Goal: Complete application form: Complete application form

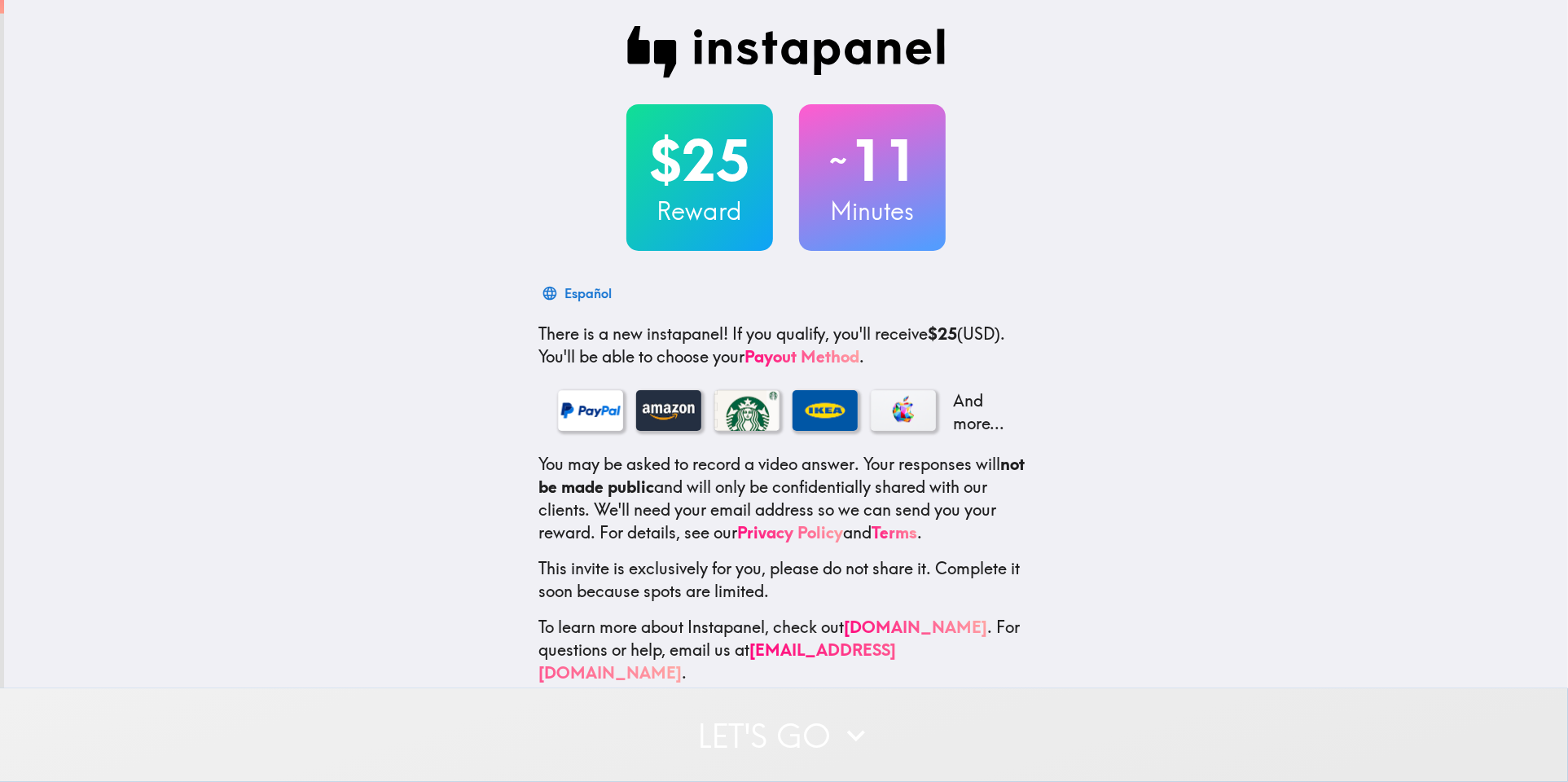
click at [812, 746] on button "Let's go" at bounding box center [784, 735] width 1568 height 94
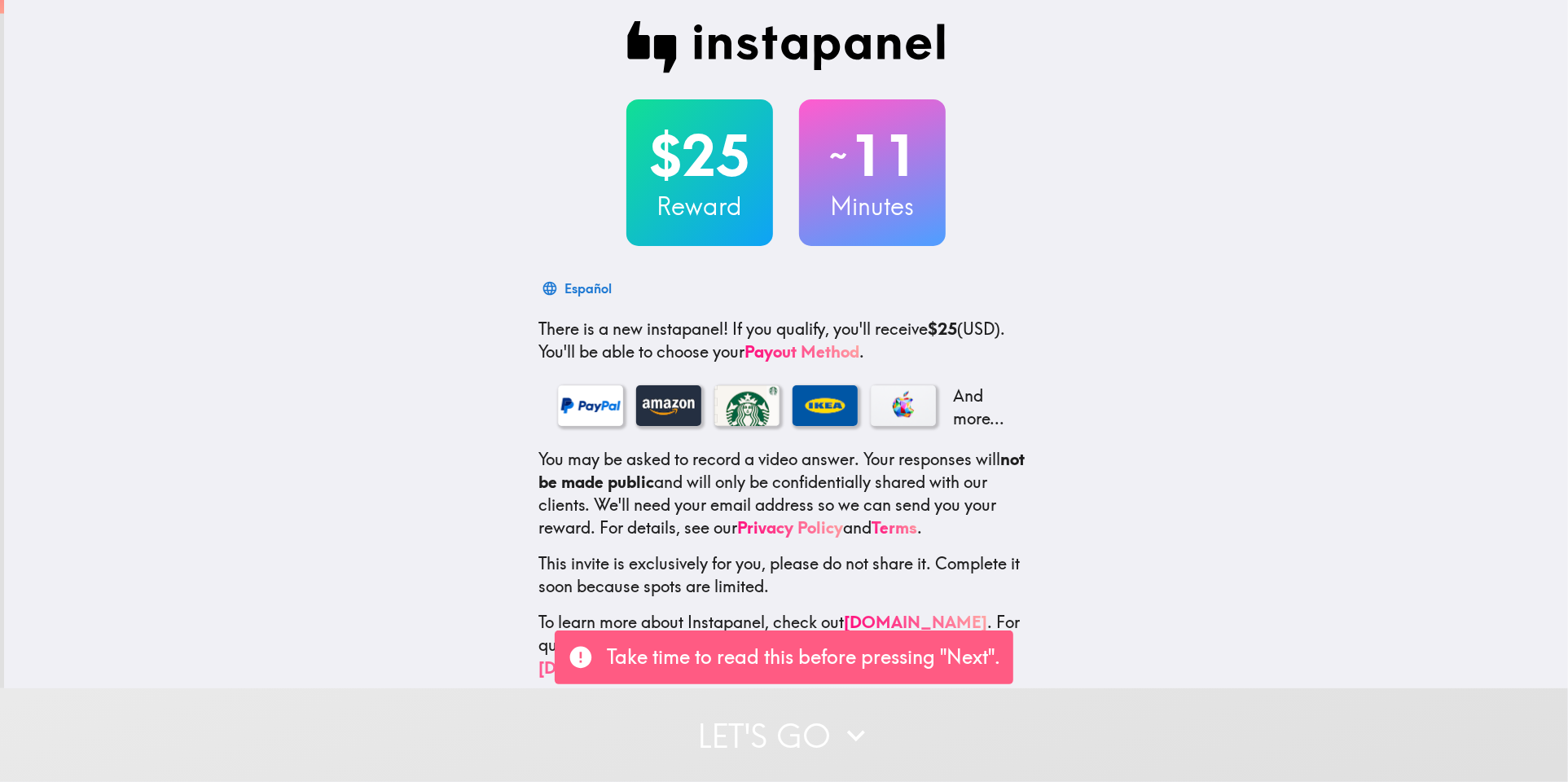
scroll to position [10, 0]
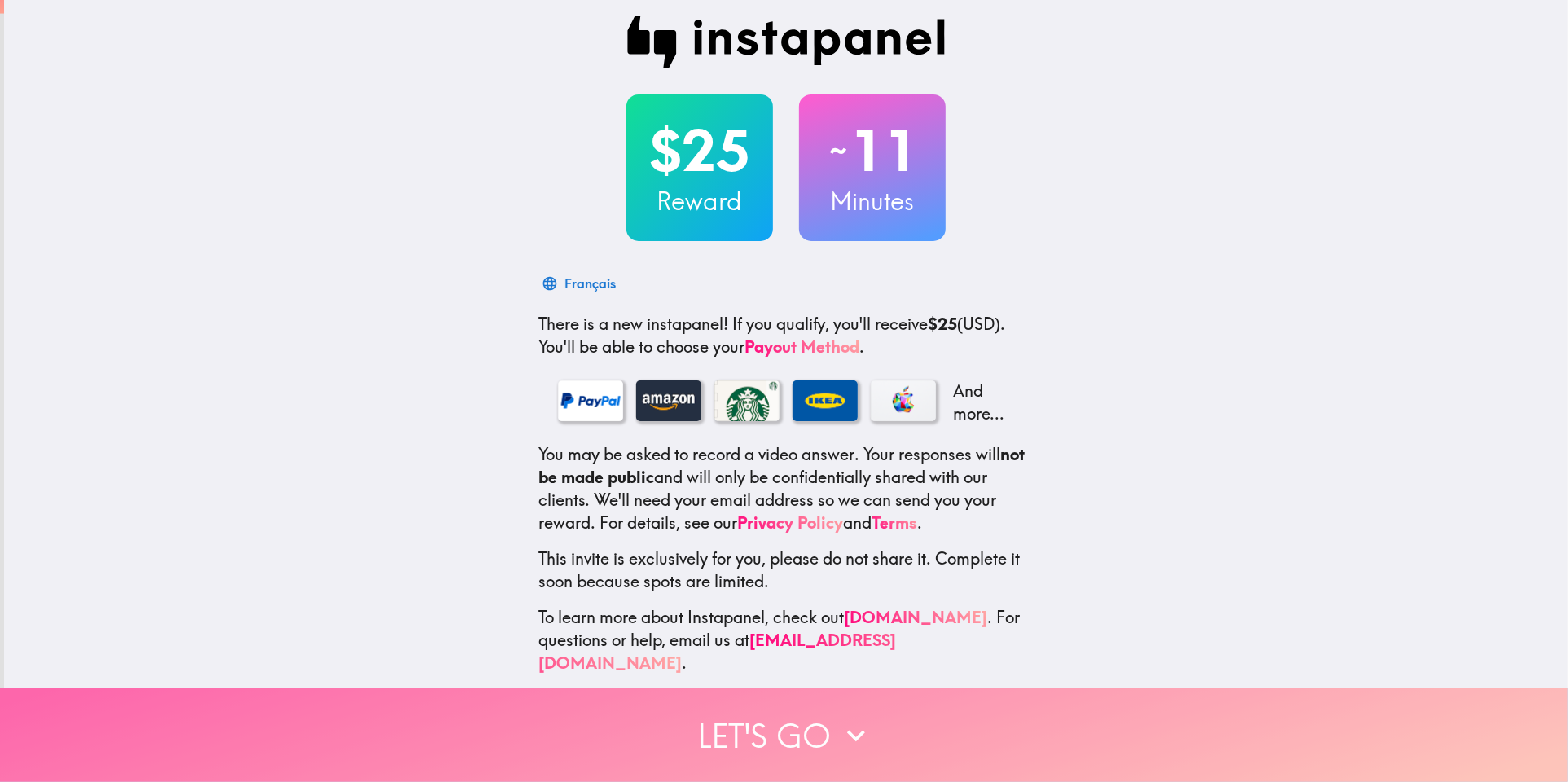
click at [712, 731] on button "Let's go" at bounding box center [784, 735] width 1568 height 94
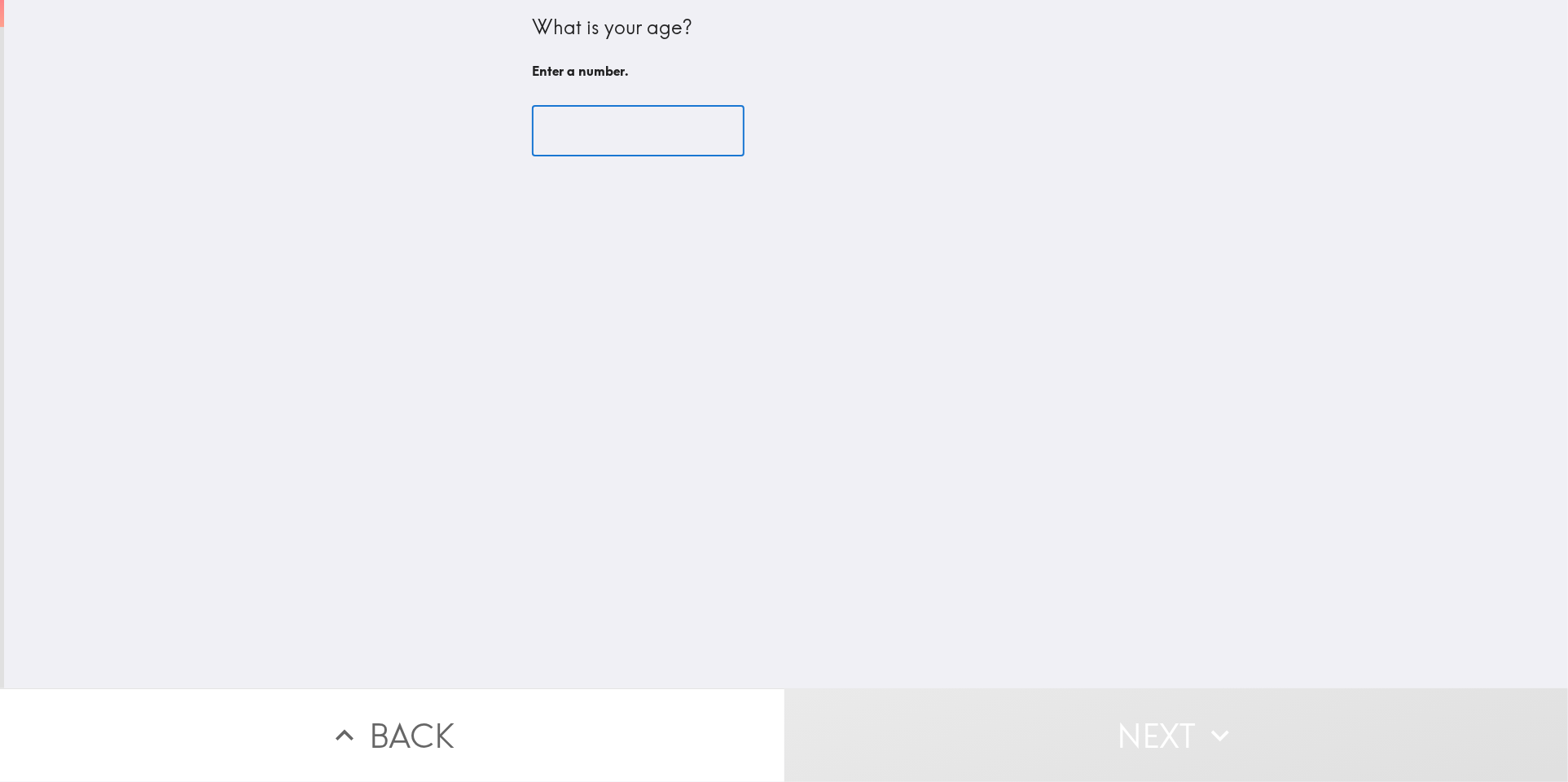
drag, startPoint x: 628, startPoint y: 129, endPoint x: 600, endPoint y: 90, distance: 48.0
click at [627, 127] on input "number" at bounding box center [638, 131] width 213 height 51
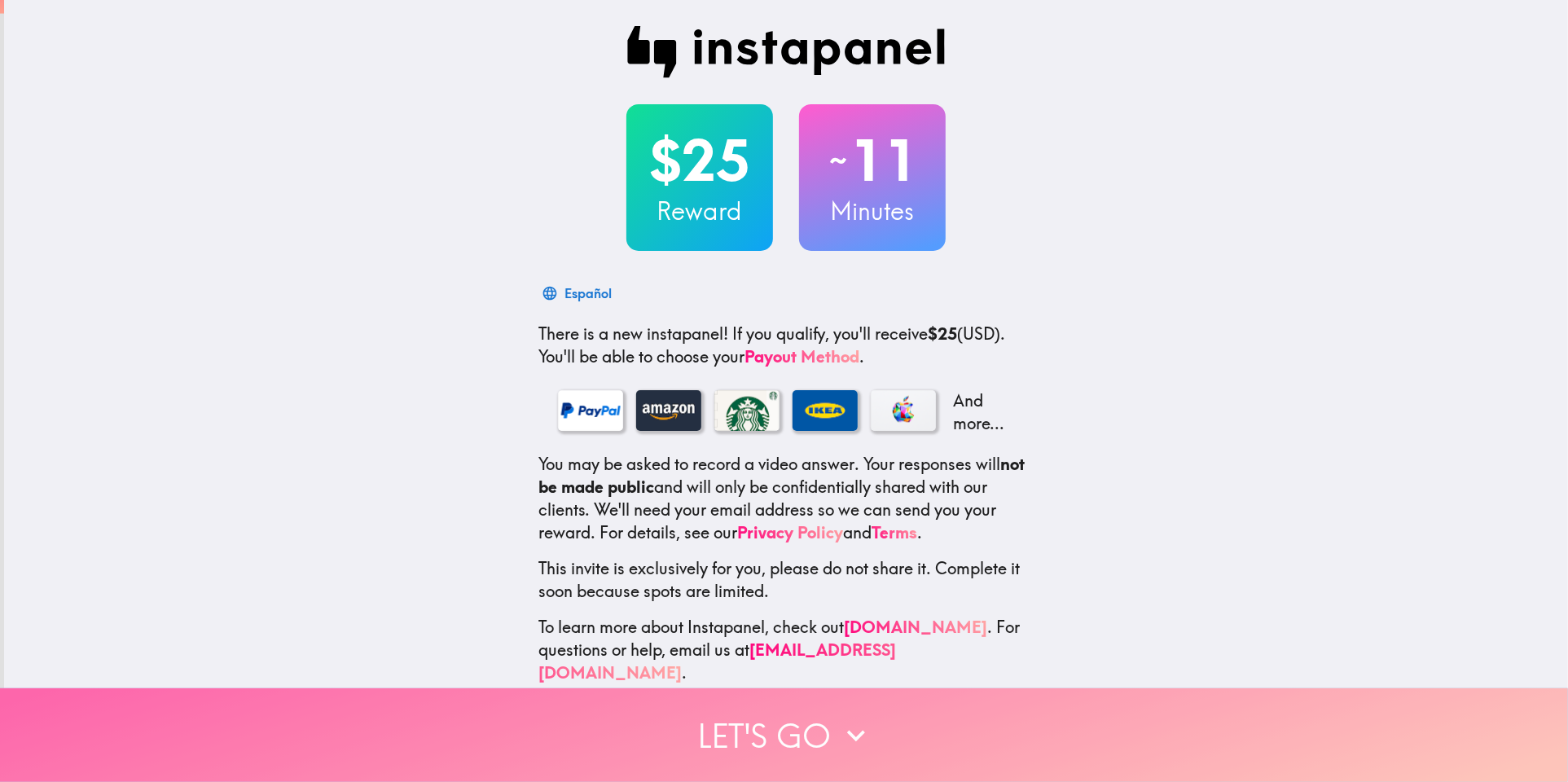
click at [812, 747] on button "Let's go" at bounding box center [784, 735] width 1568 height 94
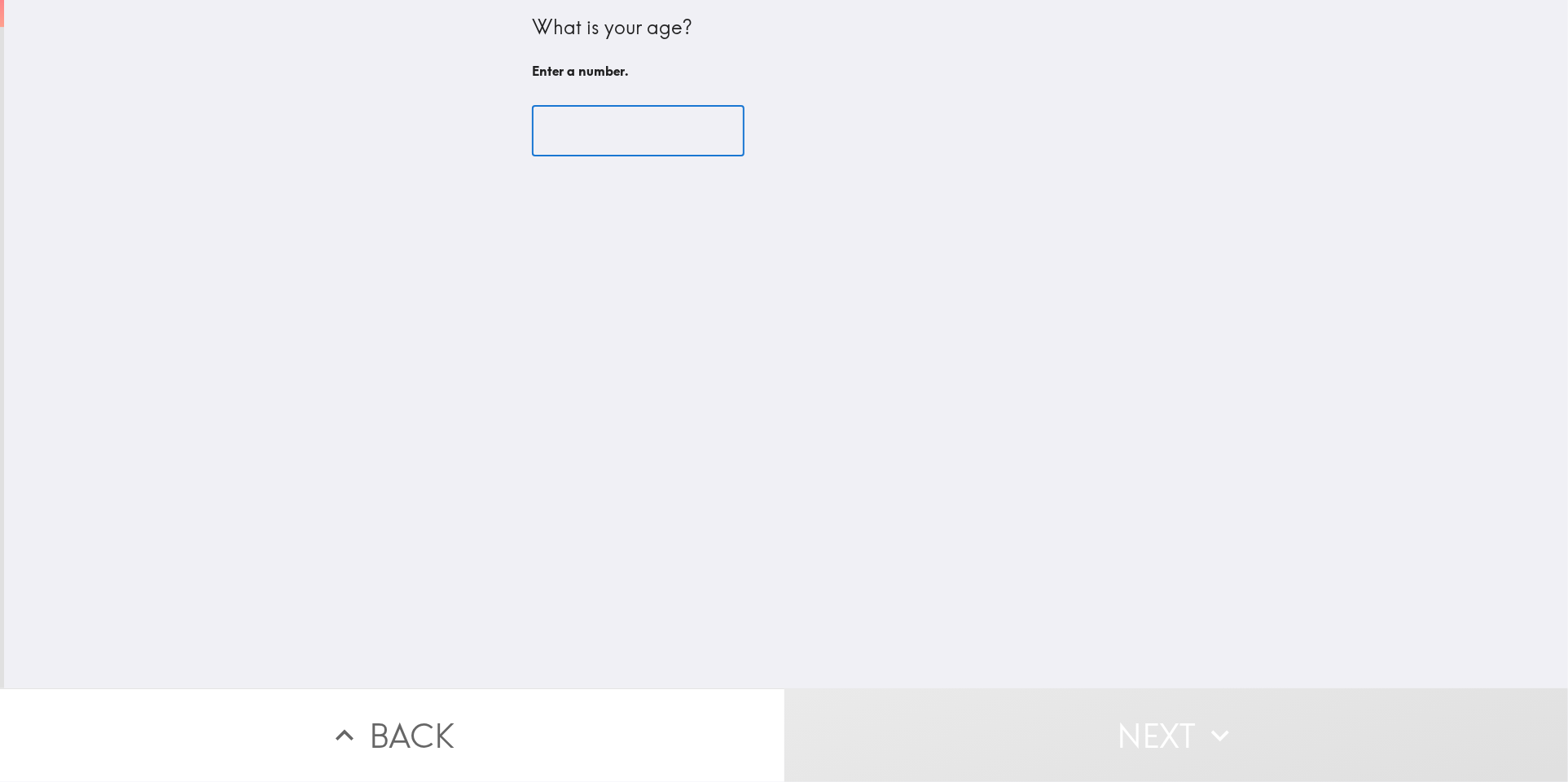
drag, startPoint x: 638, startPoint y: 125, endPoint x: 635, endPoint y: 138, distance: 13.3
click at [635, 133] on input "number" at bounding box center [638, 131] width 213 height 51
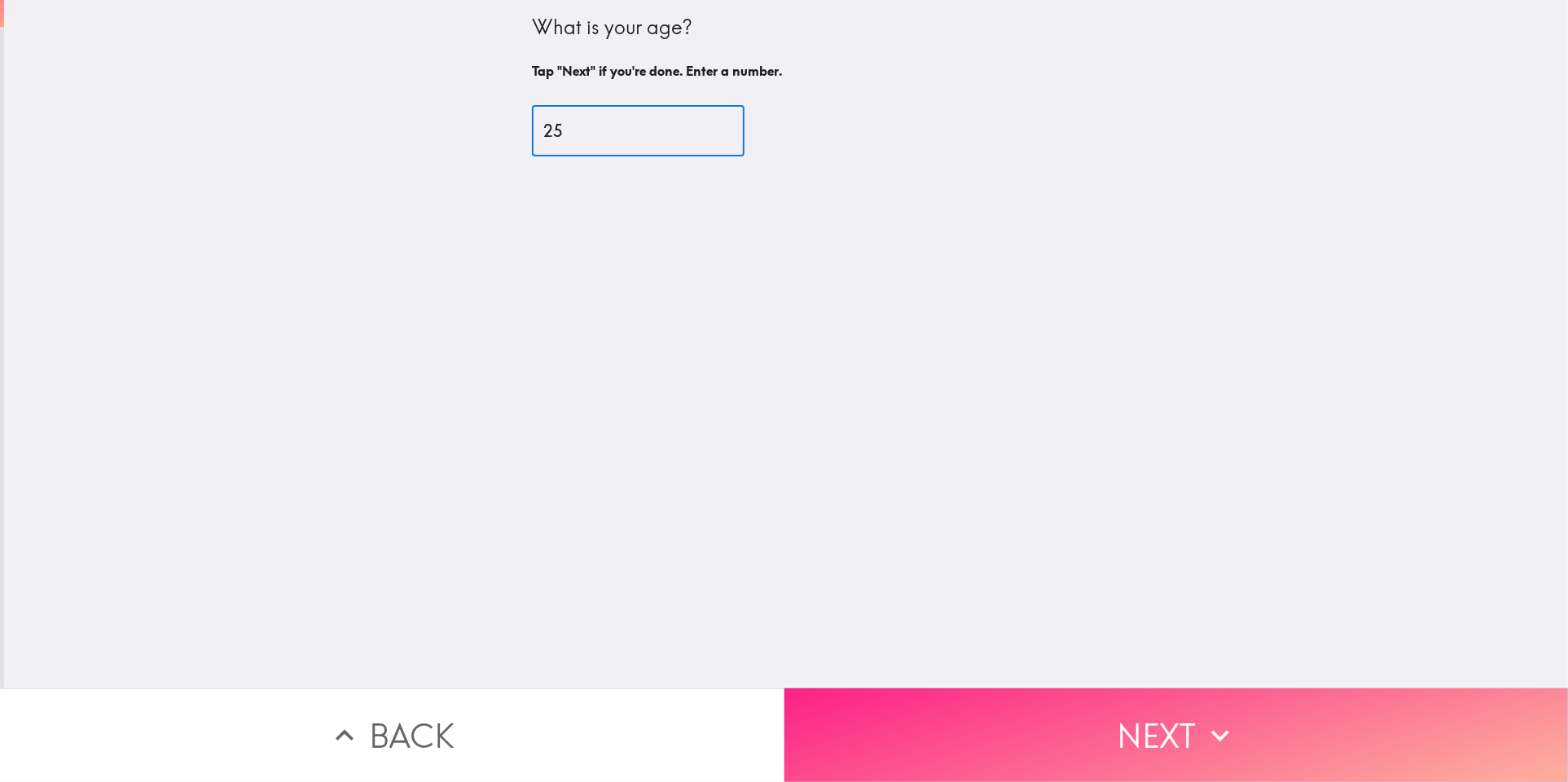
type input "25"
click at [1194, 758] on button "Next" at bounding box center [1176, 735] width 784 height 94
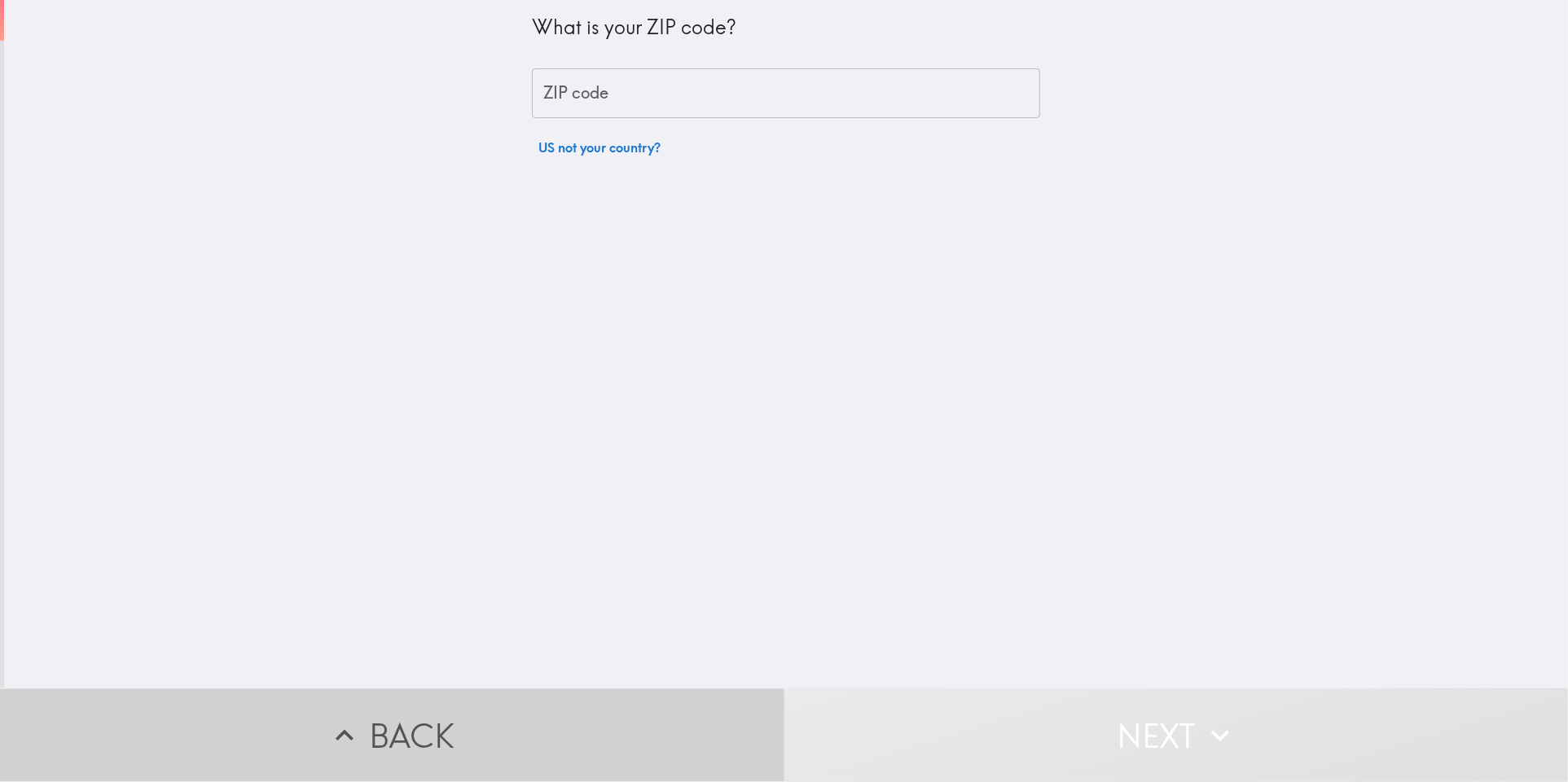
click at [504, 725] on button "Back" at bounding box center [392, 735] width 784 height 94
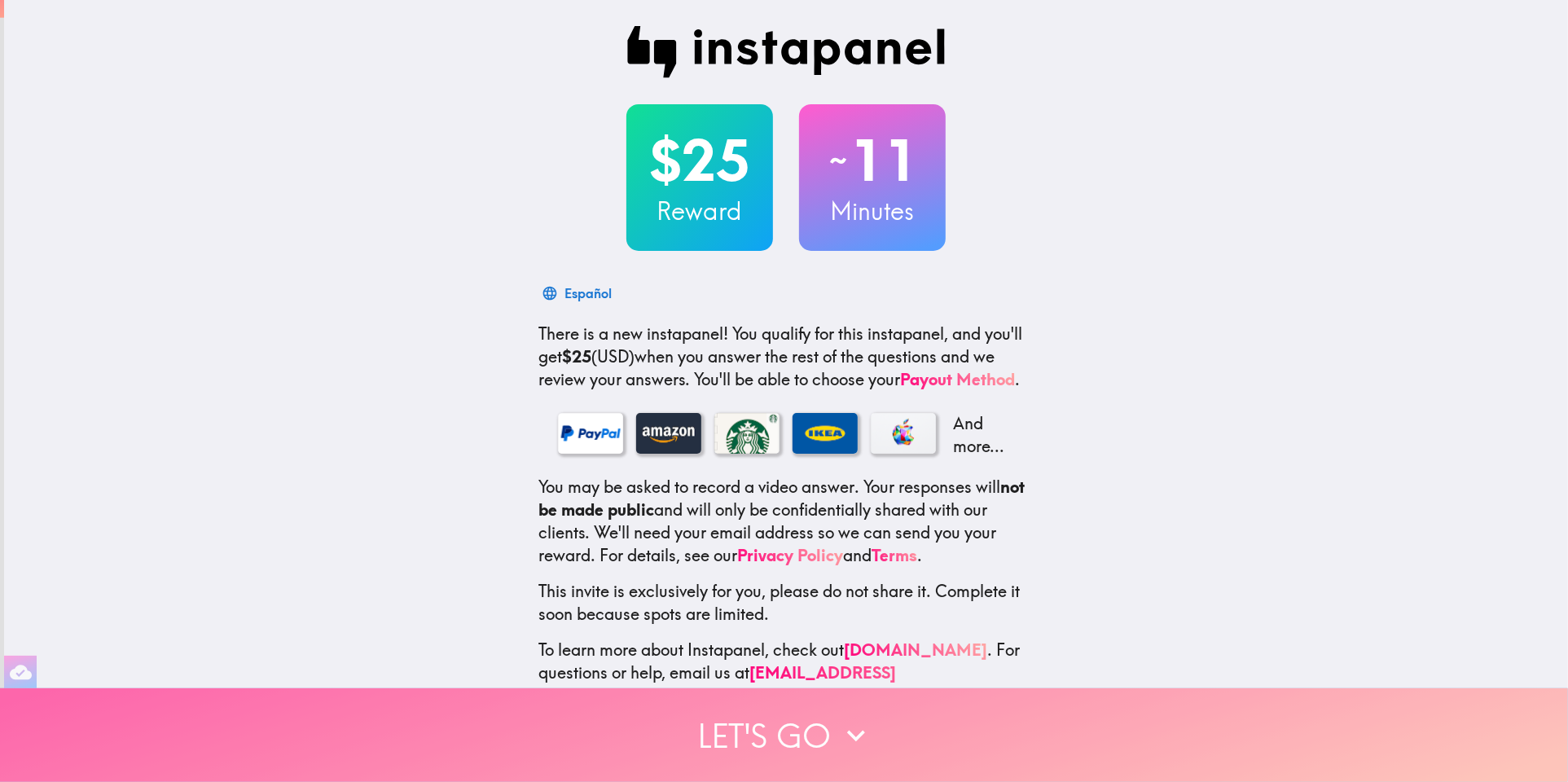
click at [719, 730] on button "Let's go" at bounding box center [784, 735] width 1568 height 94
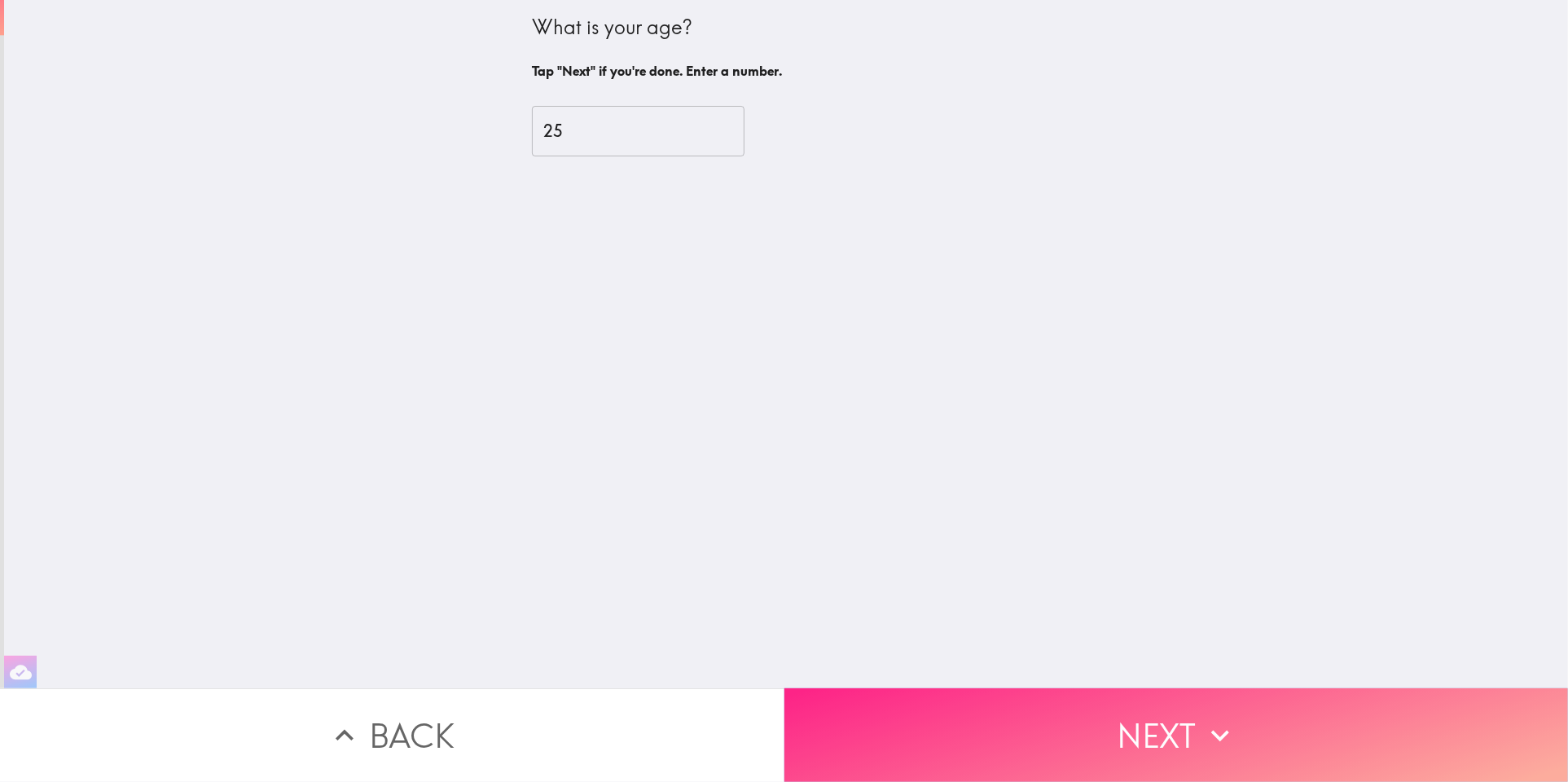
click at [918, 740] on button "Next" at bounding box center [1176, 735] width 784 height 94
drag, startPoint x: 904, startPoint y: 704, endPoint x: 907, endPoint y: 696, distance: 8.5
click at [905, 700] on button "Next" at bounding box center [1176, 735] width 784 height 94
click at [920, 697] on button "Next" at bounding box center [1176, 735] width 784 height 94
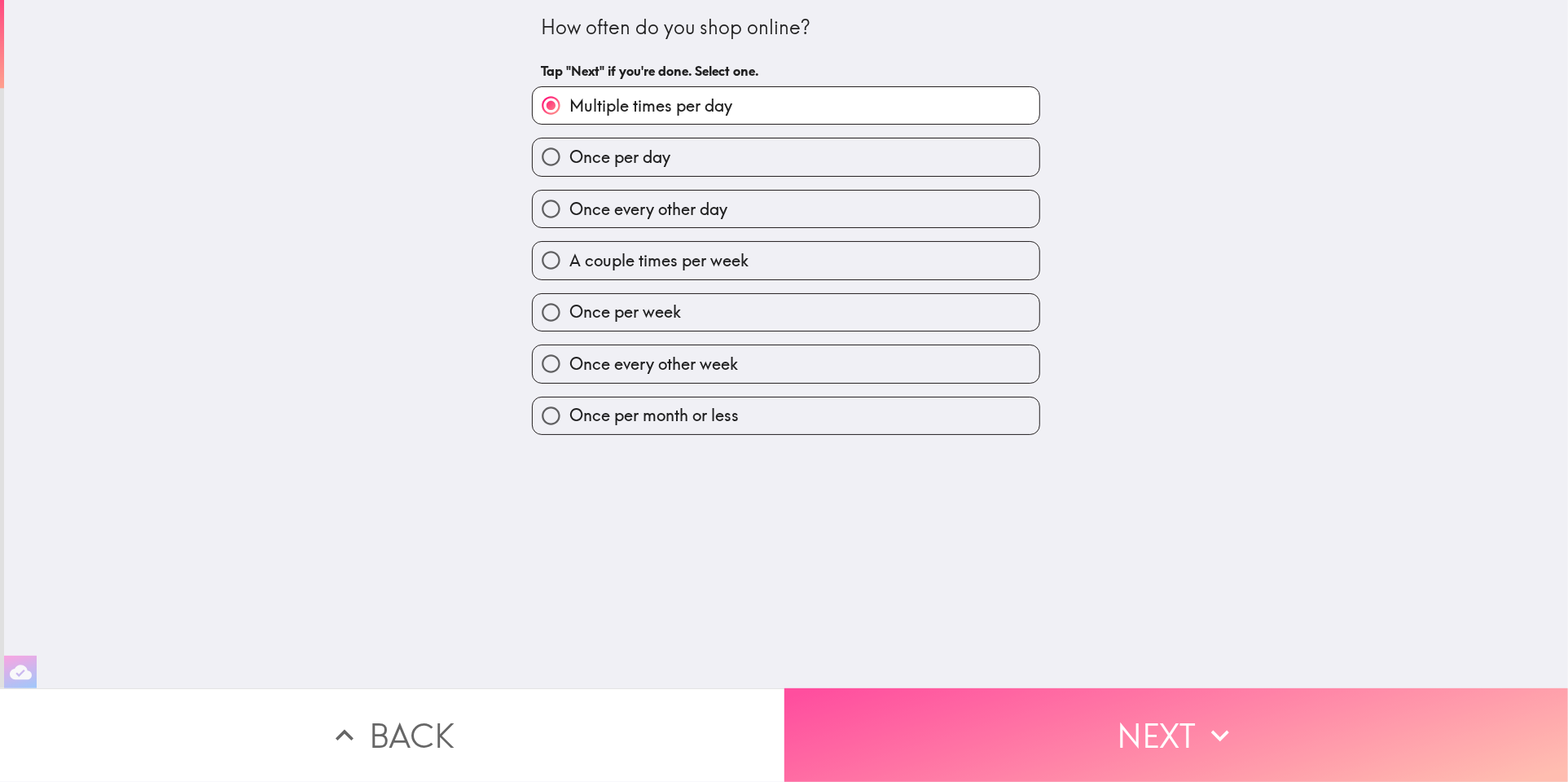
drag, startPoint x: 923, startPoint y: 693, endPoint x: 951, endPoint y: 670, distance: 36.2
click at [927, 689] on button "Next" at bounding box center [1176, 735] width 784 height 94
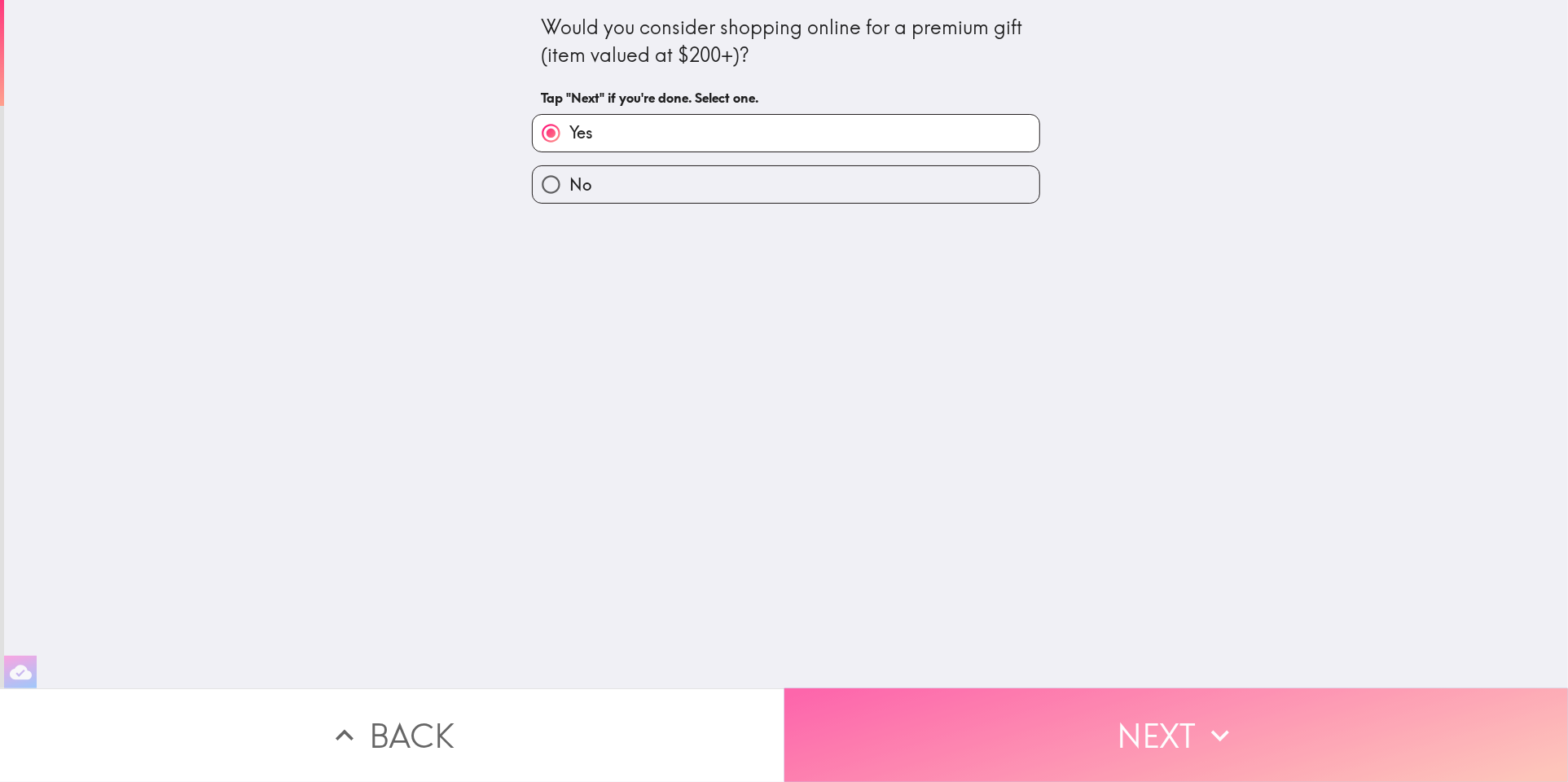
drag, startPoint x: 965, startPoint y: 683, endPoint x: 978, endPoint y: 665, distance: 22.2
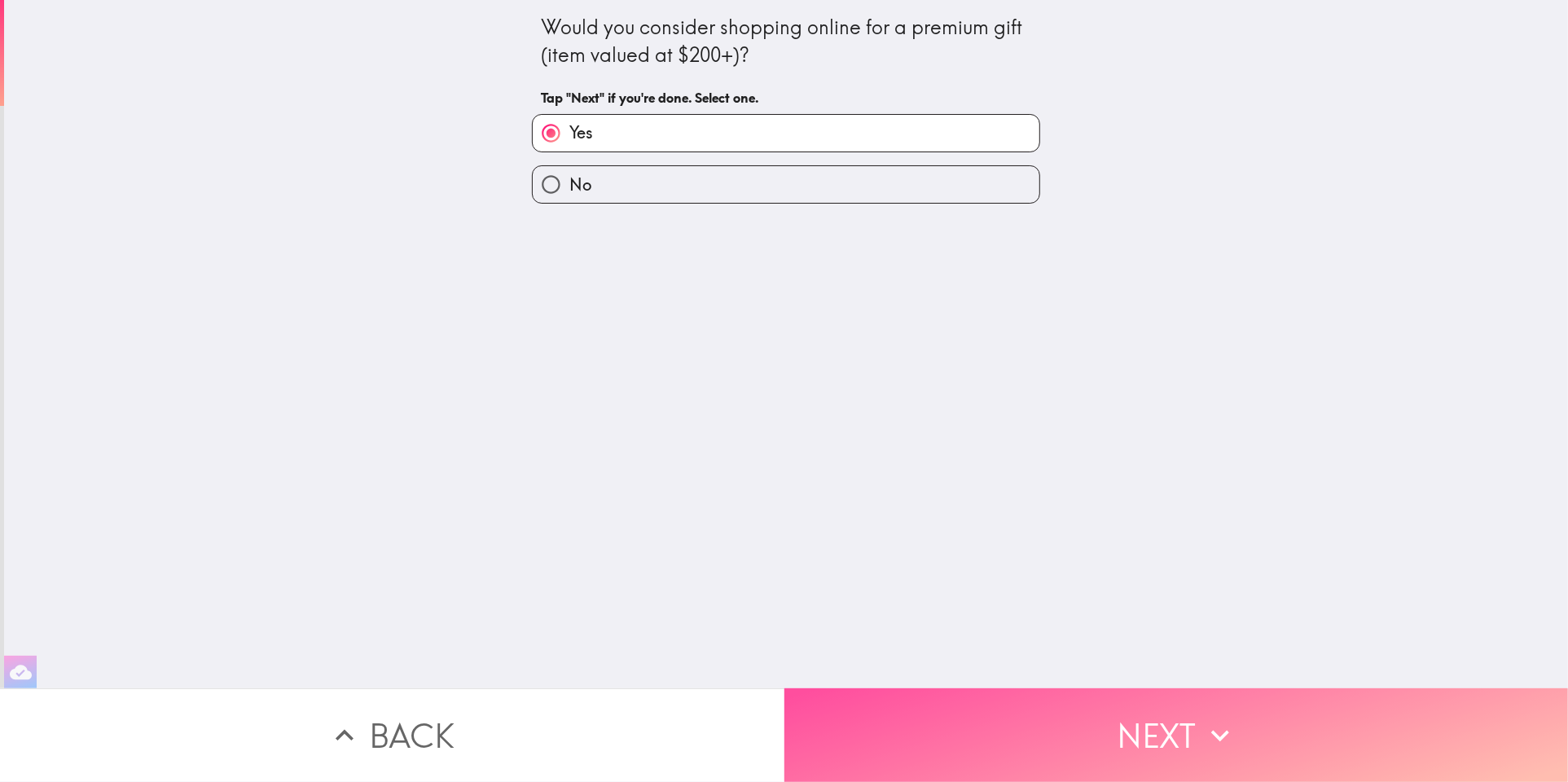
click at [965, 688] on button "Next" at bounding box center [1176, 735] width 784 height 94
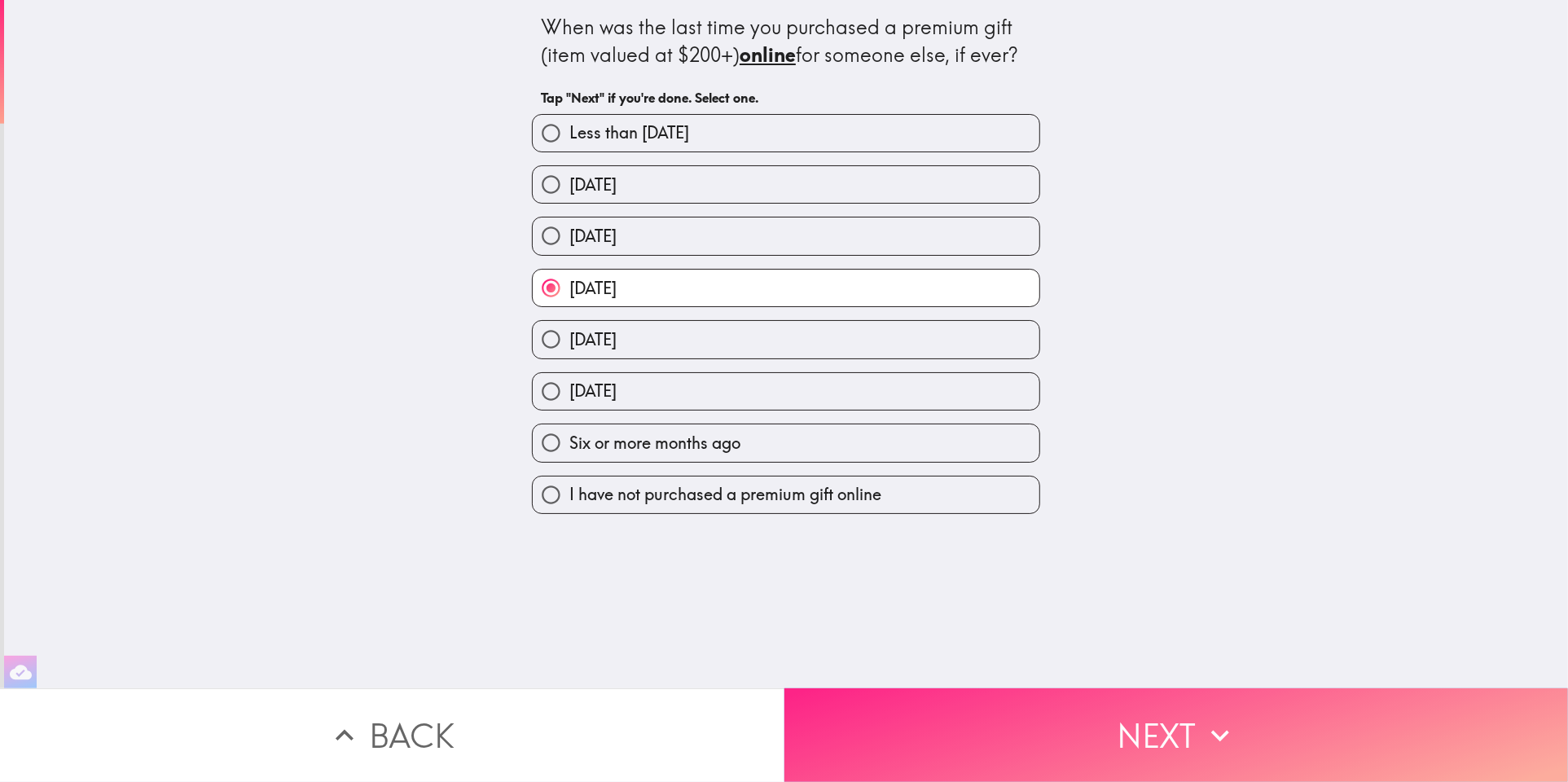
click at [965, 707] on button "Next" at bounding box center [1176, 735] width 784 height 94
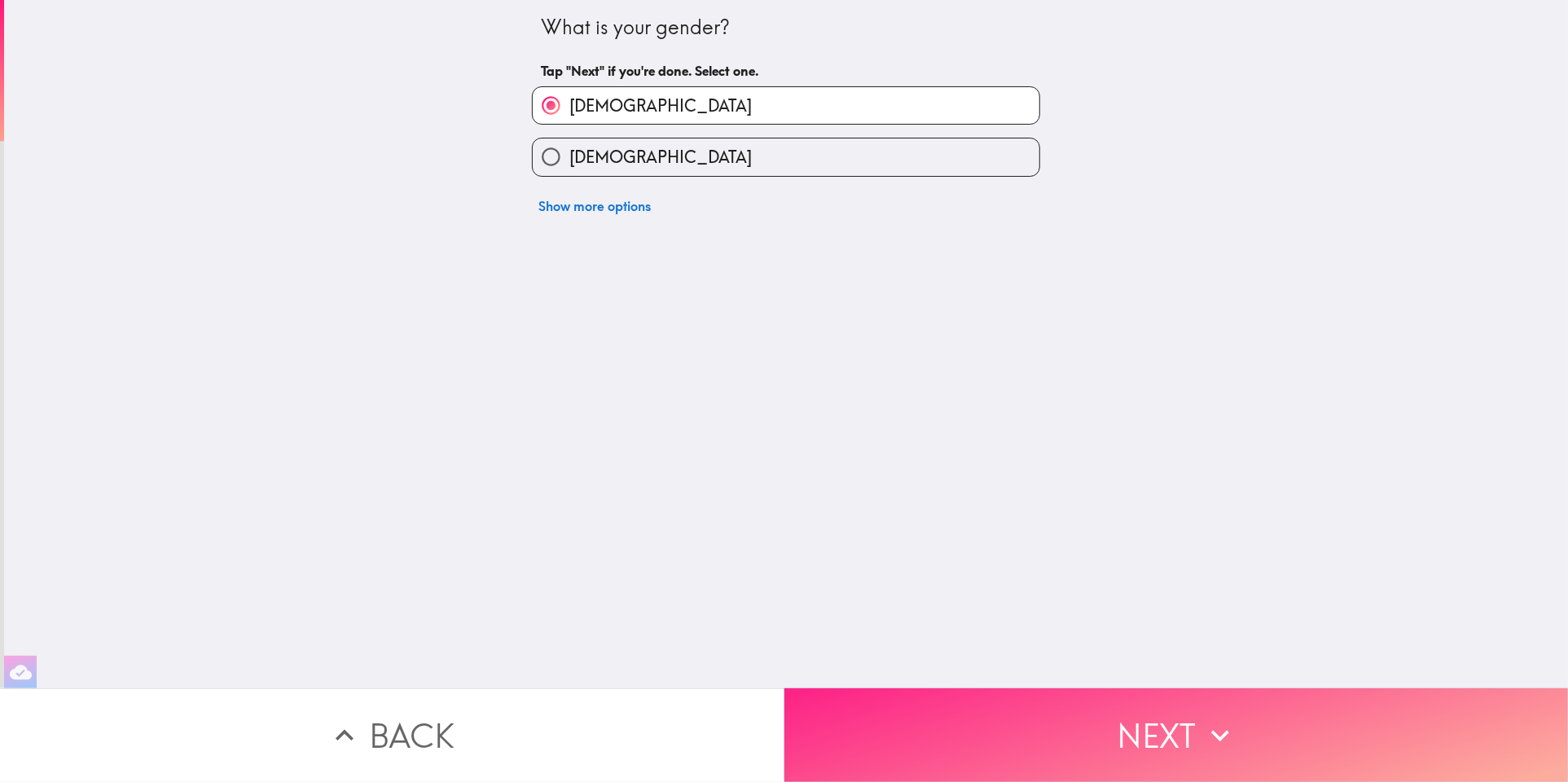
click at [942, 701] on button "Next" at bounding box center [1176, 735] width 784 height 94
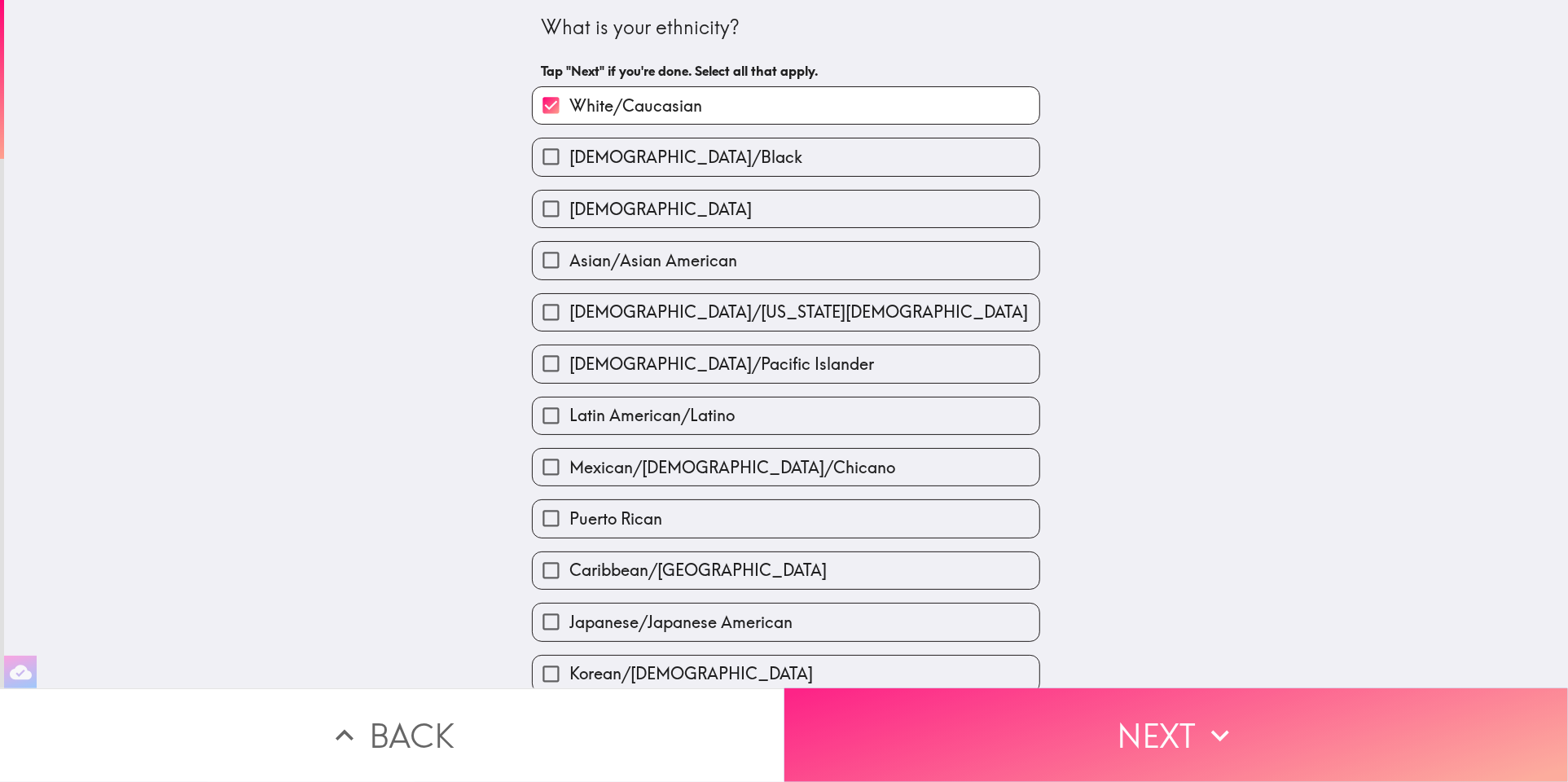
click at [981, 748] on button "Next" at bounding box center [1176, 735] width 784 height 94
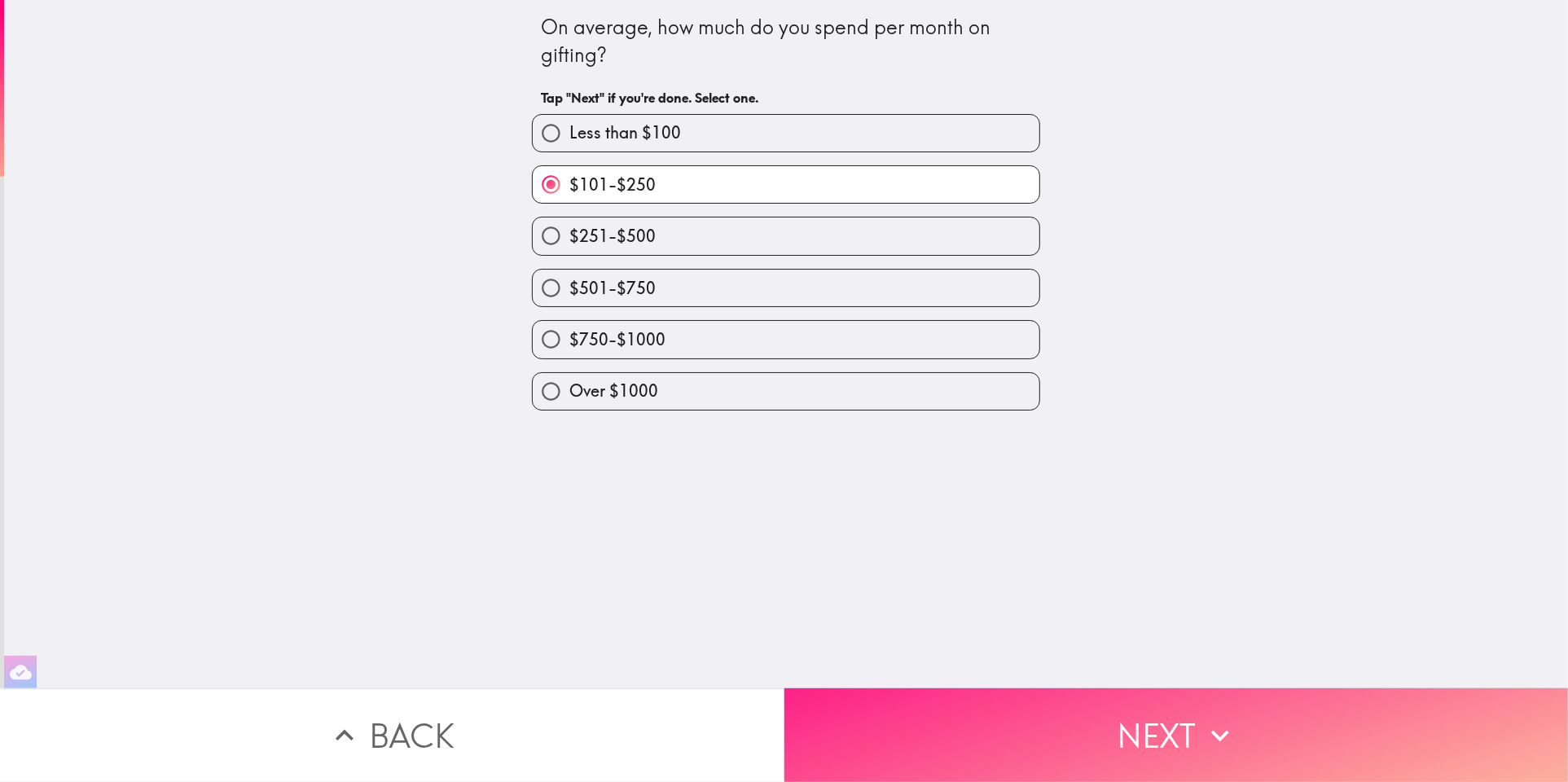
click at [982, 752] on button "Next" at bounding box center [1176, 735] width 784 height 94
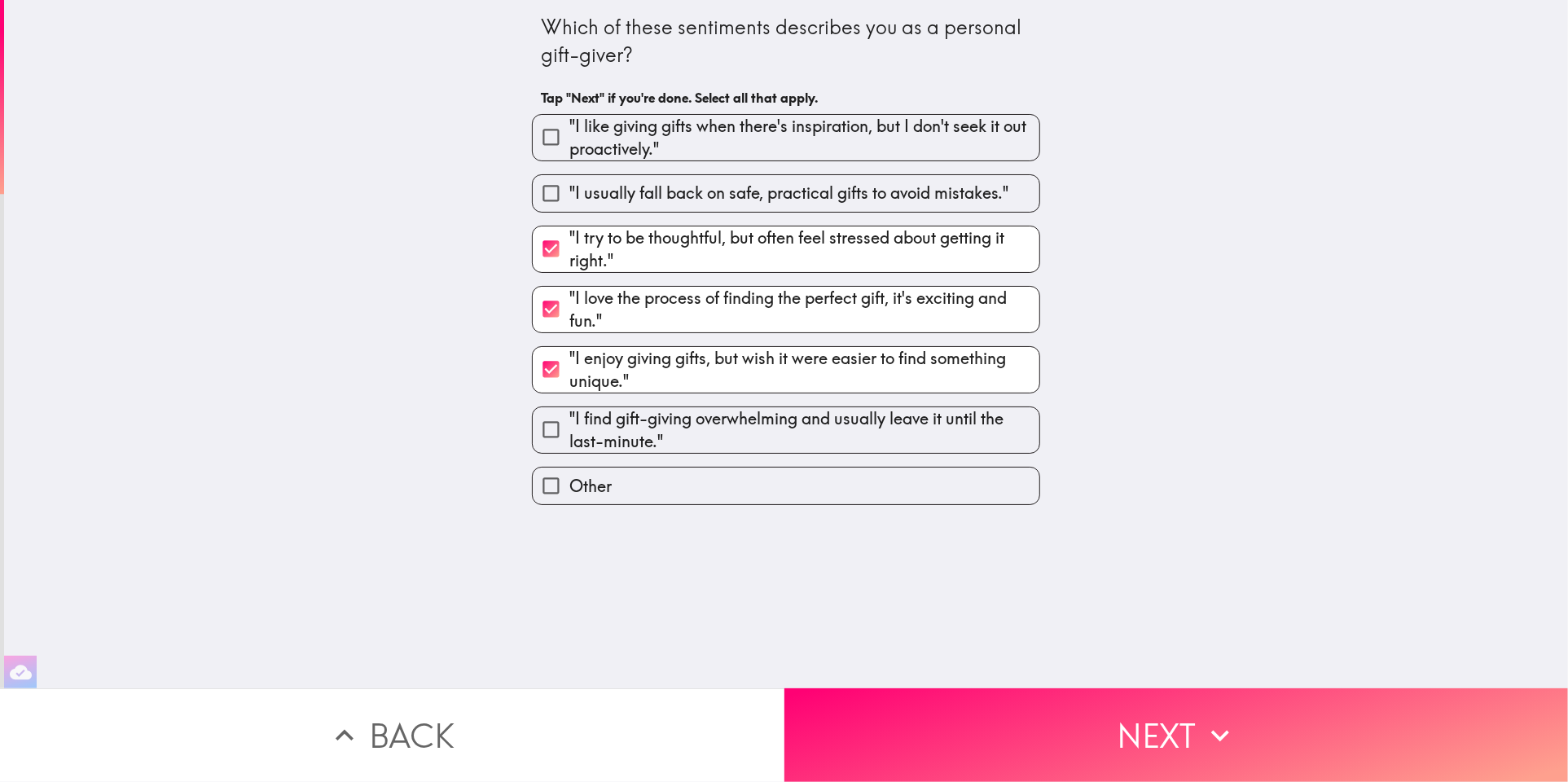
click at [995, 771] on main "Which of these sentiments describes you as a personal gift-giver? Tap "Next" if…" at bounding box center [784, 391] width 1568 height 782
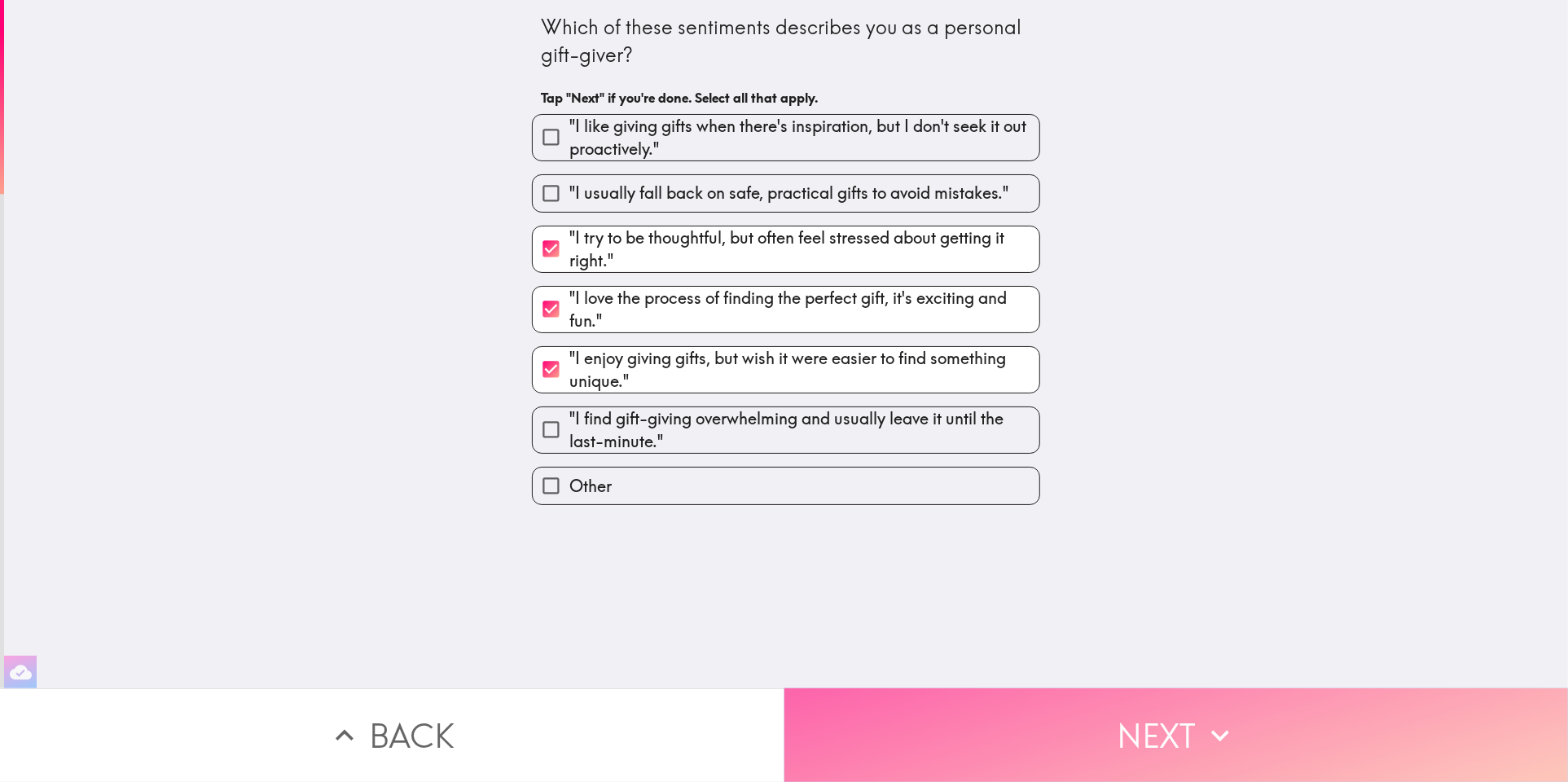
drag, startPoint x: 1013, startPoint y: 736, endPoint x: 1010, endPoint y: 746, distance: 10.4
click at [1011, 744] on button "Next" at bounding box center [1176, 735] width 784 height 94
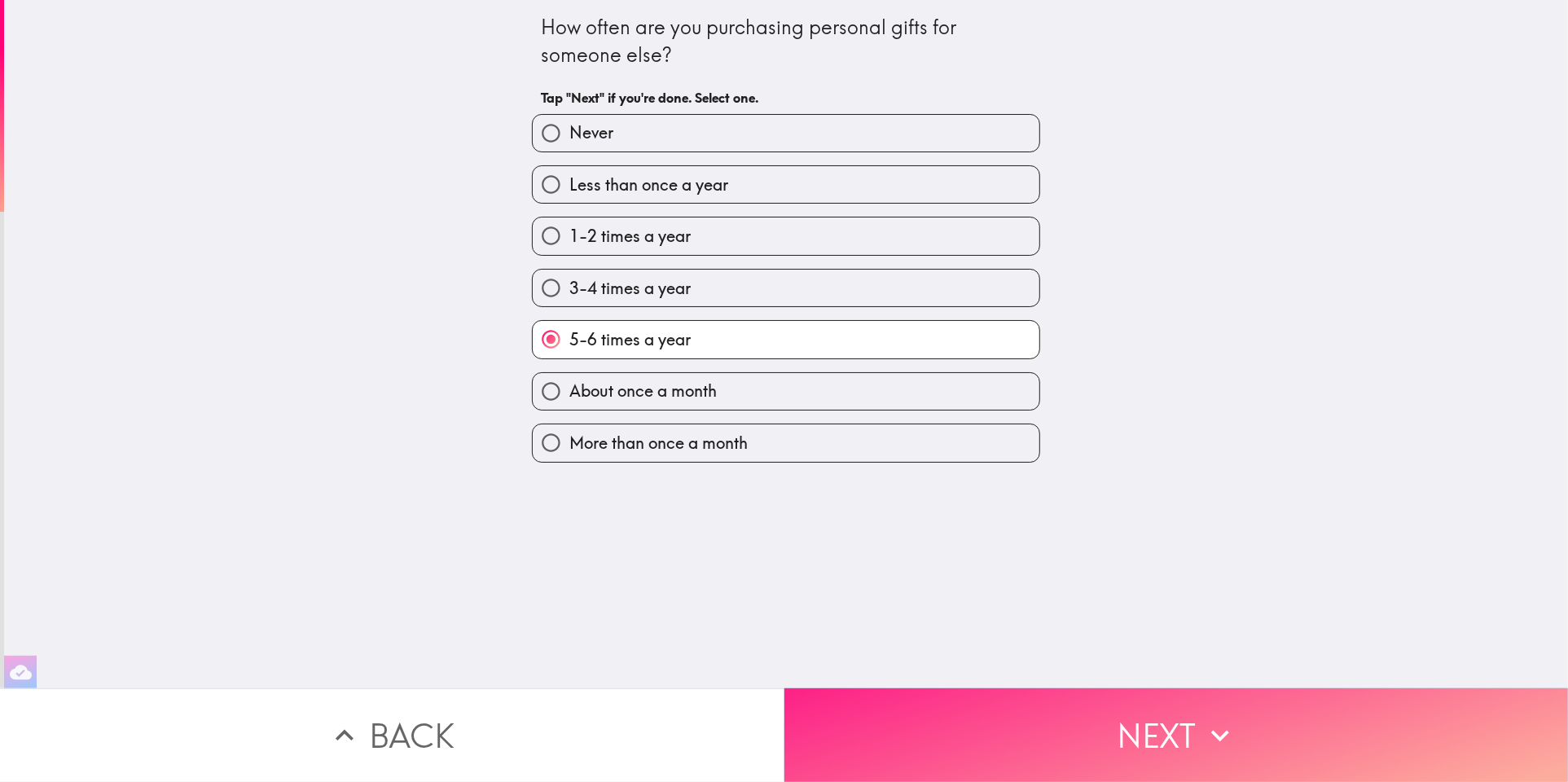
click at [970, 738] on button "Next" at bounding box center [1176, 735] width 784 height 94
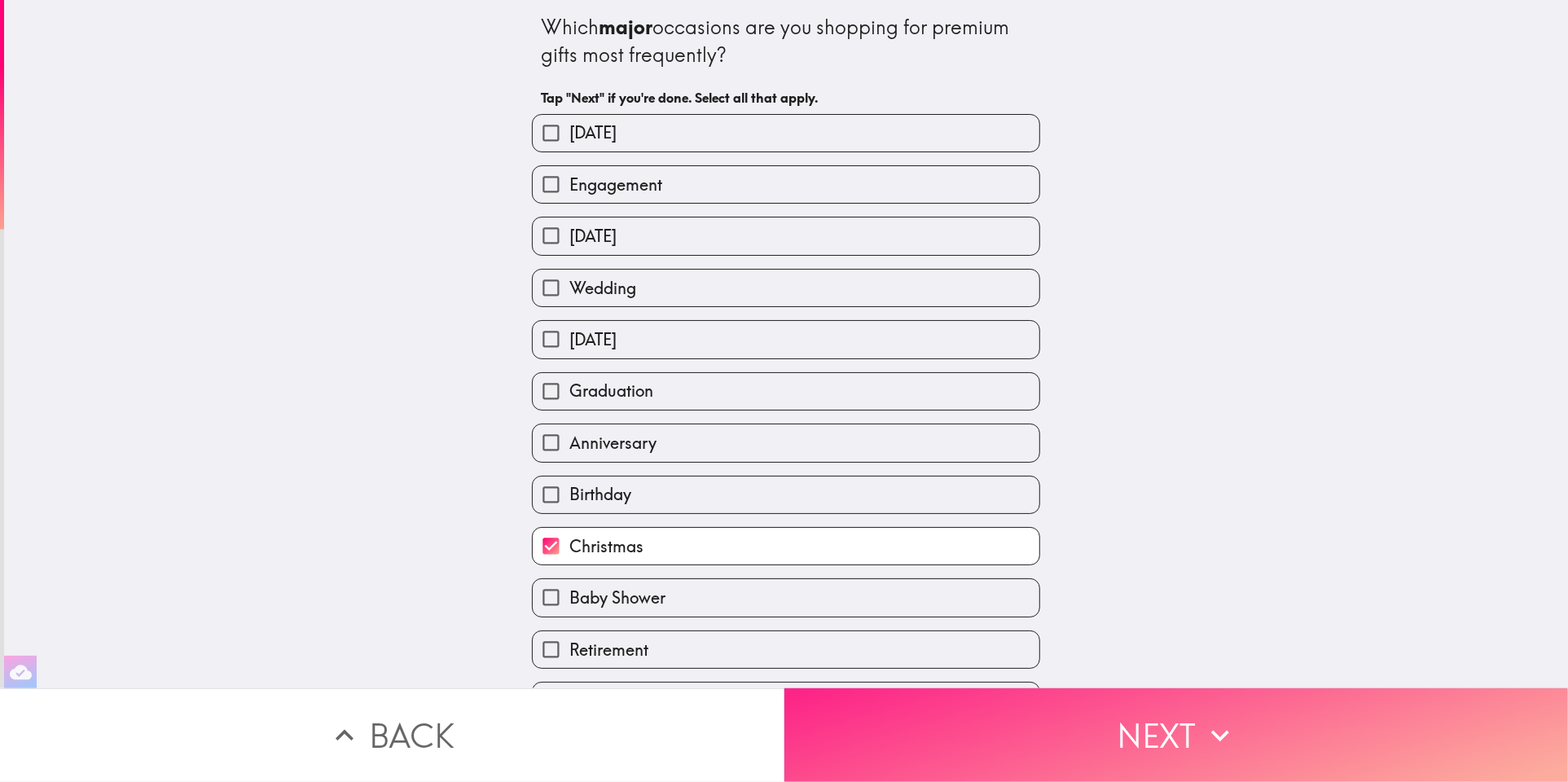
click at [972, 735] on button "Next" at bounding box center [1176, 735] width 784 height 94
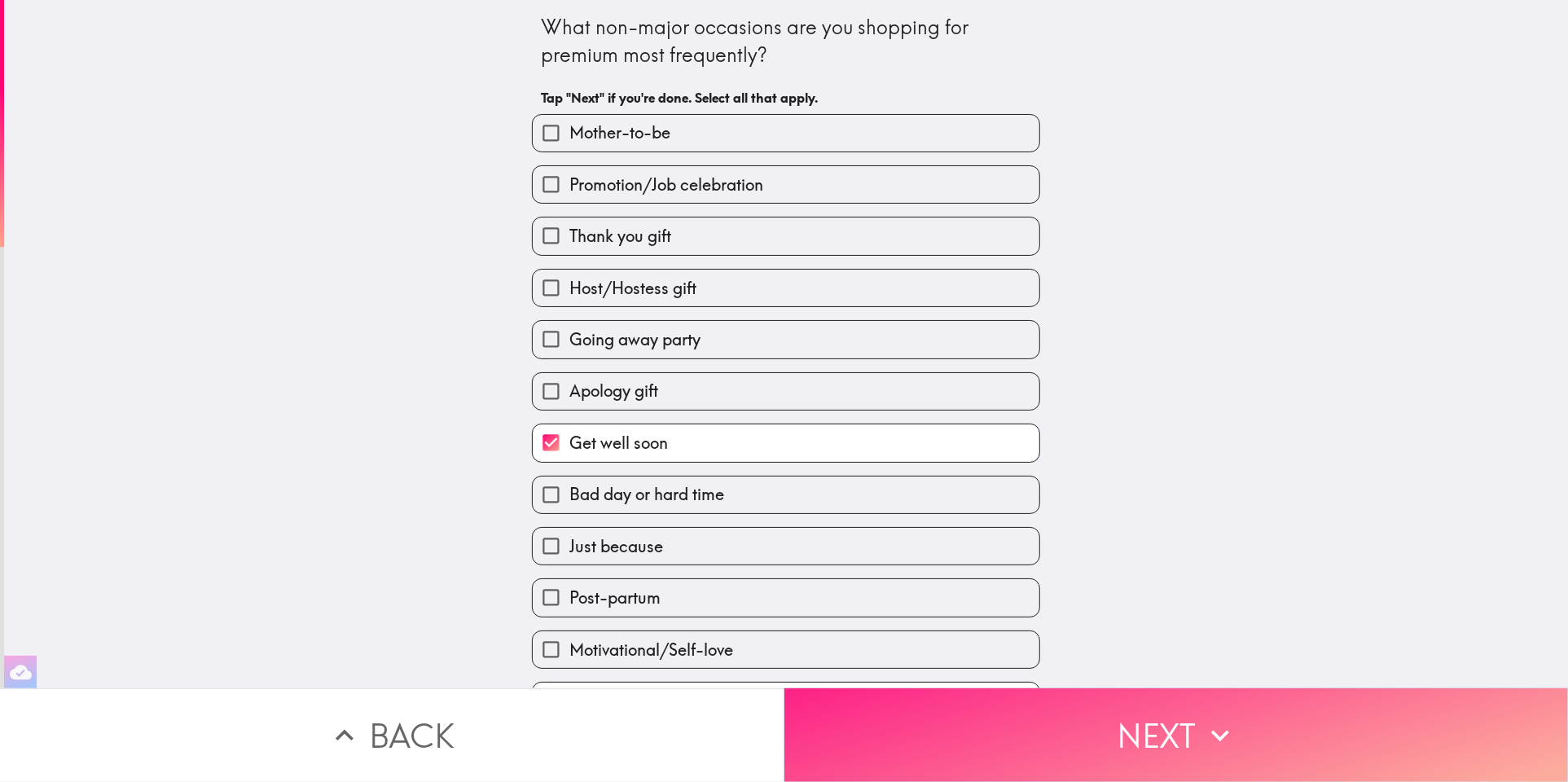
click at [971, 734] on button "Next" at bounding box center [1176, 735] width 784 height 94
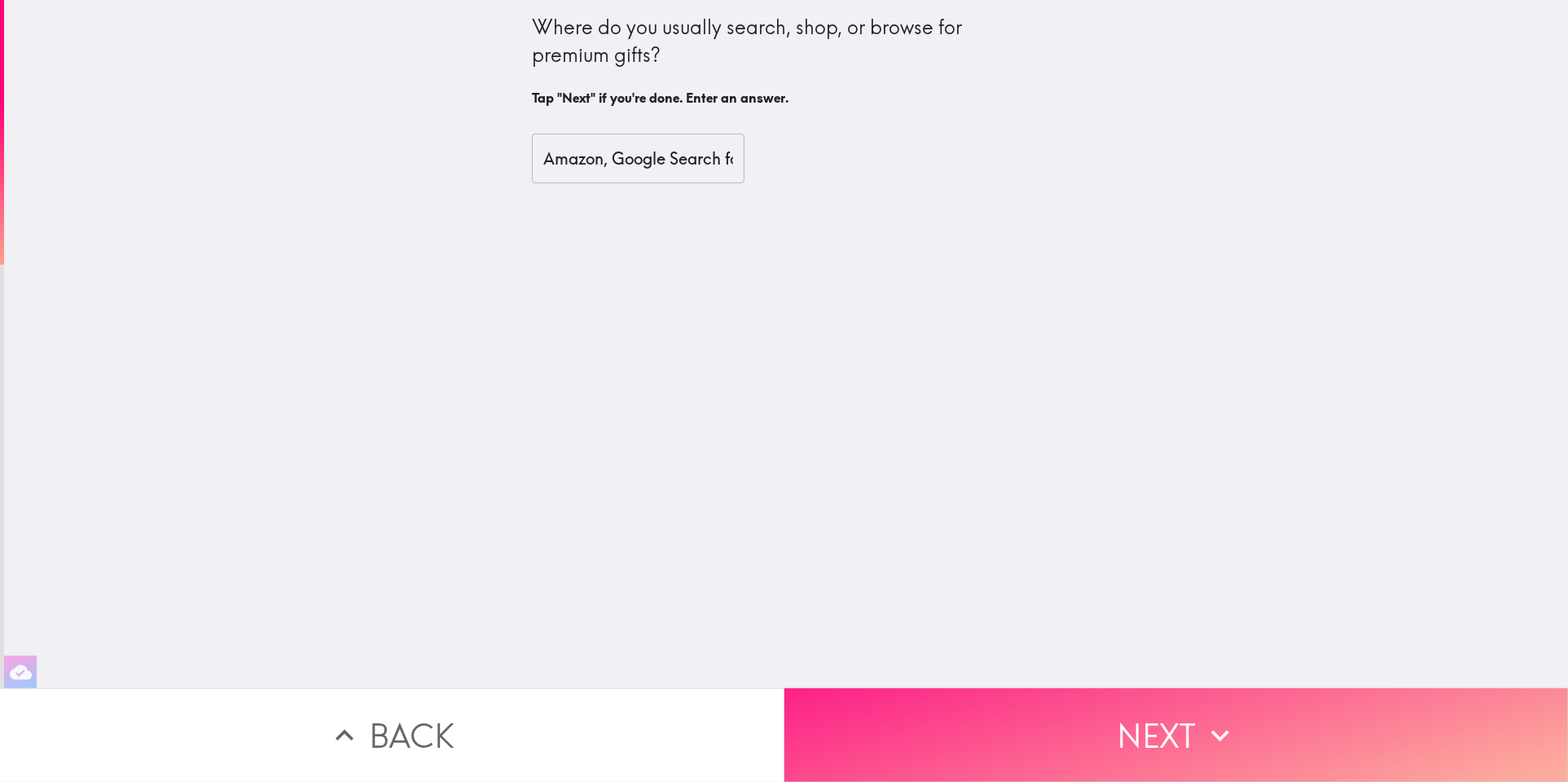
click at [974, 738] on button "Next" at bounding box center [1176, 735] width 784 height 94
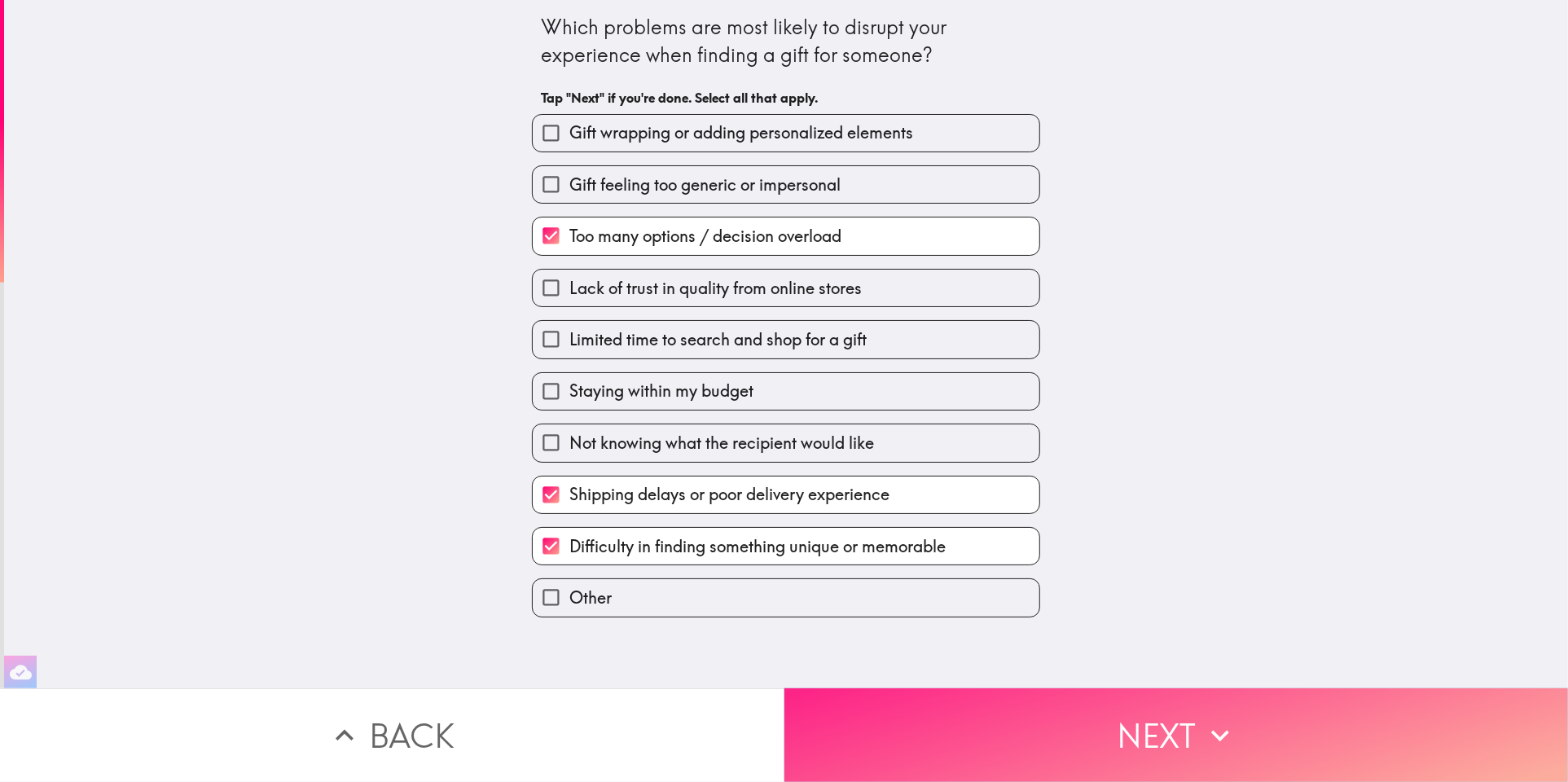
click at [974, 742] on button "Next" at bounding box center [1176, 735] width 784 height 94
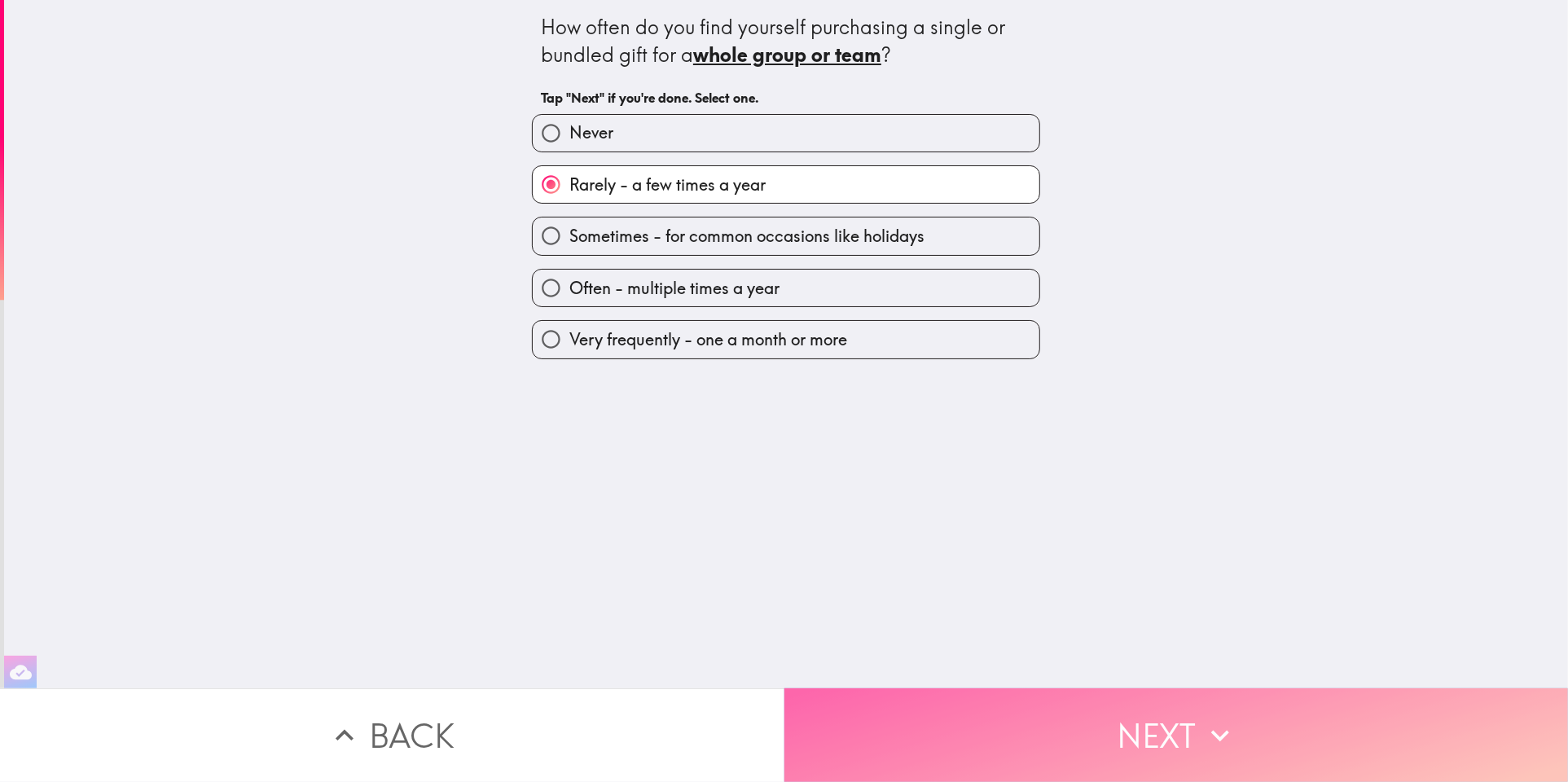
click at [974, 742] on button "Next" at bounding box center [1176, 735] width 784 height 94
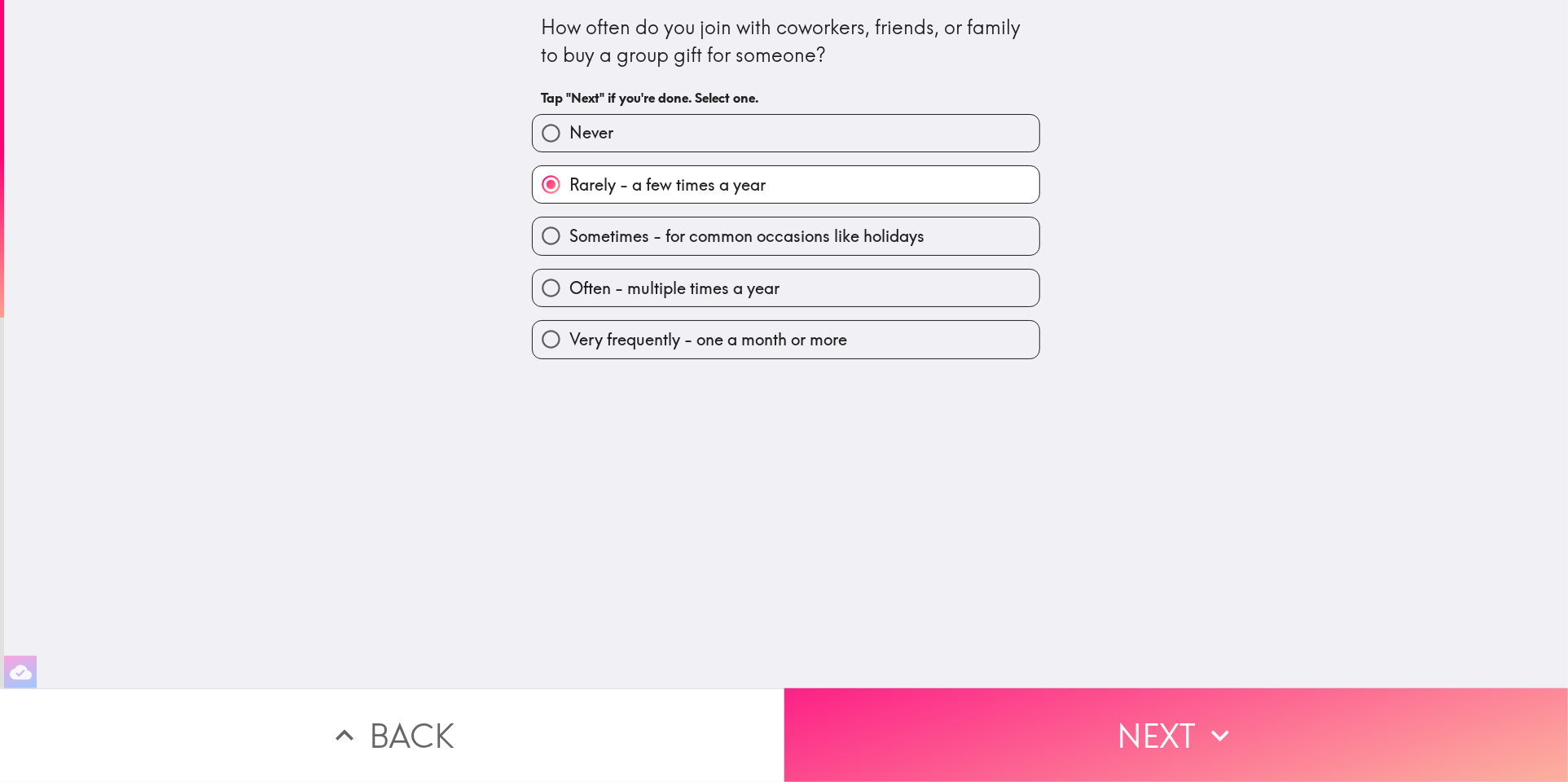
click at [974, 742] on button "Next" at bounding box center [1176, 735] width 784 height 94
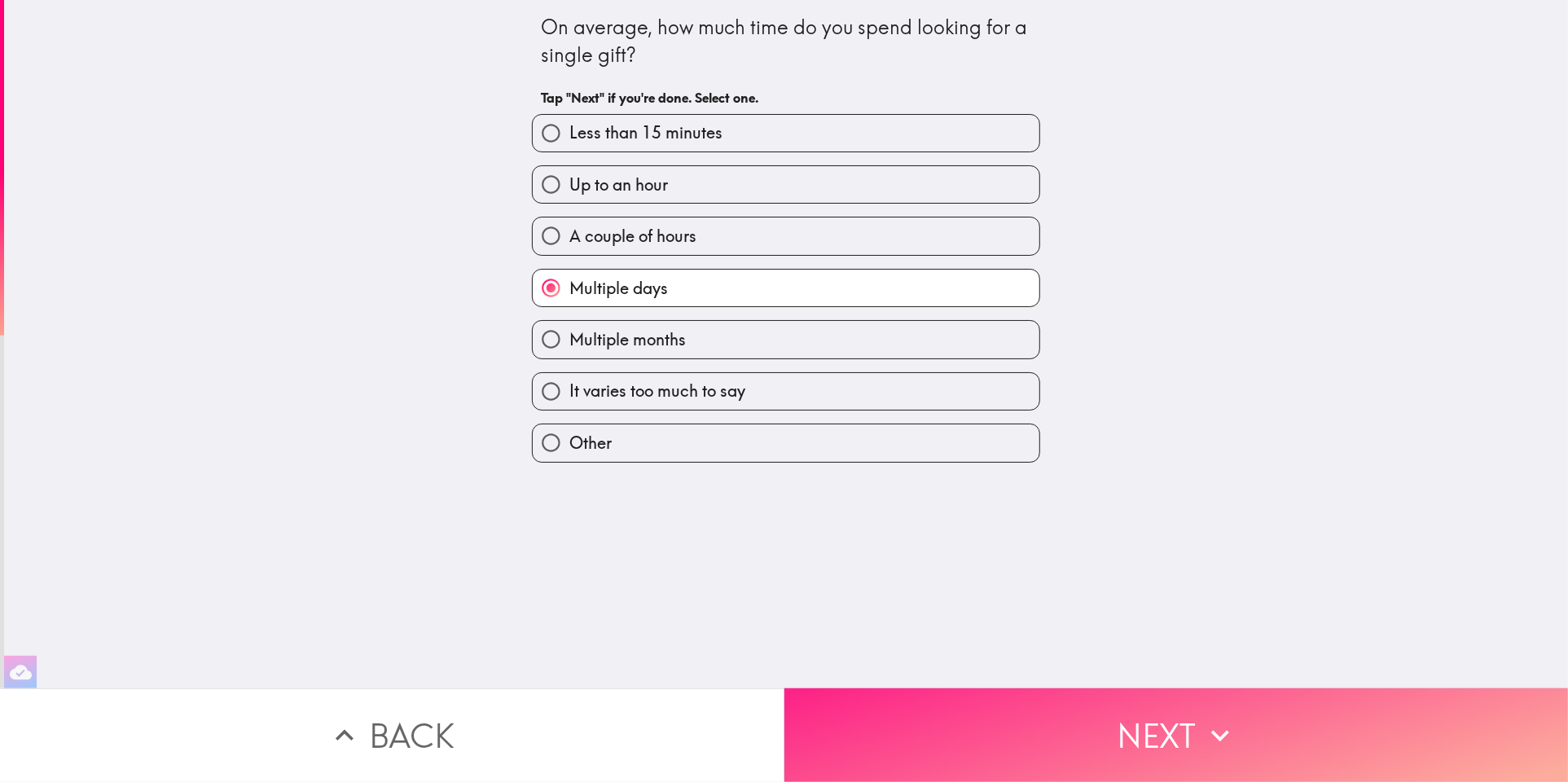
click at [974, 742] on button "Next" at bounding box center [1176, 735] width 784 height 94
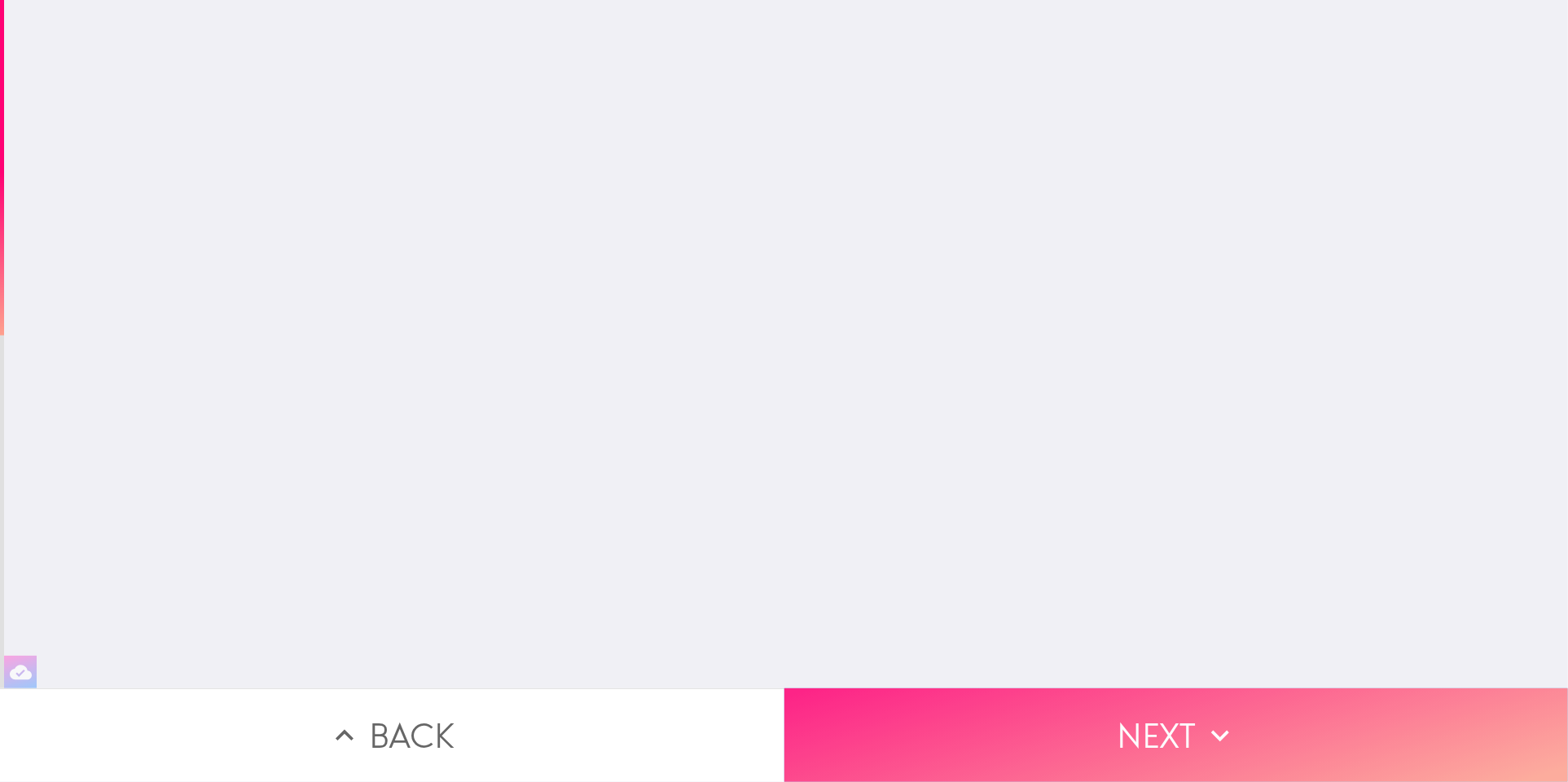
click at [974, 742] on button "Next" at bounding box center [1176, 735] width 784 height 94
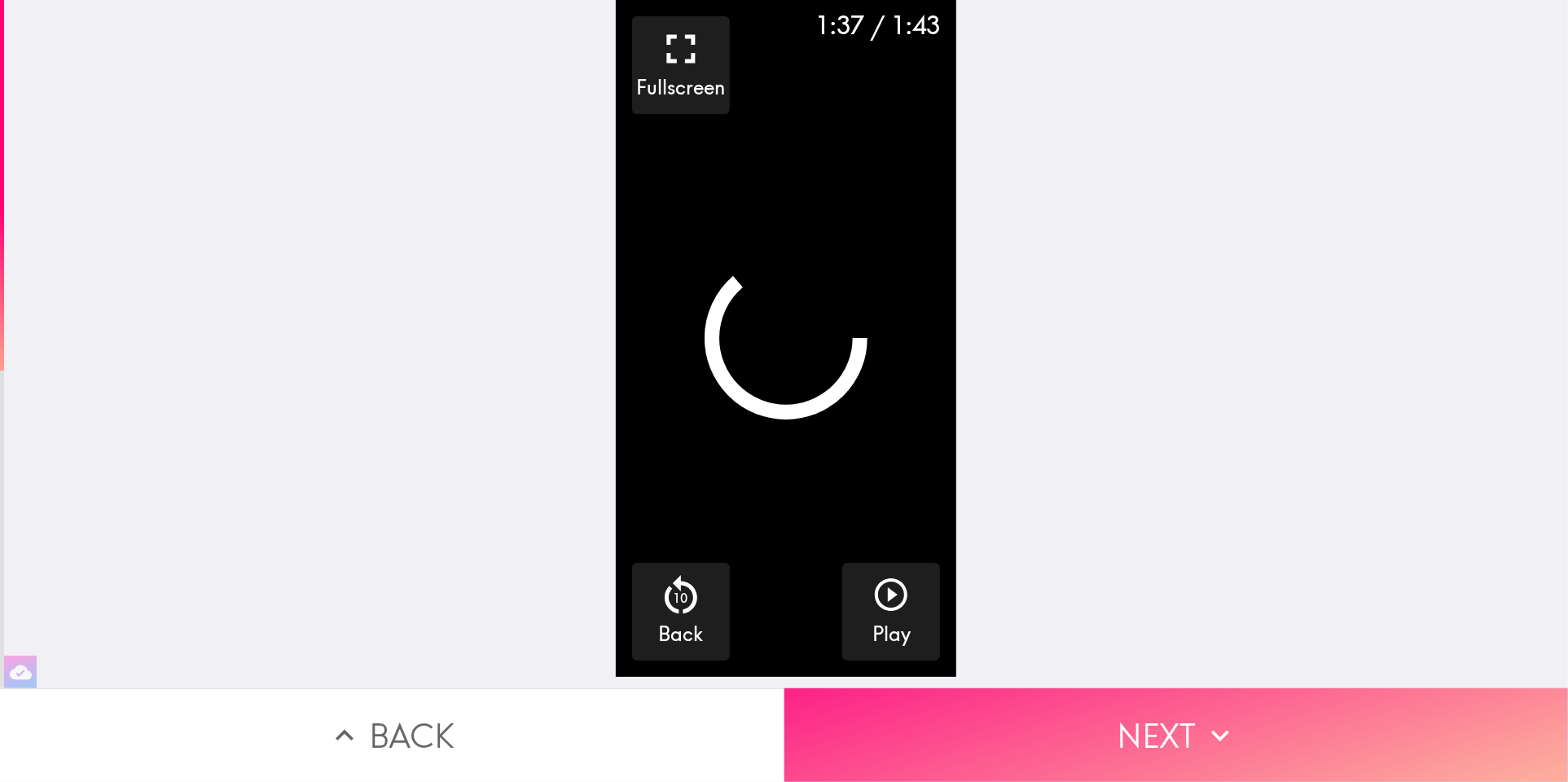
click at [974, 742] on button "Next" at bounding box center [1176, 735] width 784 height 94
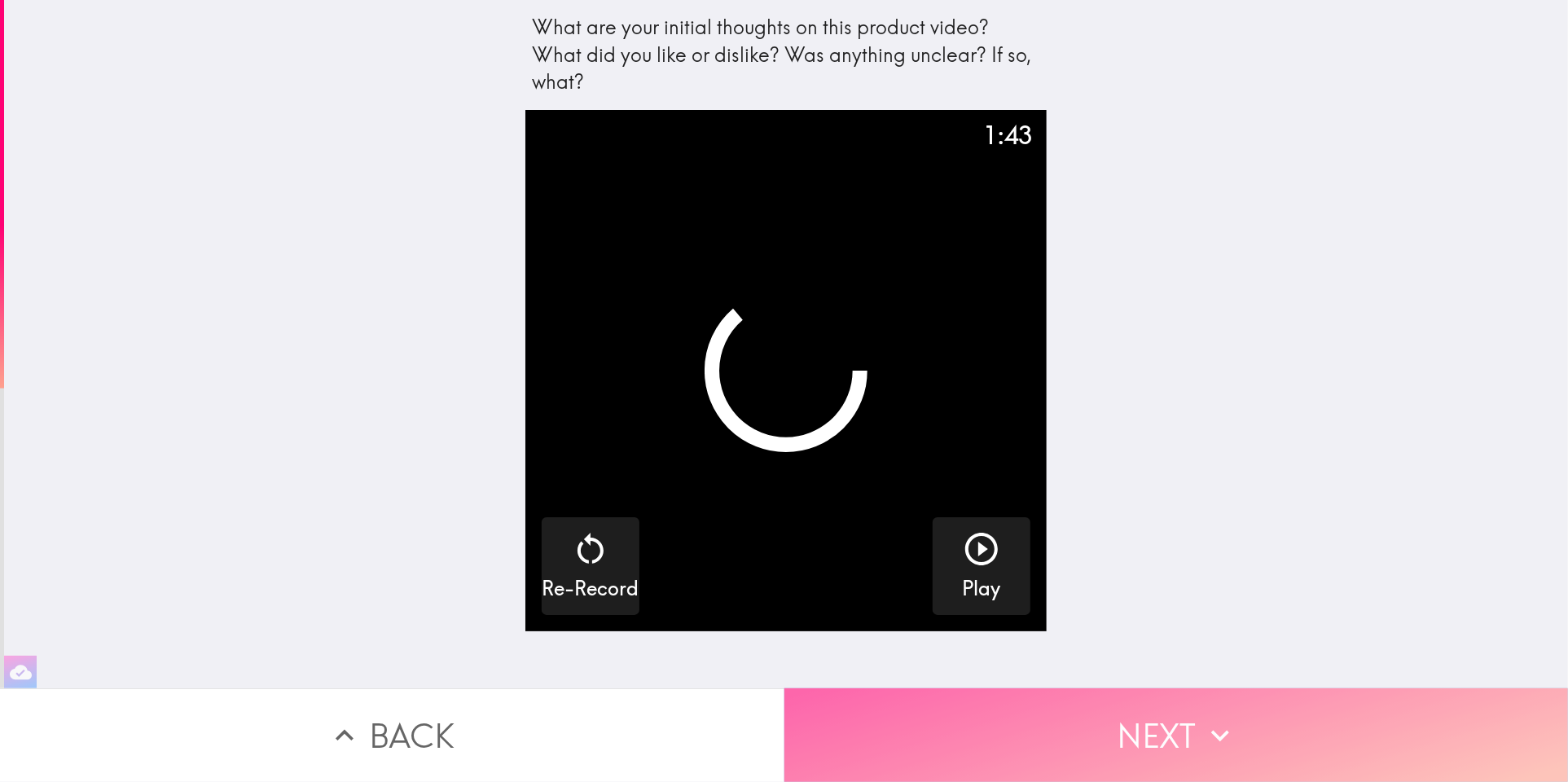
click at [973, 748] on button "Next" at bounding box center [1176, 735] width 784 height 94
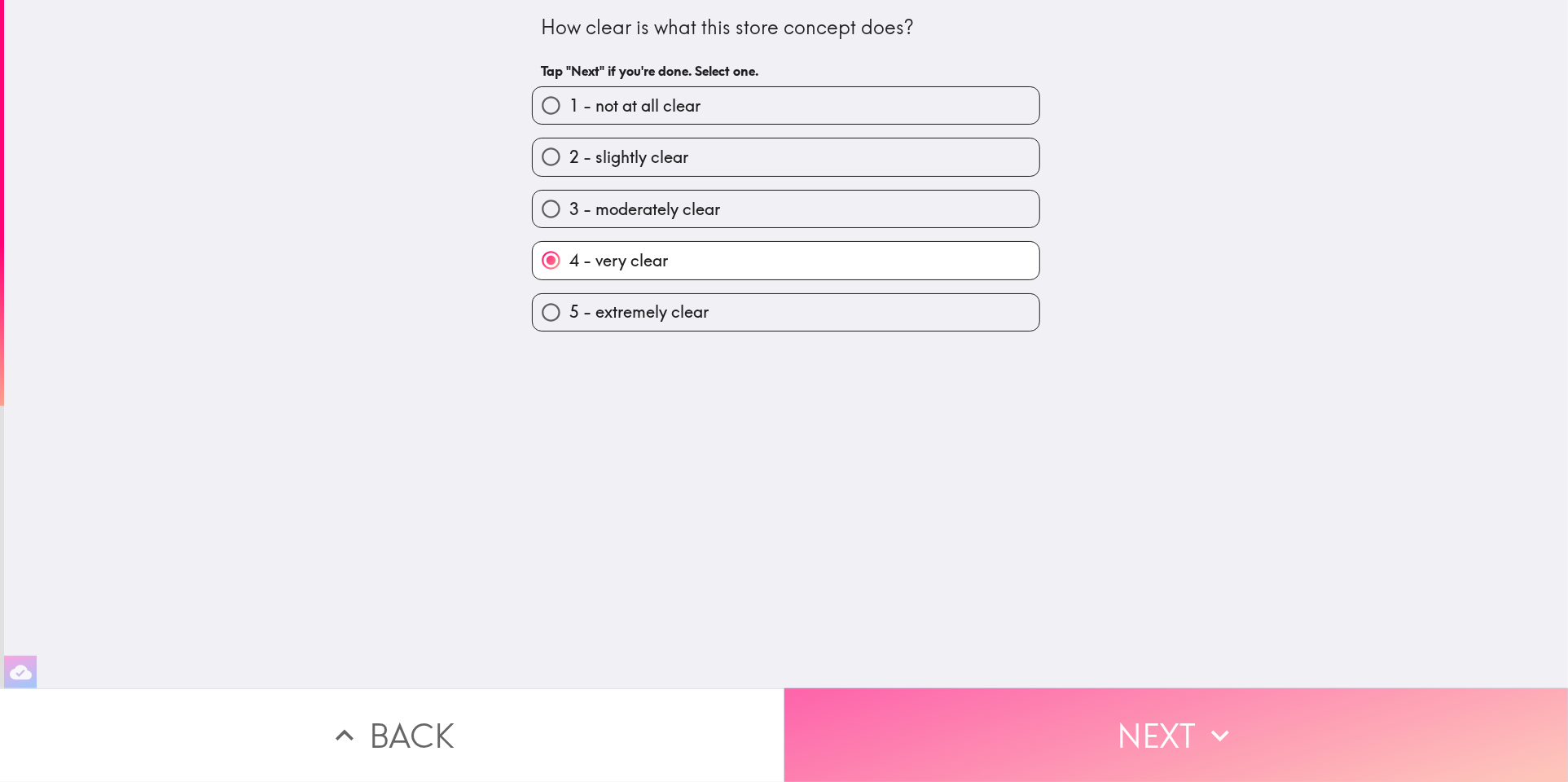
click at [973, 748] on button "Next" at bounding box center [1176, 735] width 784 height 94
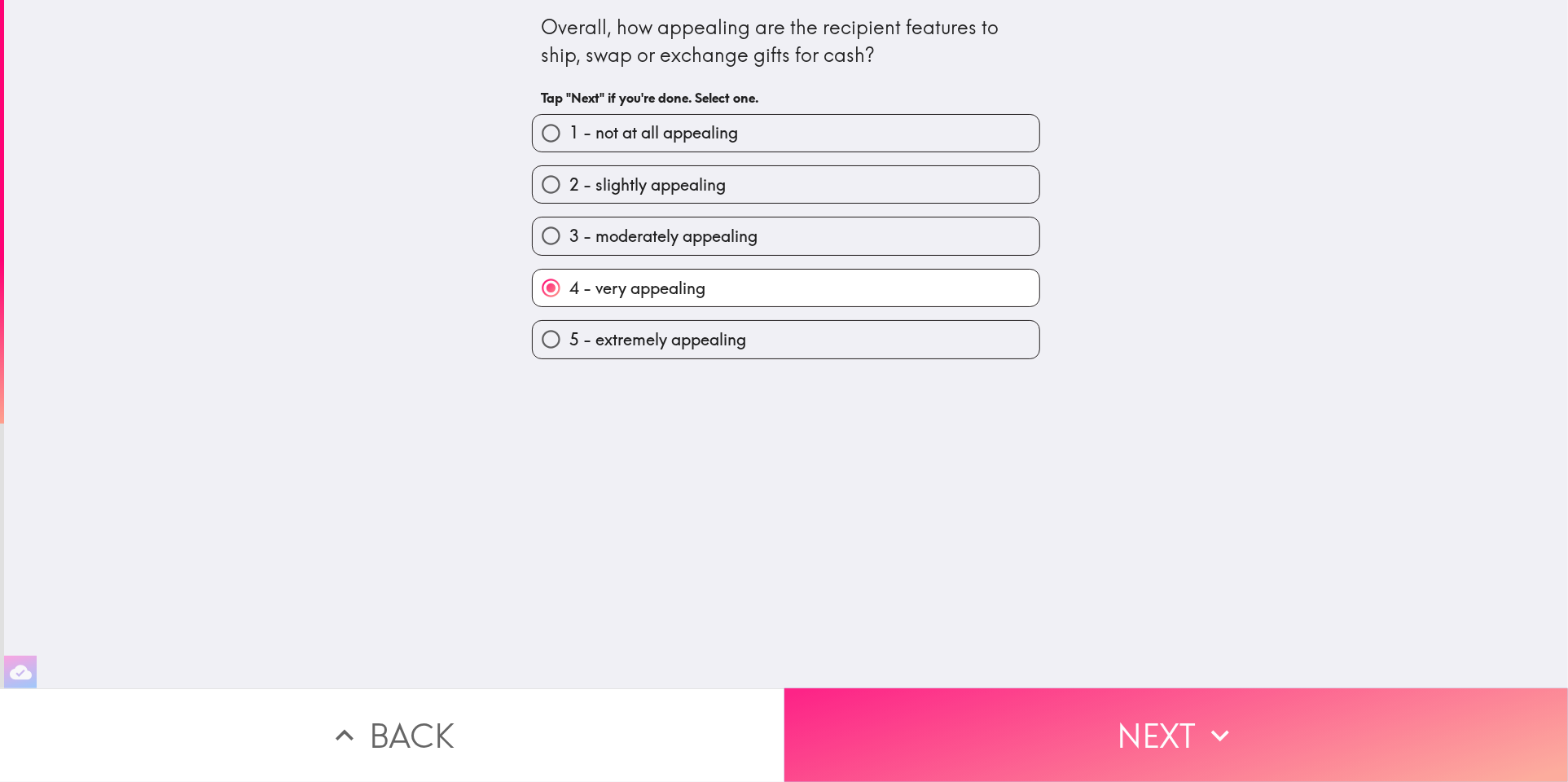
click at [965, 743] on button "Next" at bounding box center [1176, 735] width 784 height 94
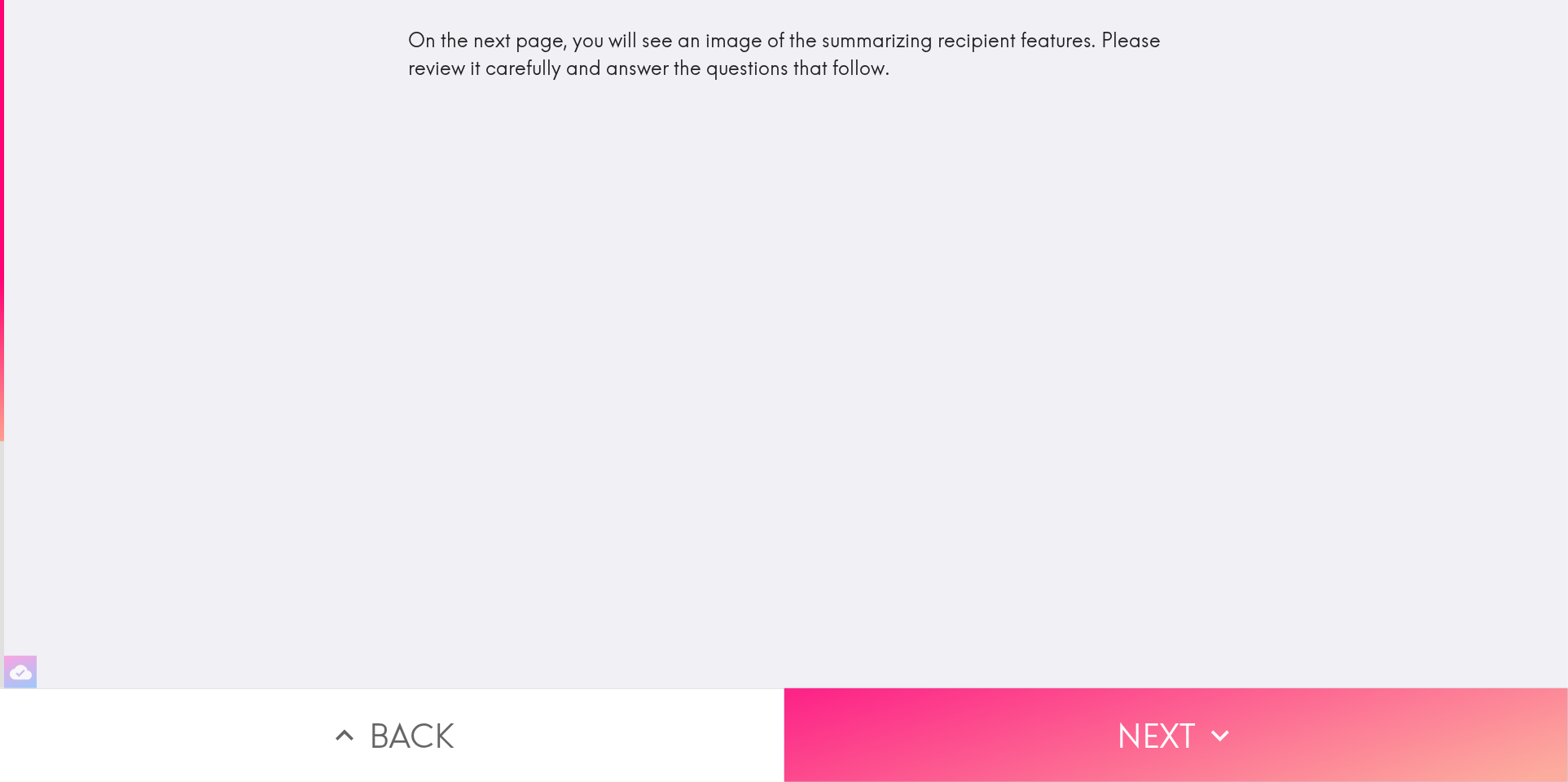
click at [961, 732] on button "Next" at bounding box center [1176, 735] width 784 height 94
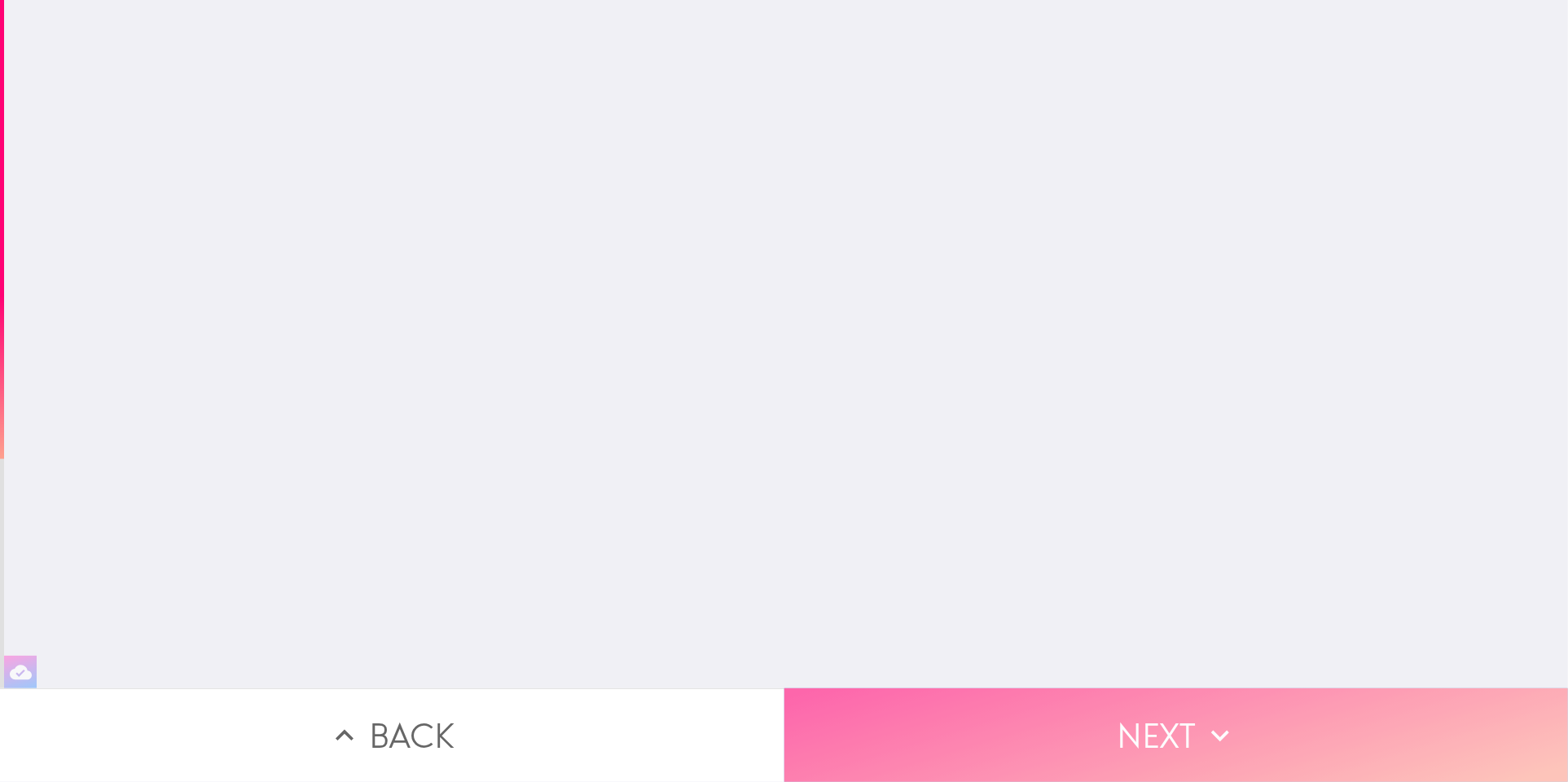
click at [961, 732] on button "Next" at bounding box center [1176, 735] width 784 height 94
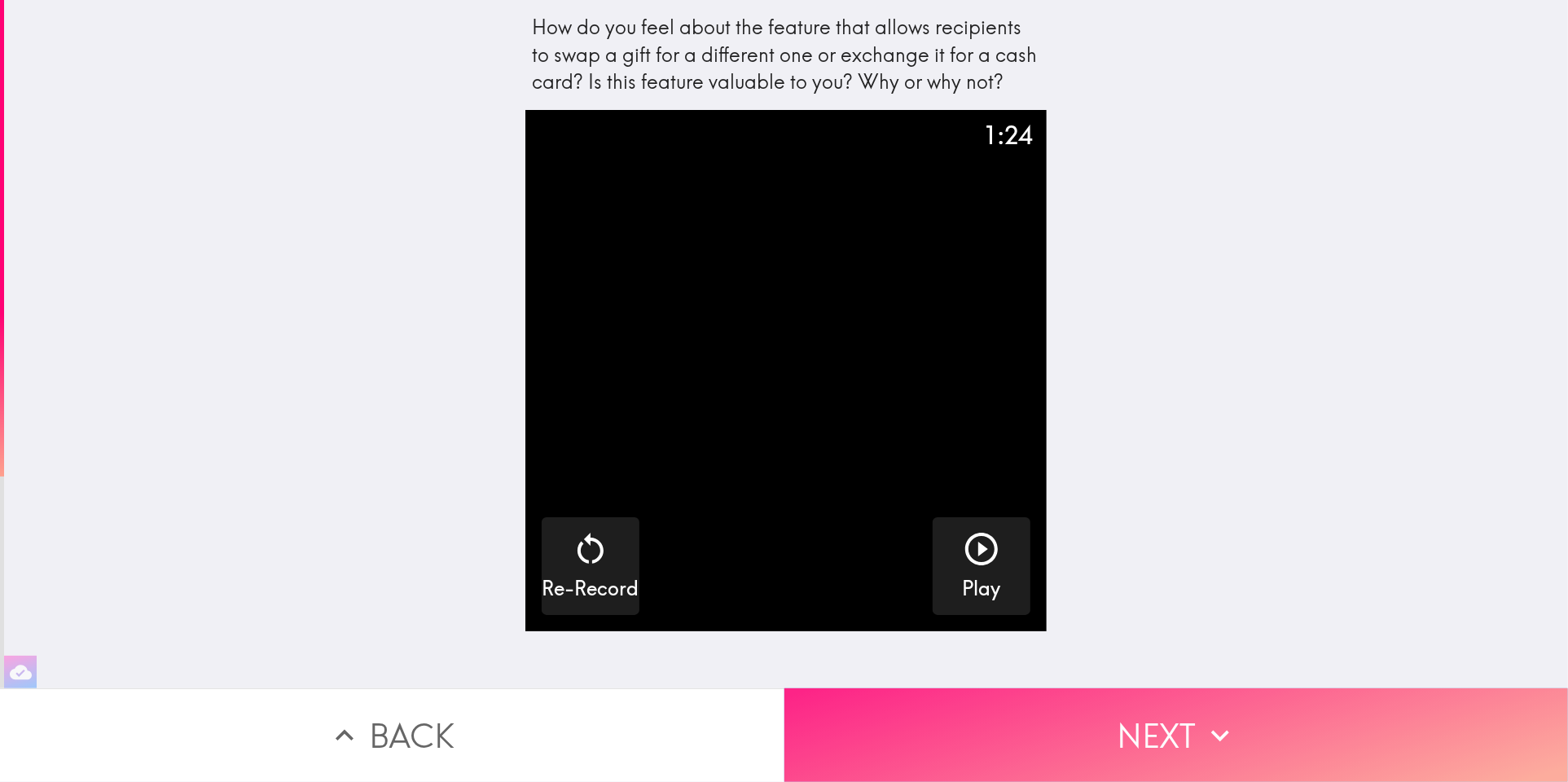
click at [961, 732] on button "Next" at bounding box center [1176, 735] width 784 height 94
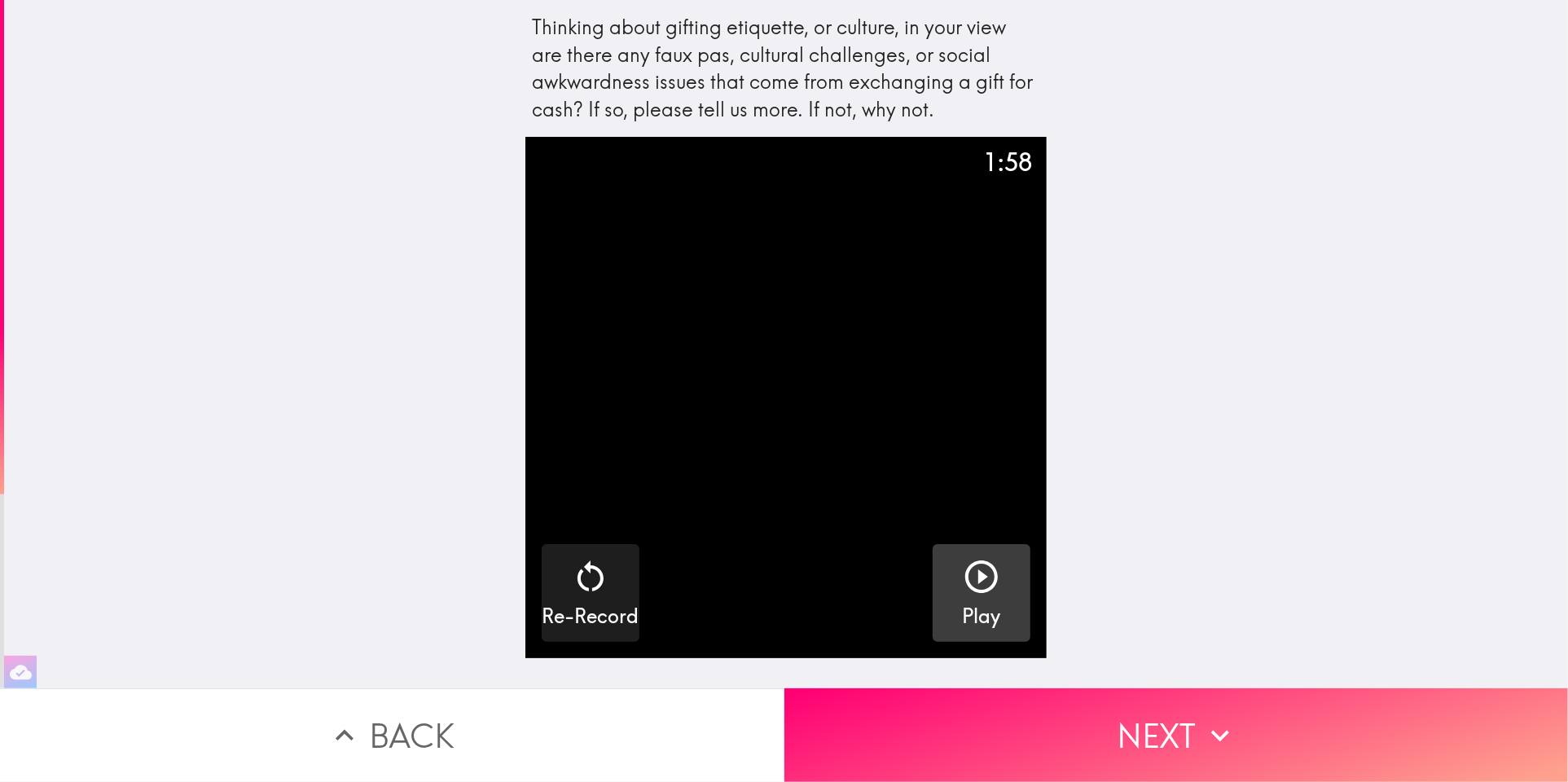
click at [989, 592] on button "Play" at bounding box center [981, 593] width 98 height 98
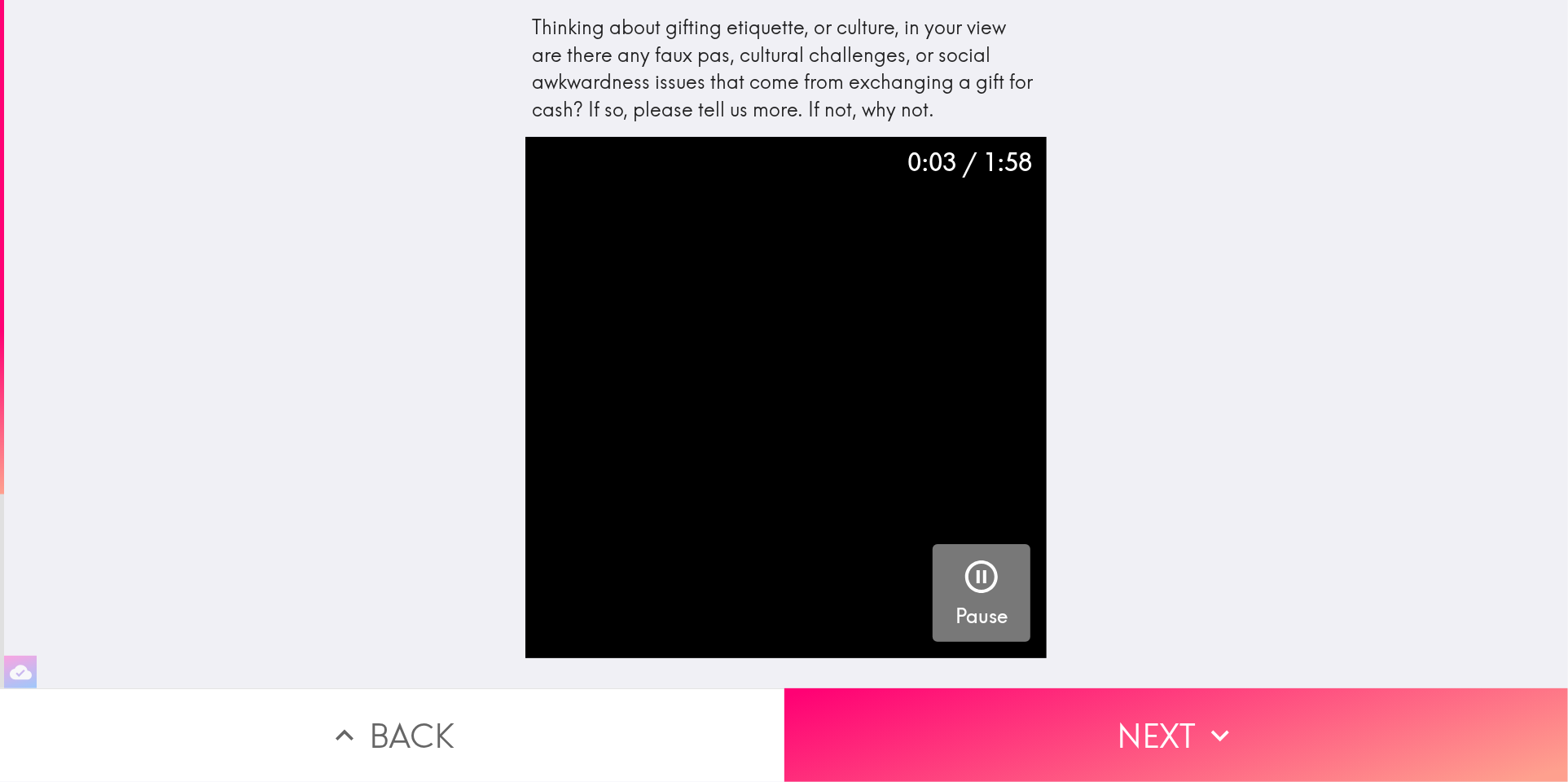
click at [990, 604] on h5 "Pause" at bounding box center [981, 617] width 52 height 28
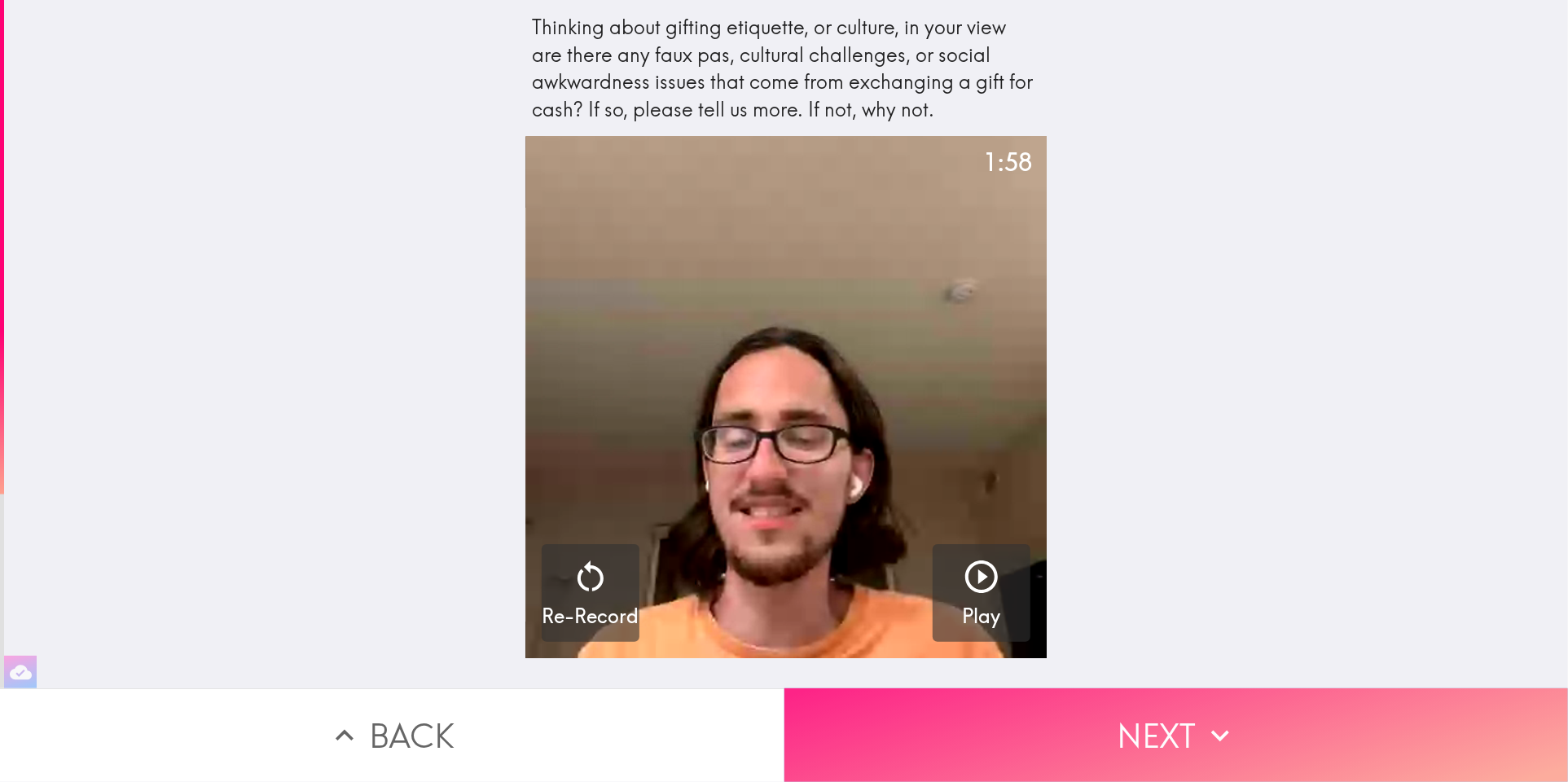
click at [979, 709] on button "Next" at bounding box center [1176, 735] width 784 height 94
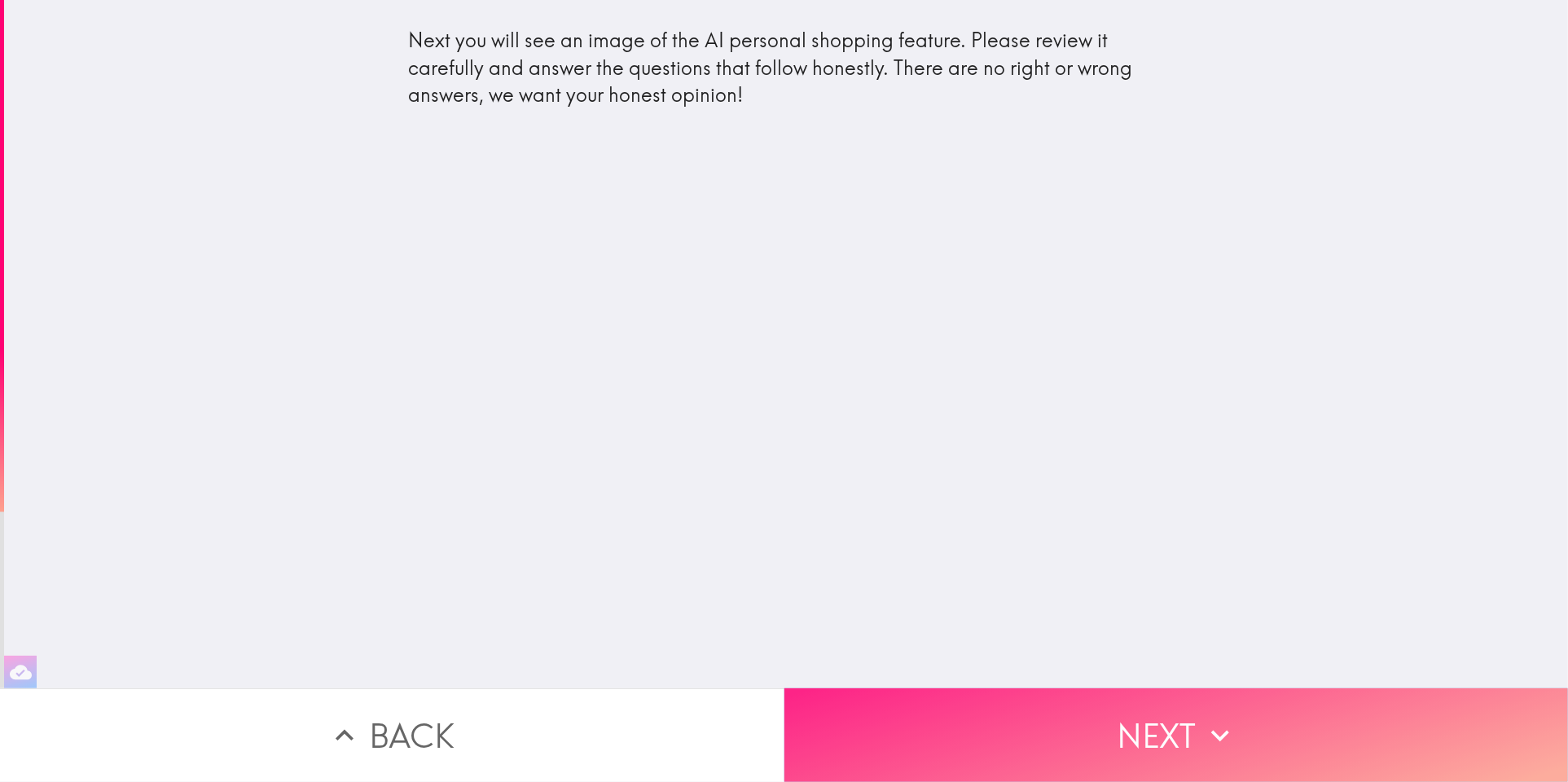
click at [981, 708] on button "Next" at bounding box center [1176, 735] width 784 height 94
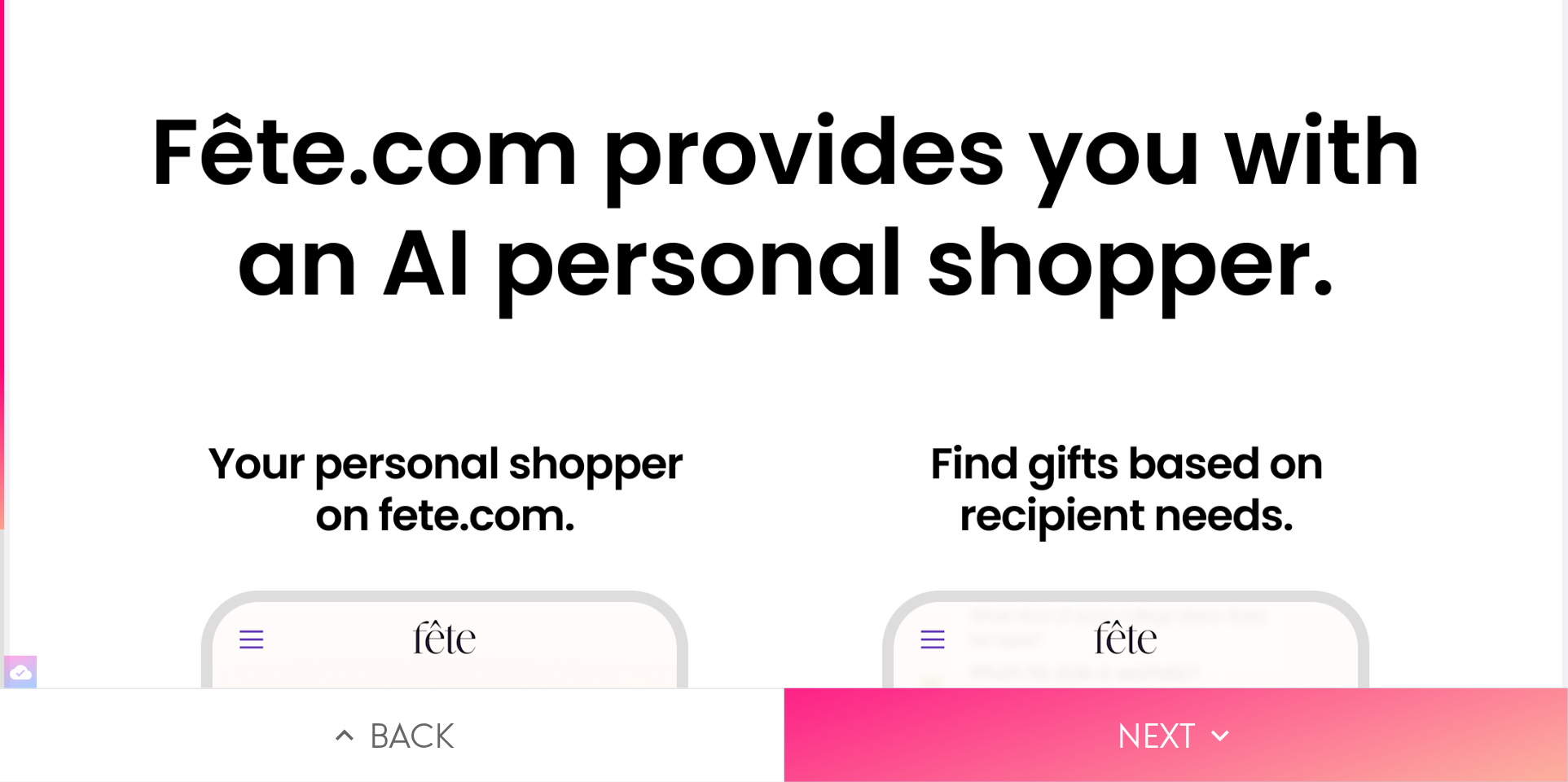
click at [987, 709] on button "Next" at bounding box center [1176, 735] width 784 height 94
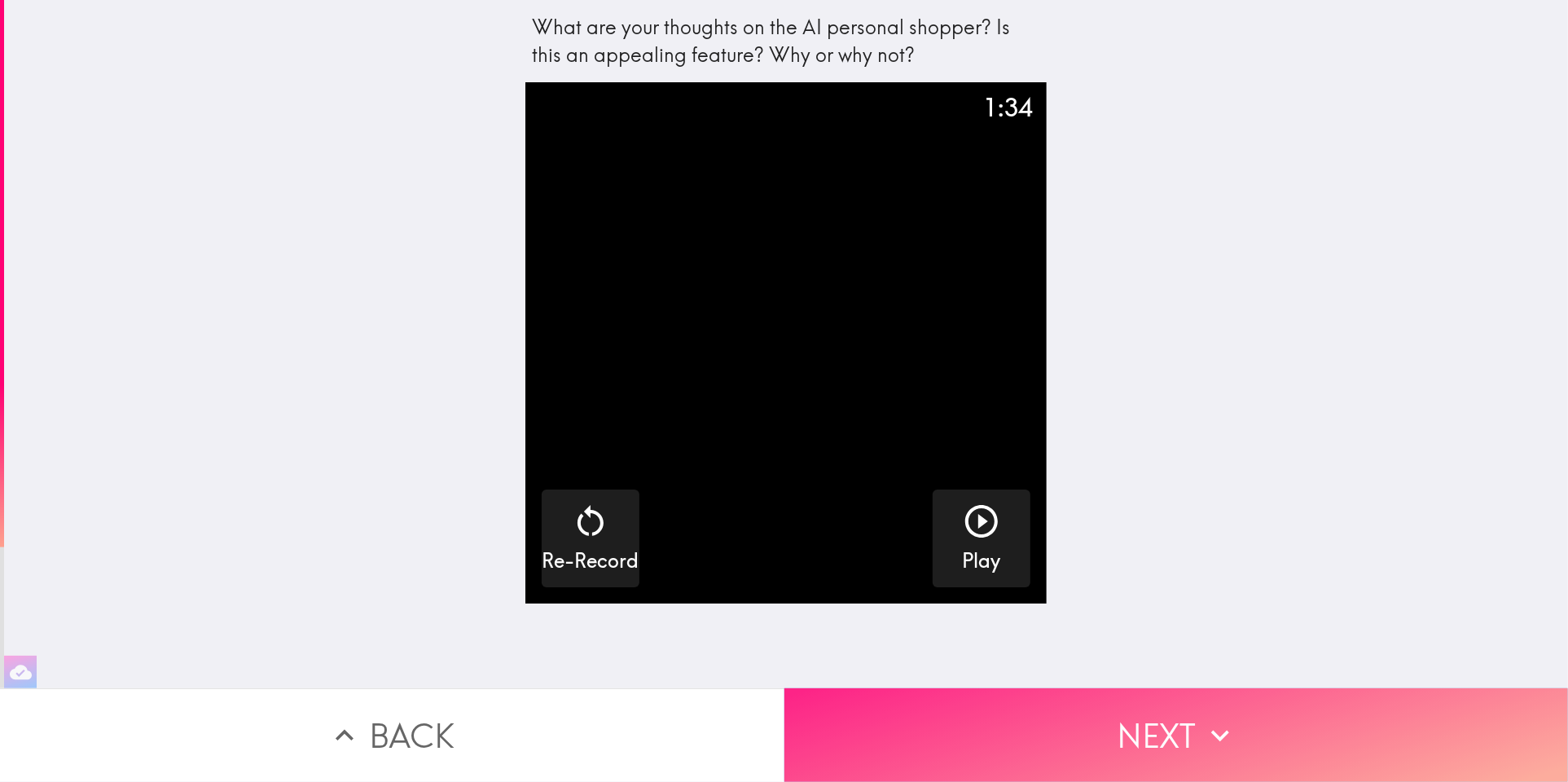
click at [987, 709] on button "Next" at bounding box center [1176, 735] width 784 height 94
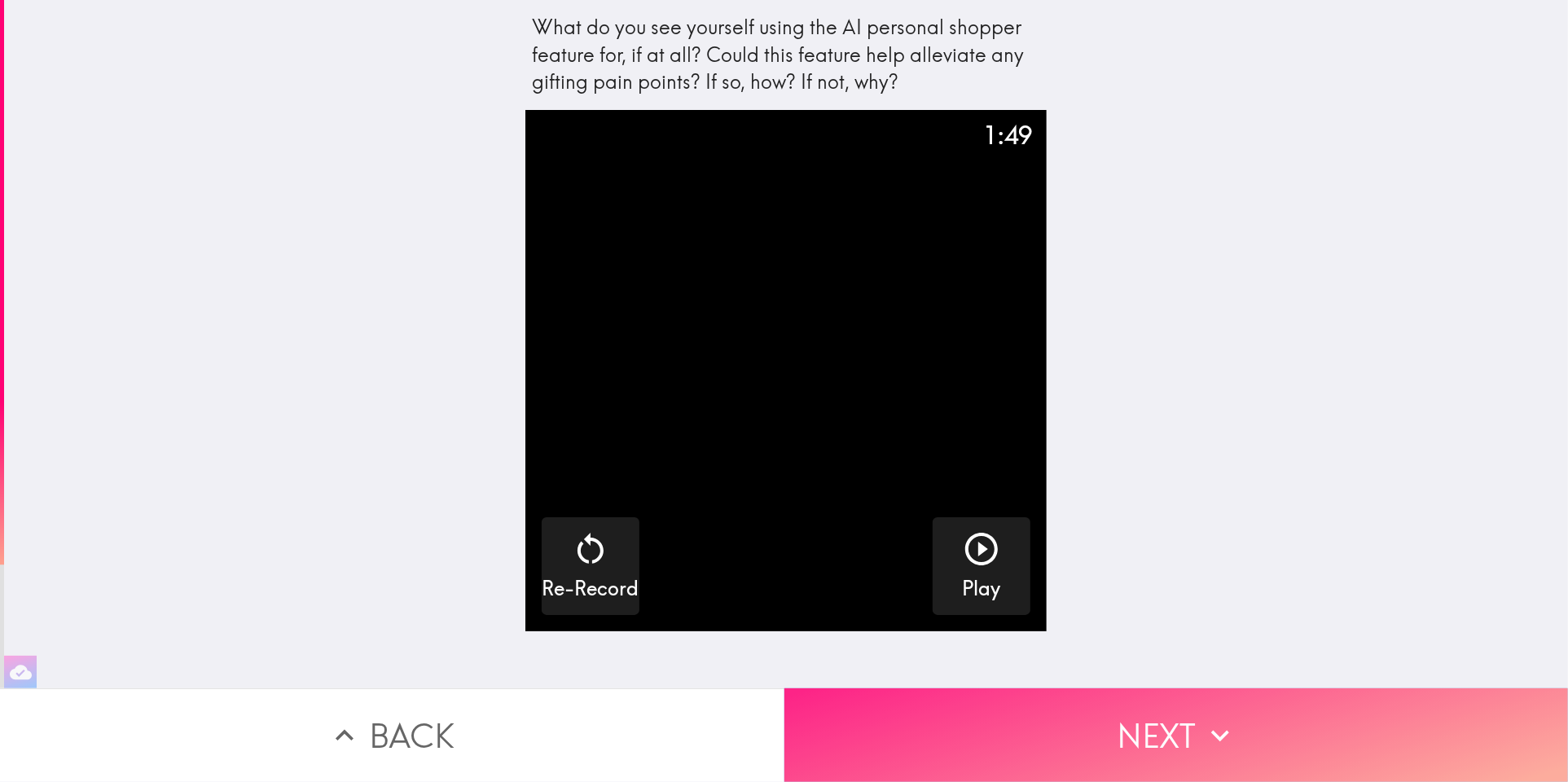
click at [987, 709] on button "Next" at bounding box center [1176, 735] width 784 height 94
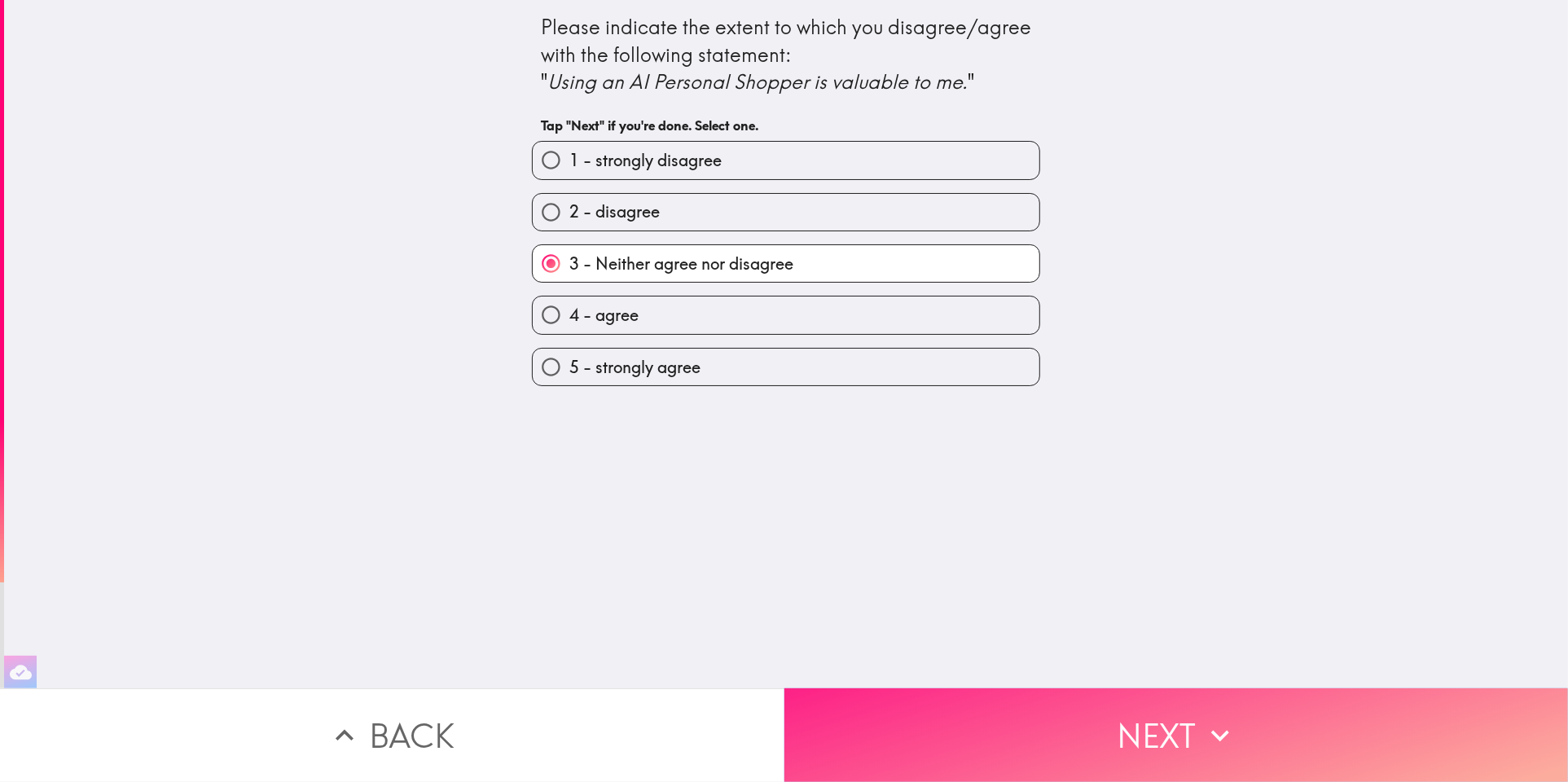
click at [987, 709] on button "Next" at bounding box center [1176, 735] width 784 height 94
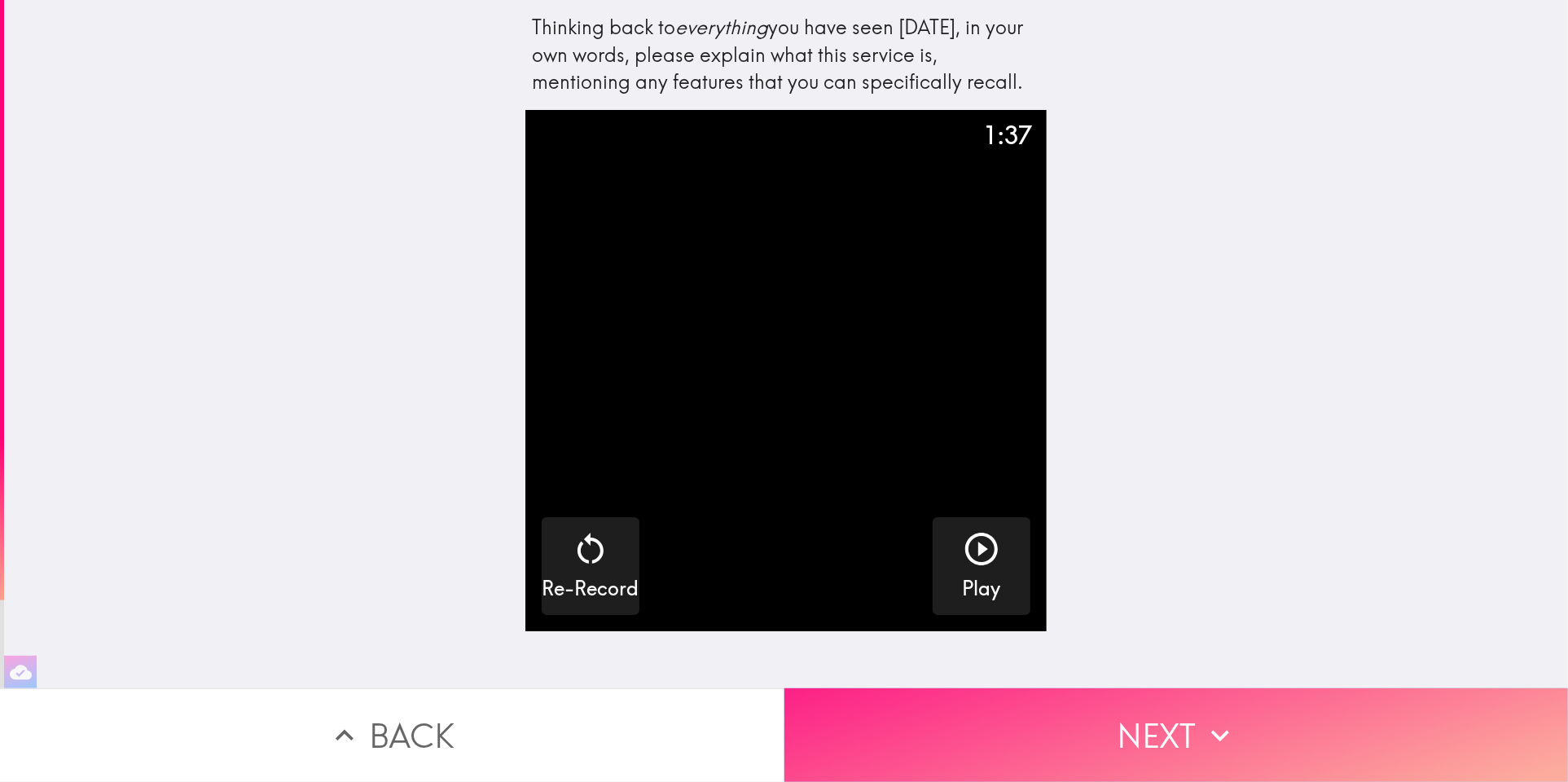
click at [987, 709] on button "Next" at bounding box center [1176, 735] width 784 height 94
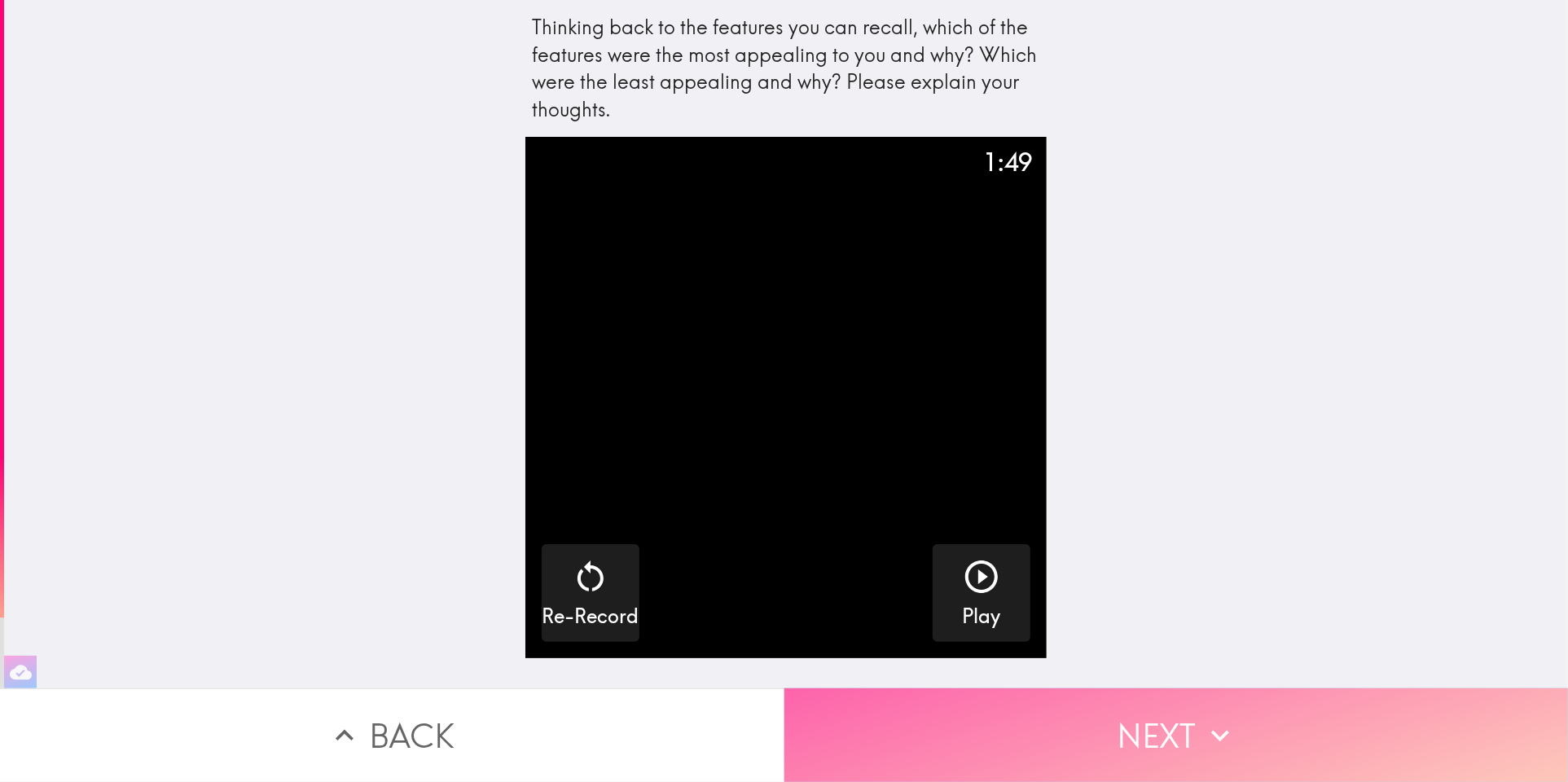
click at [987, 709] on button "Next" at bounding box center [1176, 735] width 784 height 94
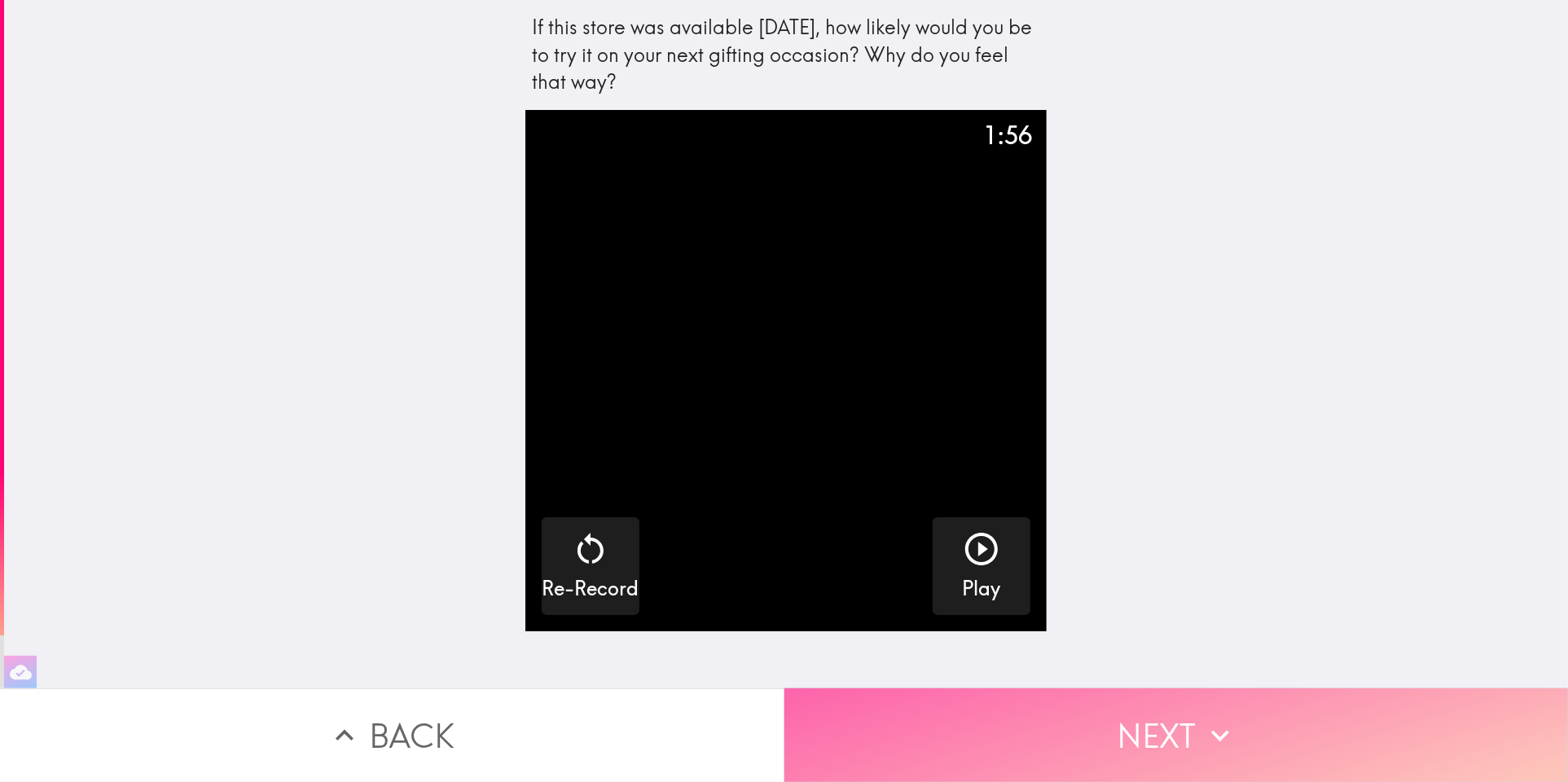
click at [987, 709] on button "Next" at bounding box center [1176, 735] width 784 height 94
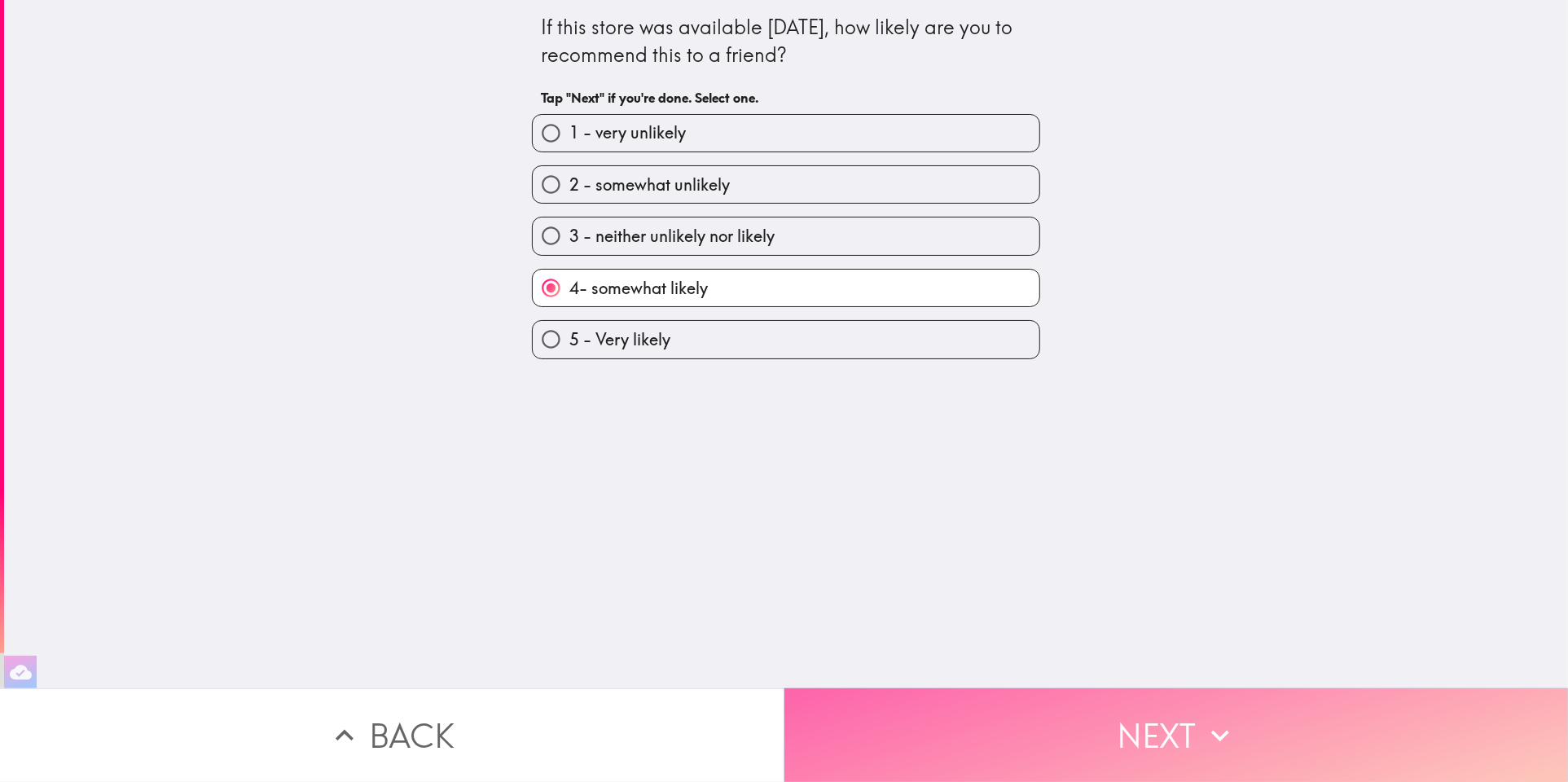
click at [987, 709] on button "Next" at bounding box center [1176, 735] width 784 height 94
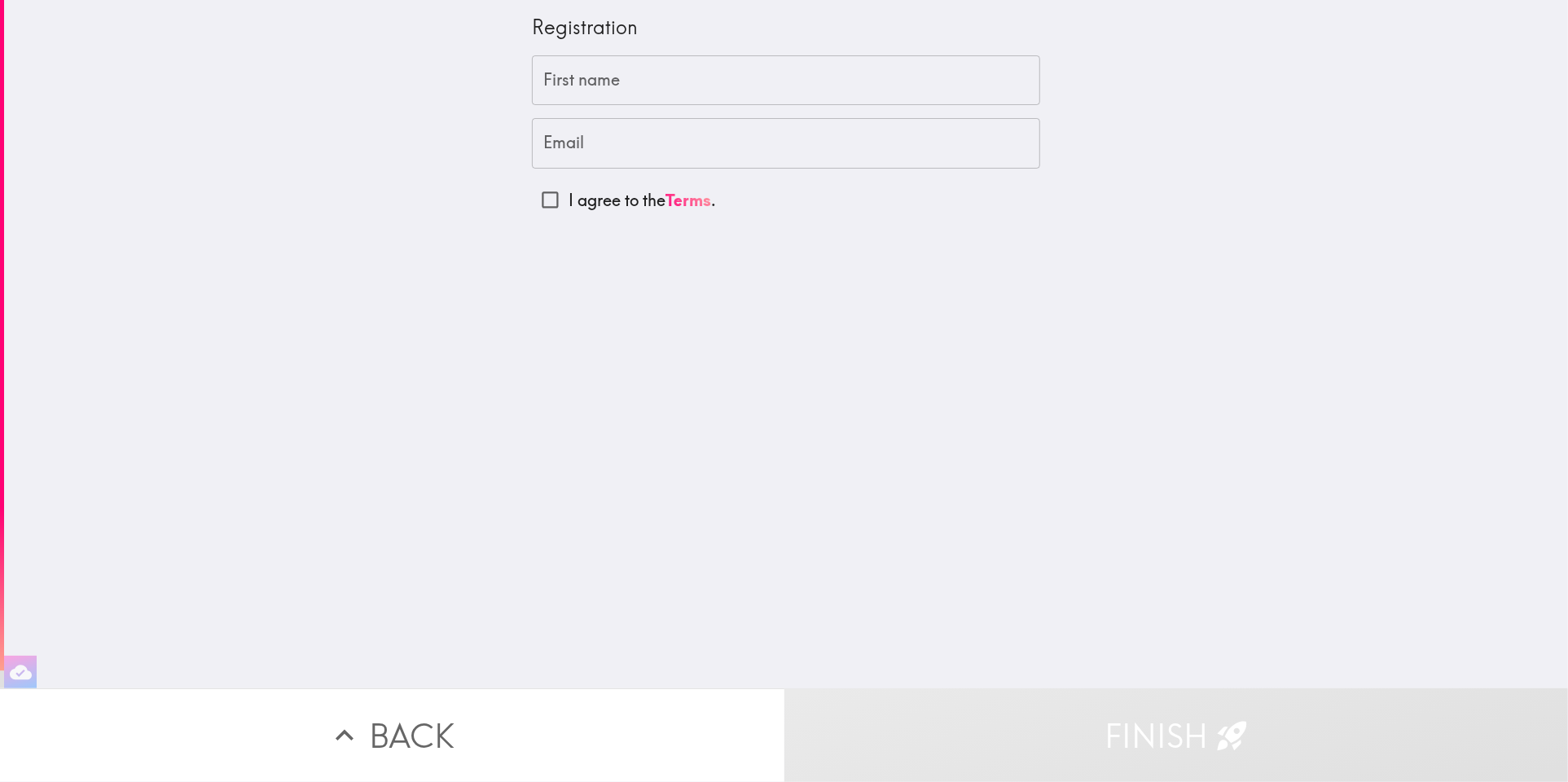
drag, startPoint x: 688, startPoint y: 85, endPoint x: 679, endPoint y: 104, distance: 21.0
click at [687, 85] on input "First name" at bounding box center [786, 80] width 508 height 51
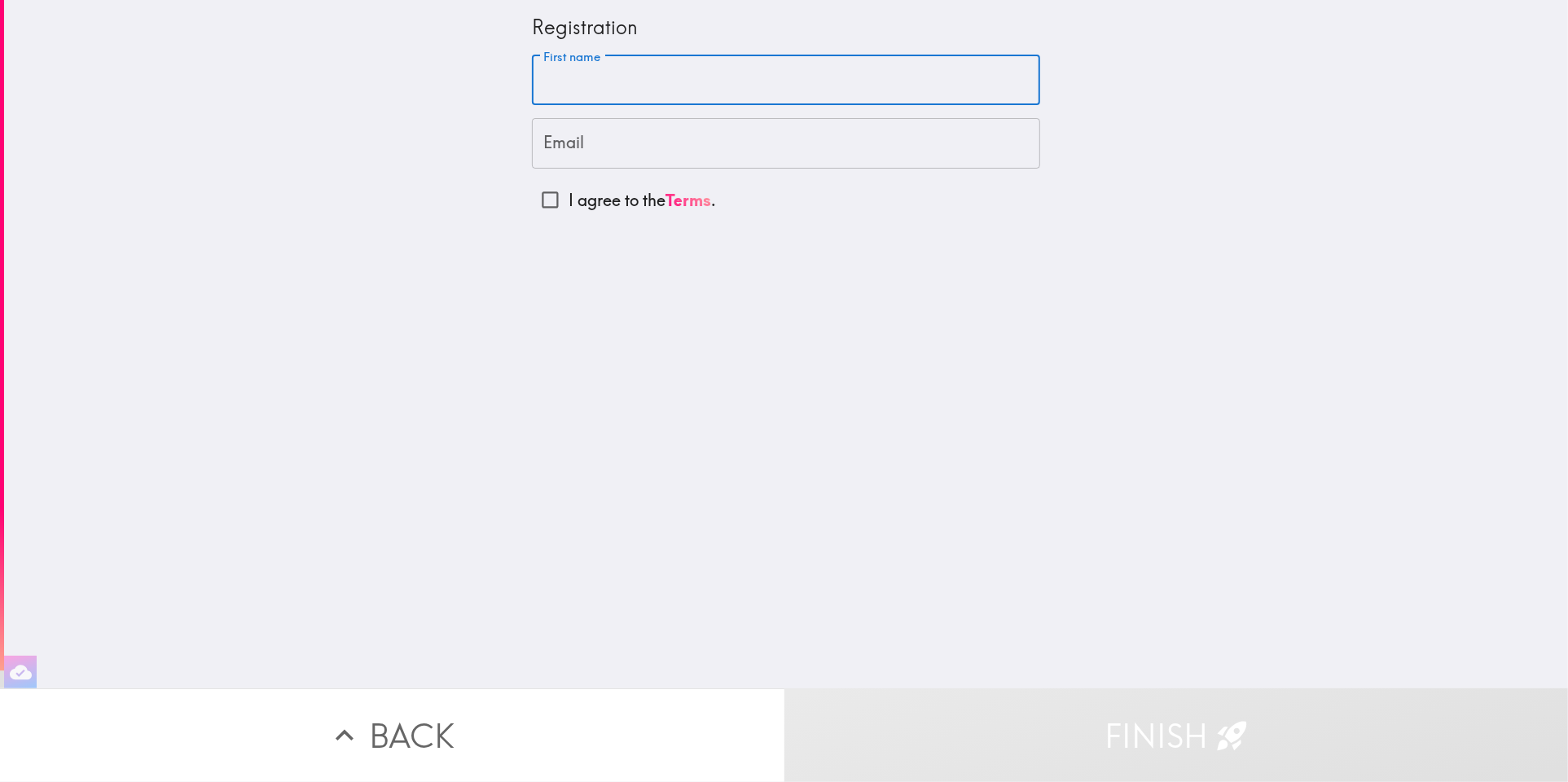
type input "PARKER"
type input "parkerpawleysisland@gmail.com"
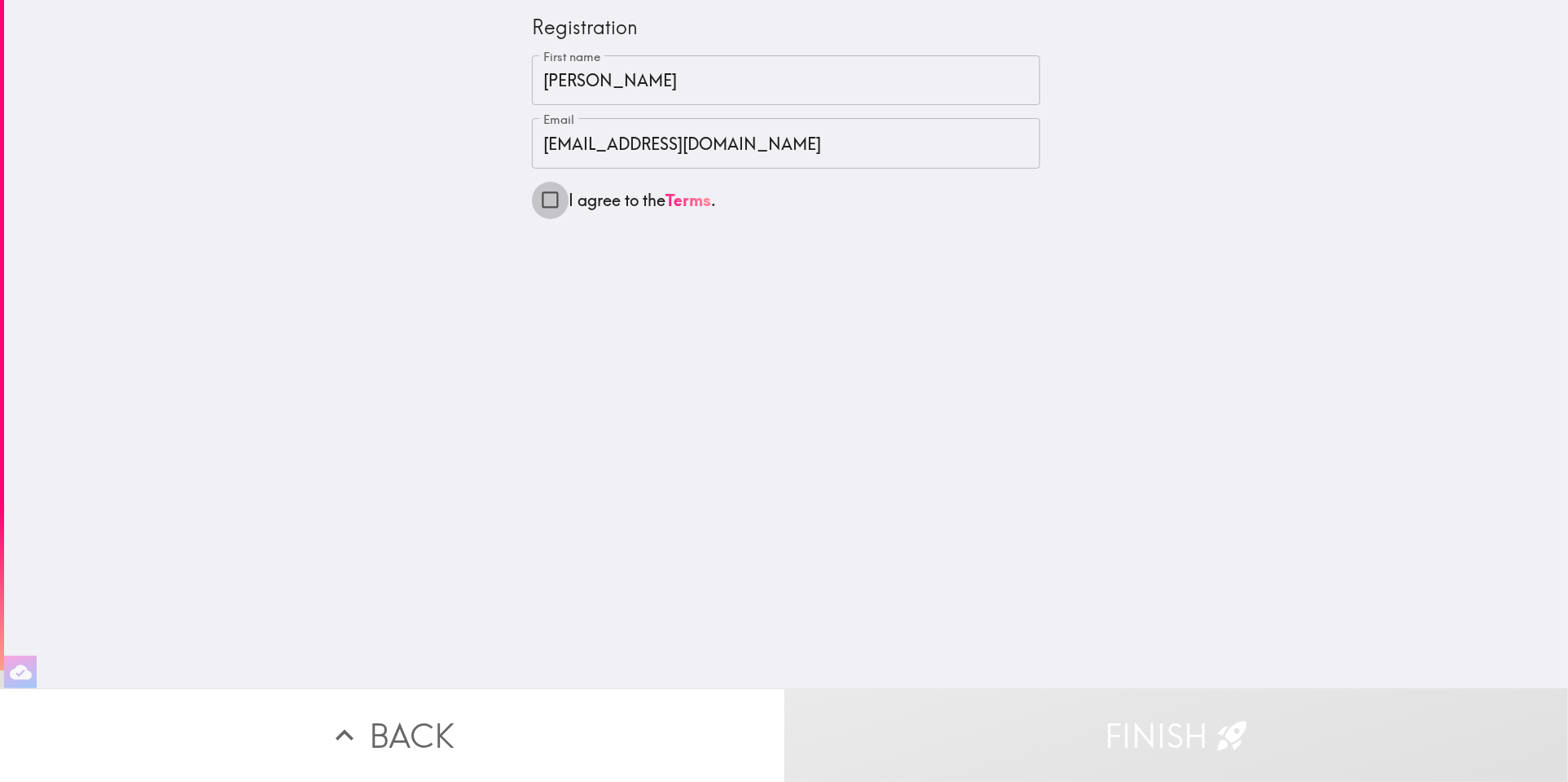
click at [538, 192] on input "I agree to the Terms ." at bounding box center [550, 200] width 37 height 37
checkbox input "true"
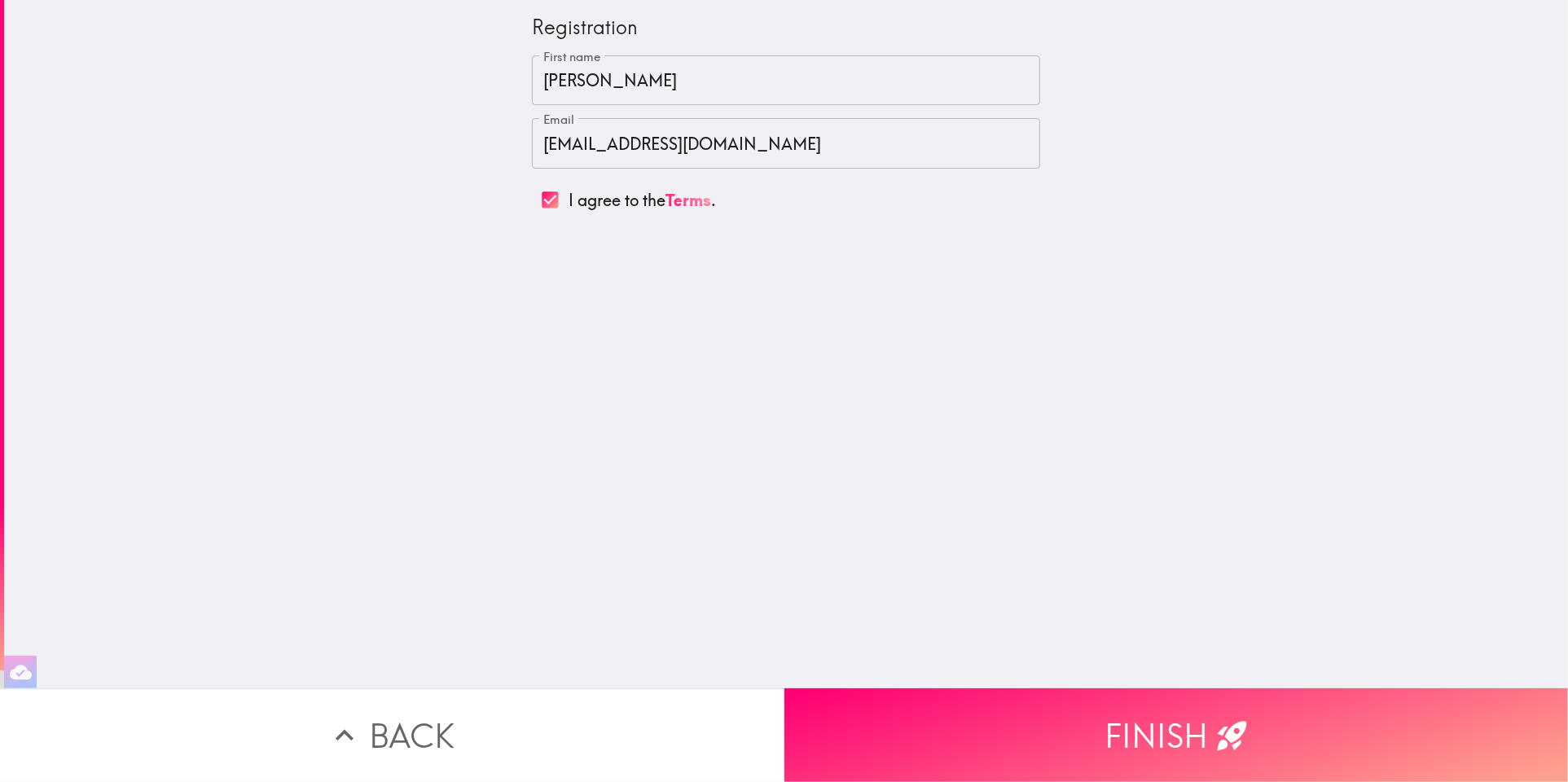
click at [1056, 743] on button "Finish" at bounding box center [1176, 735] width 784 height 94
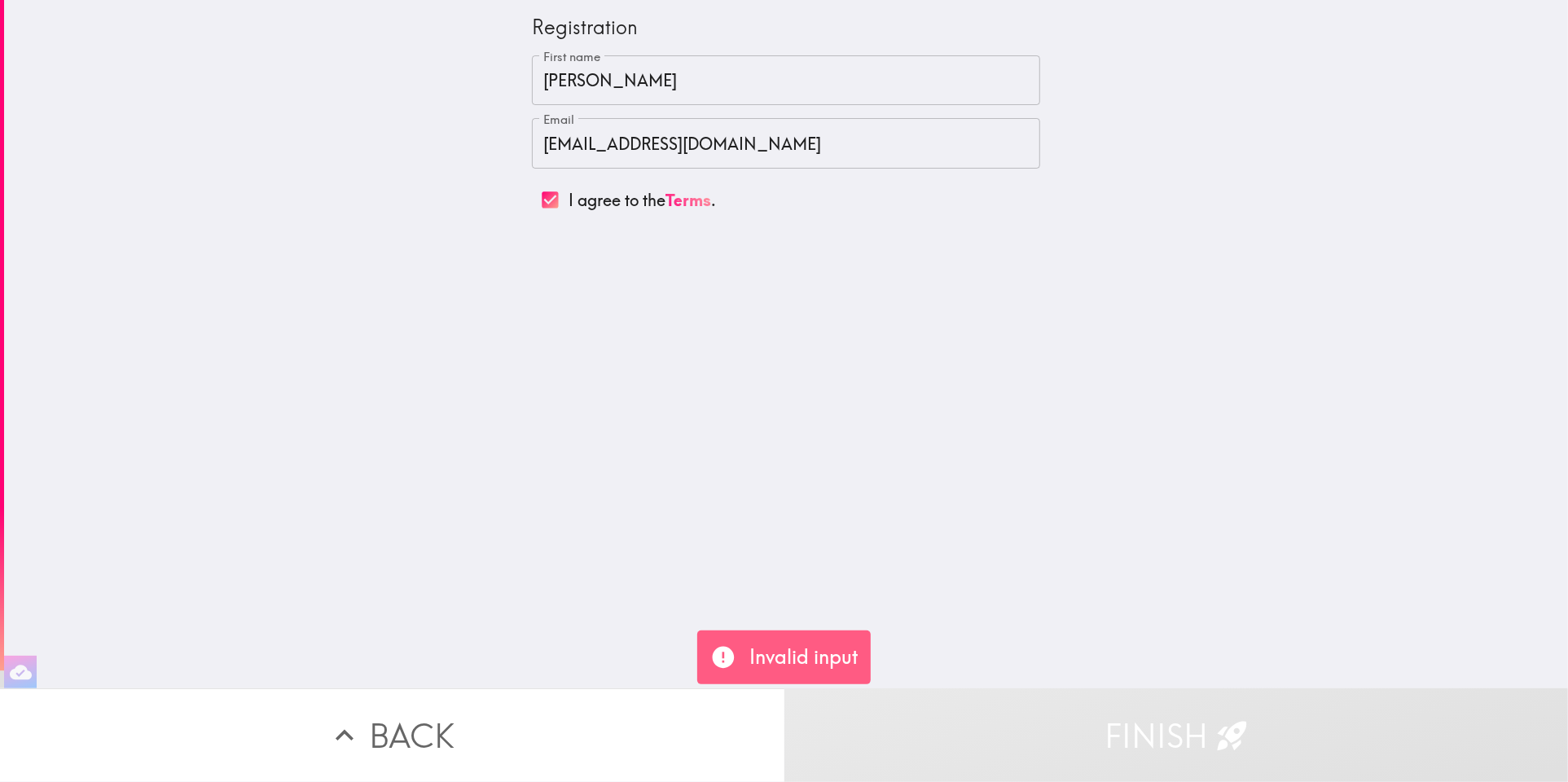
click at [635, 702] on button "Back" at bounding box center [392, 735] width 784 height 94
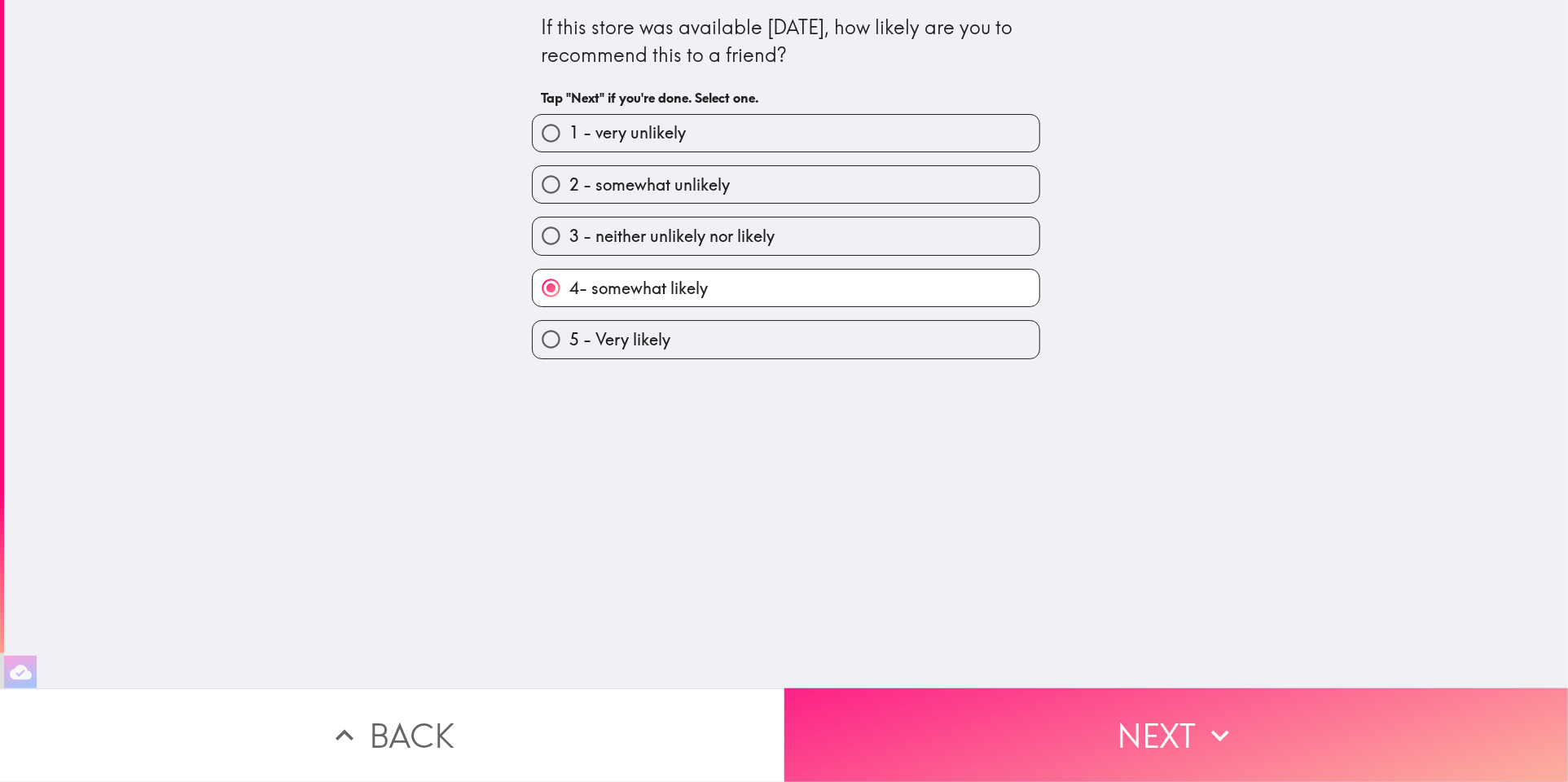
click at [985, 688] on button "Next" at bounding box center [1176, 735] width 784 height 94
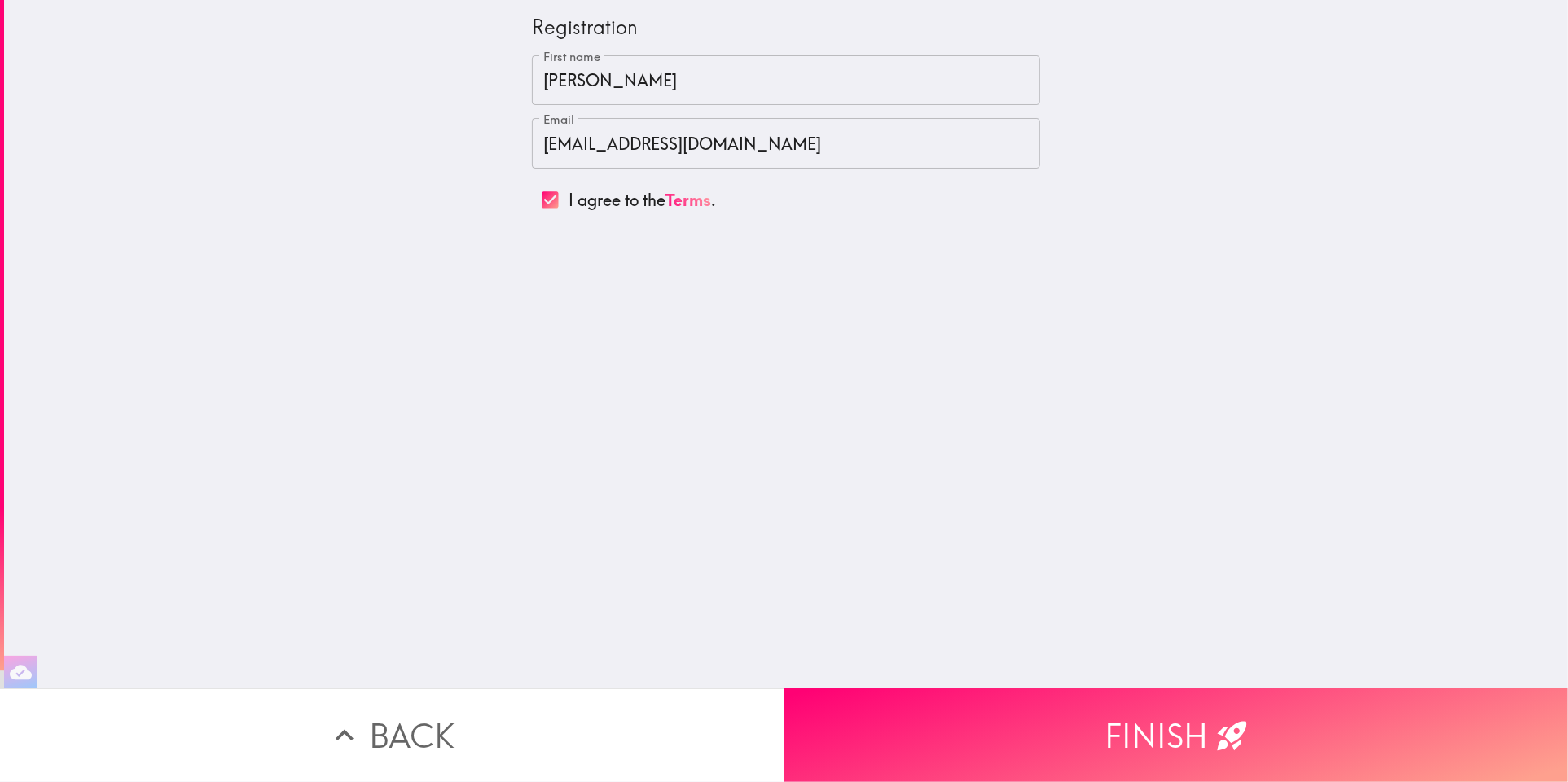
click at [726, 738] on button "Back" at bounding box center [392, 735] width 784 height 94
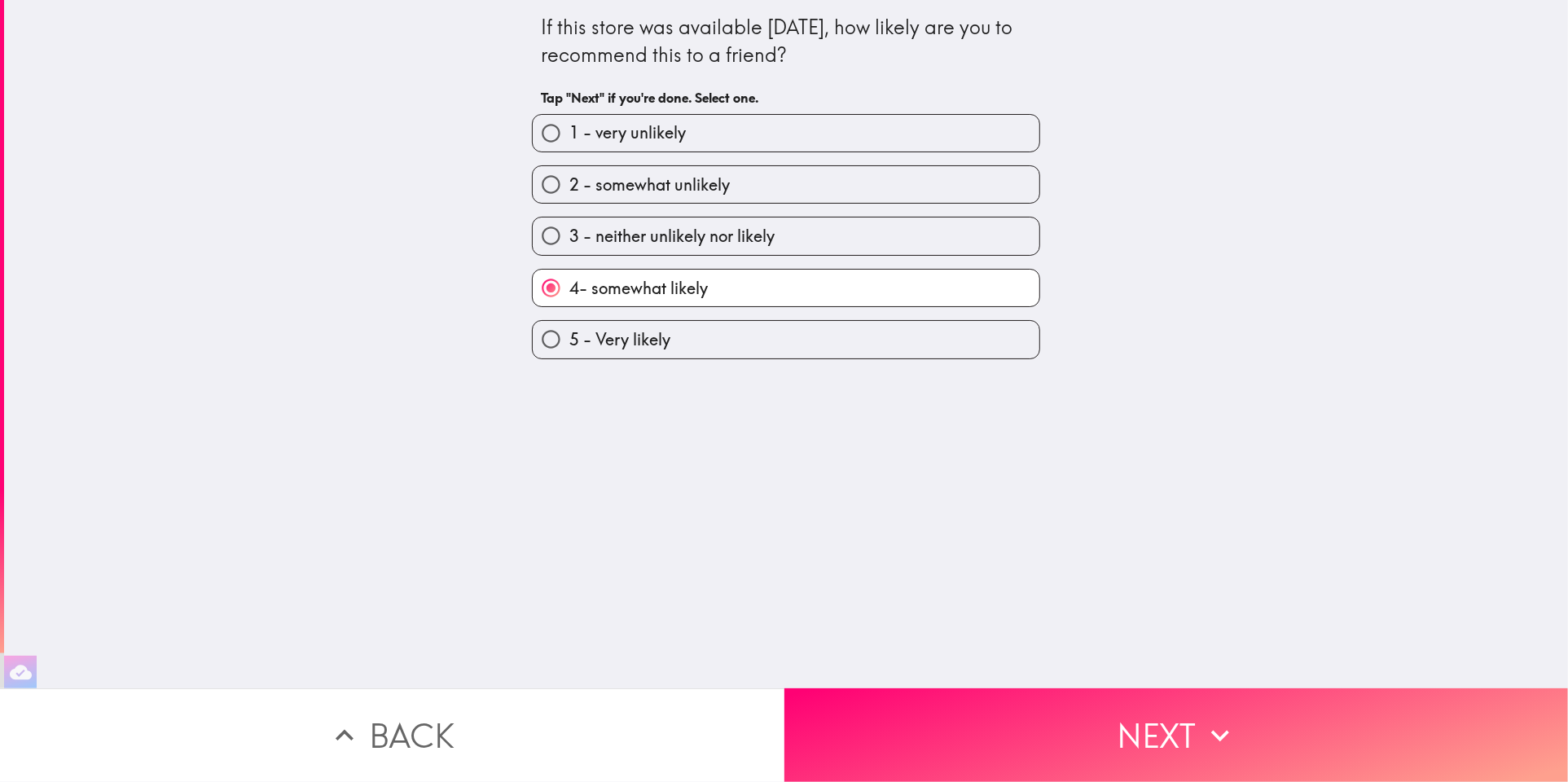
click at [713, 733] on button "Back" at bounding box center [392, 735] width 784 height 94
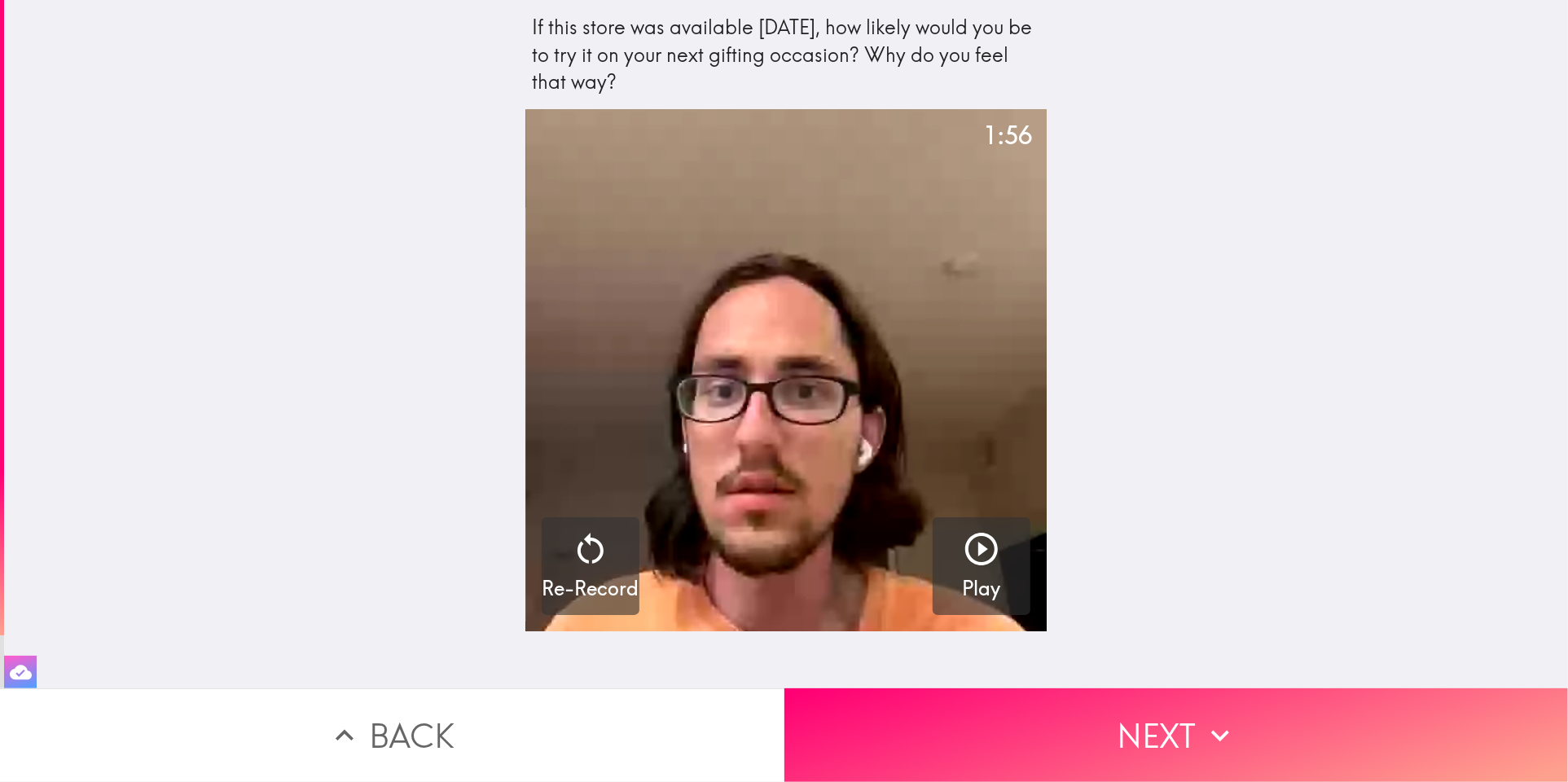
click at [11, 665] on icon "button" at bounding box center [21, 673] width 22 height 15
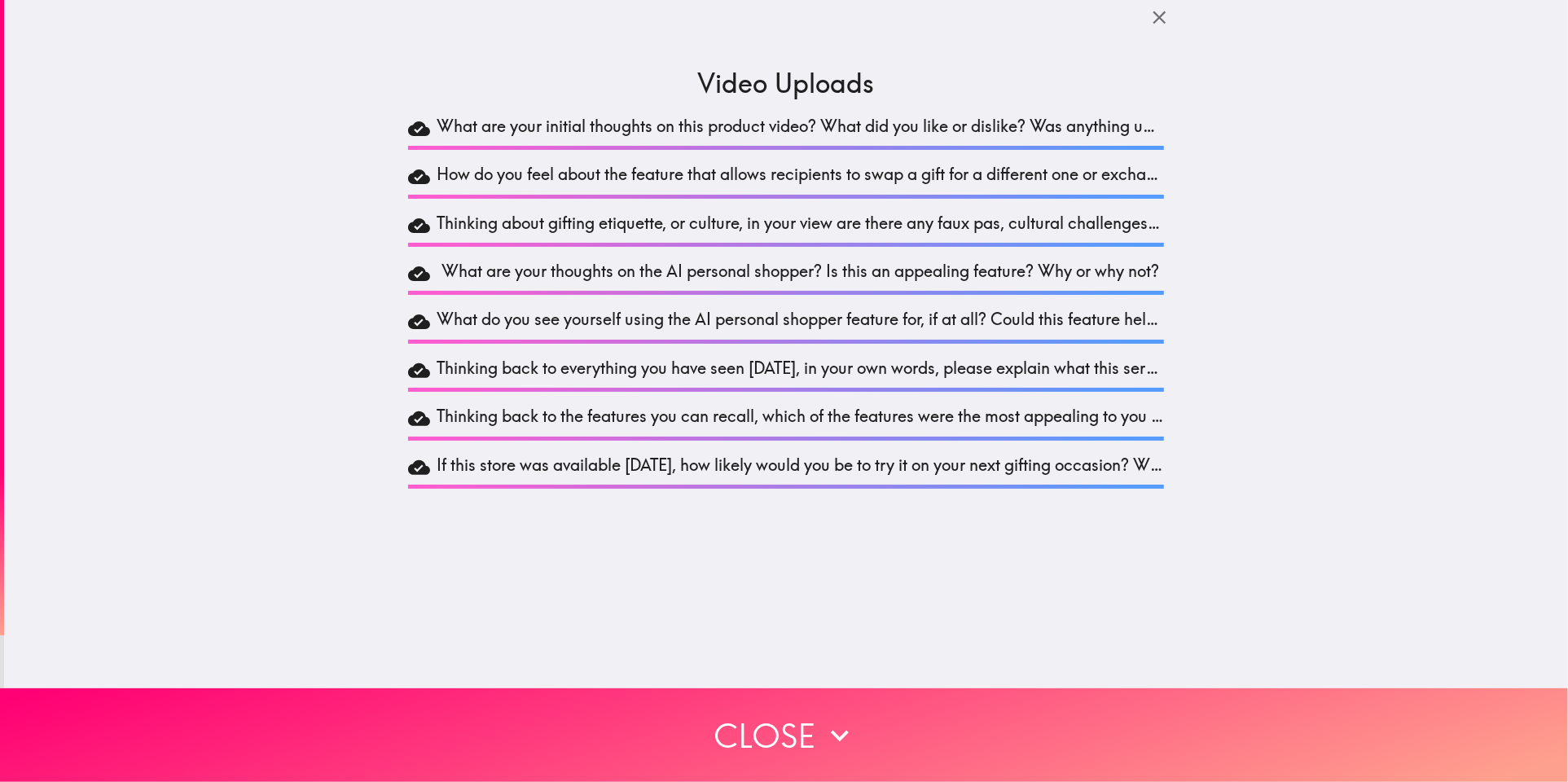
click at [626, 366] on h5 "Thinking back to everything you have seen today, in your own words, please expl…" at bounding box center [800, 371] width 727 height 28
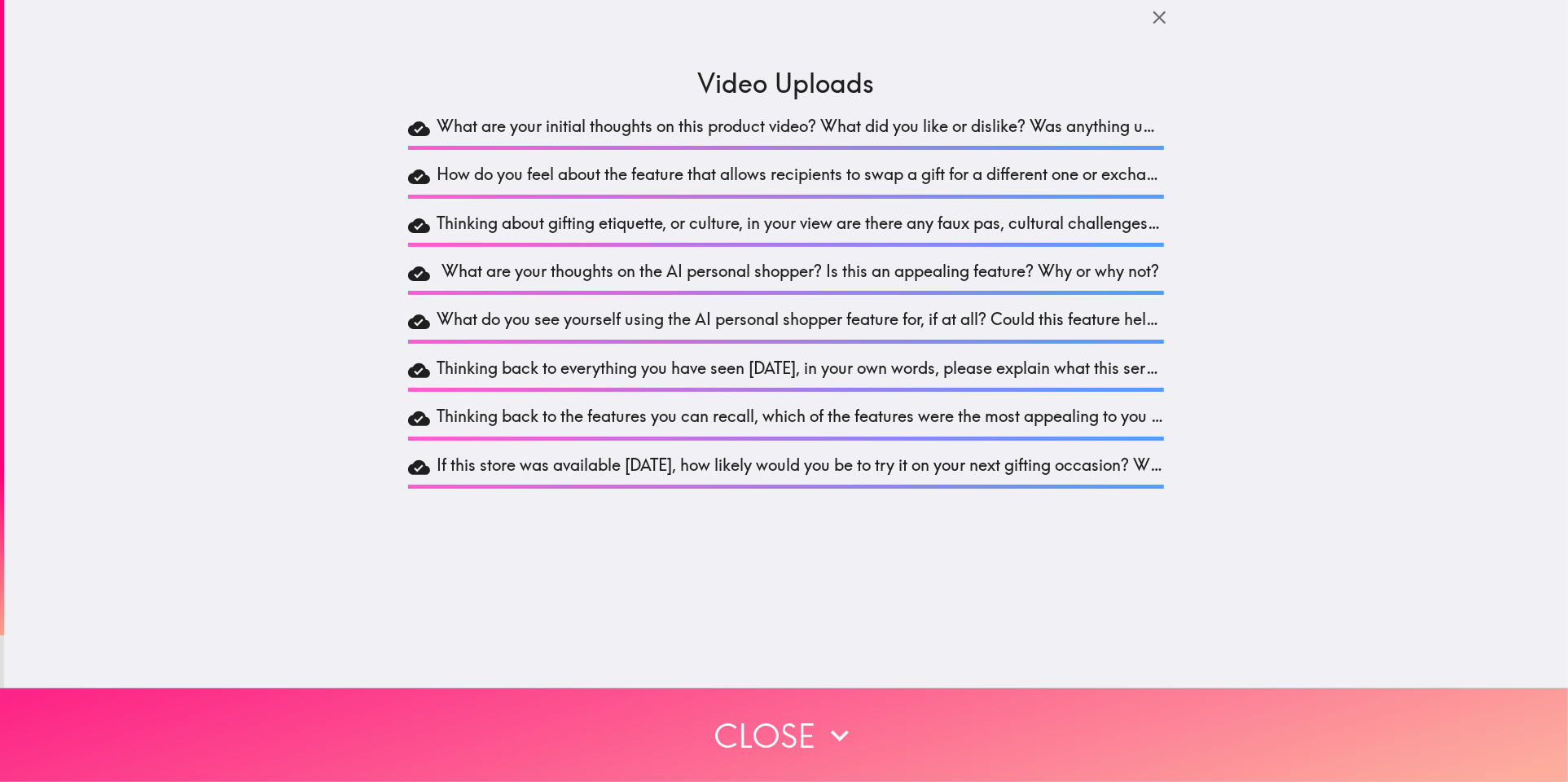
click at [696, 737] on button "Close" at bounding box center [784, 735] width 1568 height 94
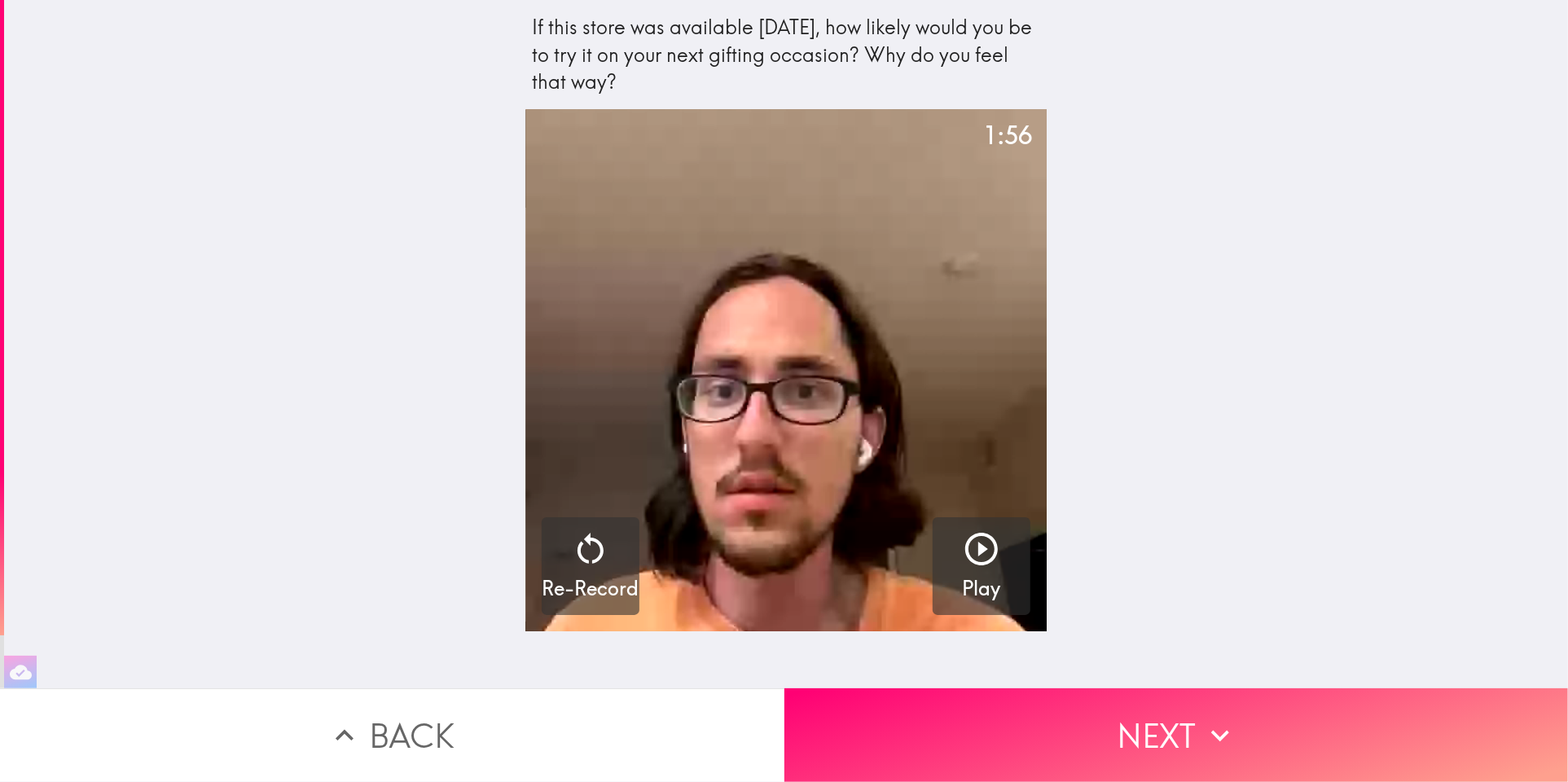
click at [665, 710] on button "Back" at bounding box center [392, 735] width 784 height 94
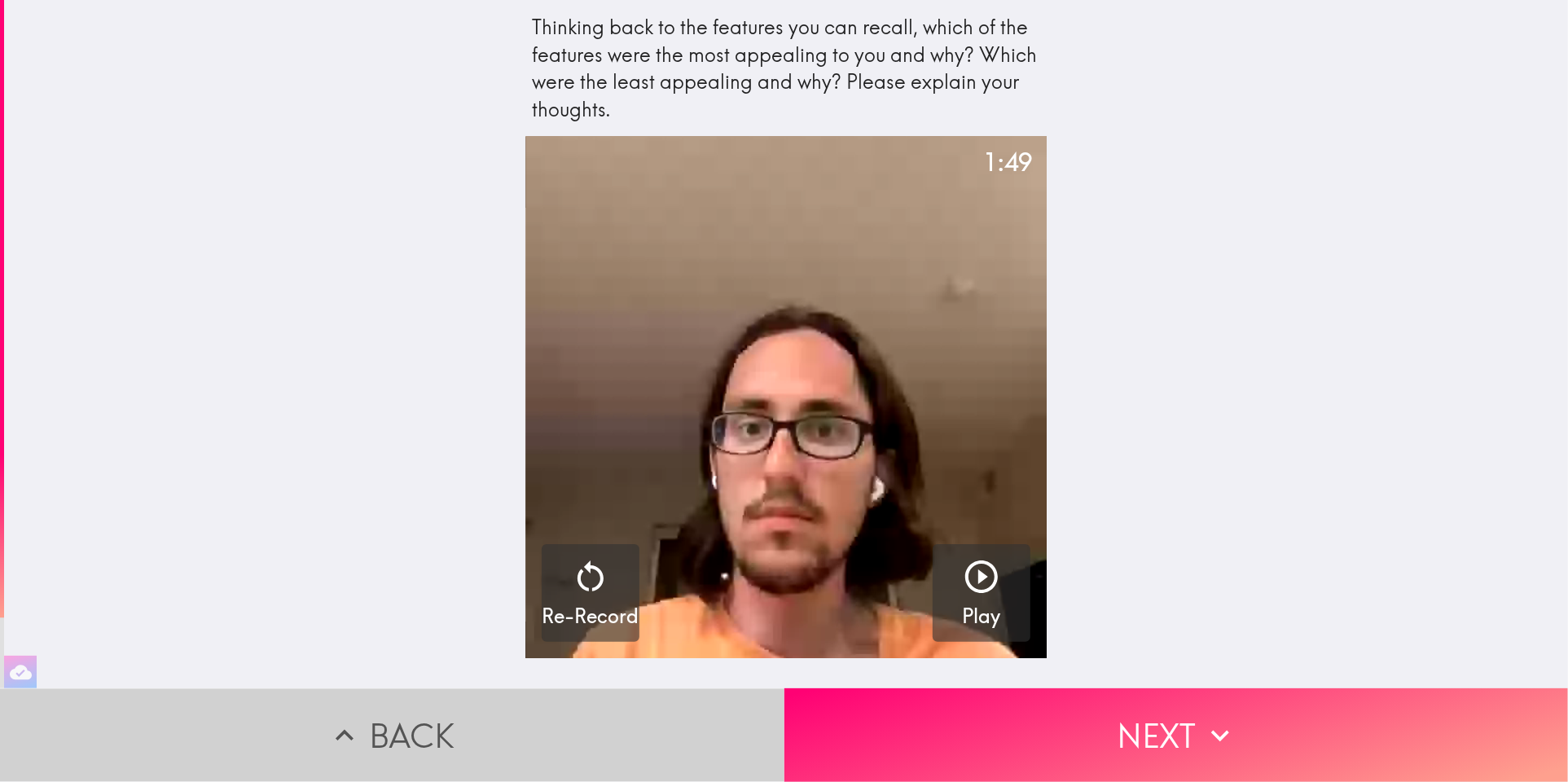
click at [647, 704] on button "Back" at bounding box center [392, 735] width 784 height 94
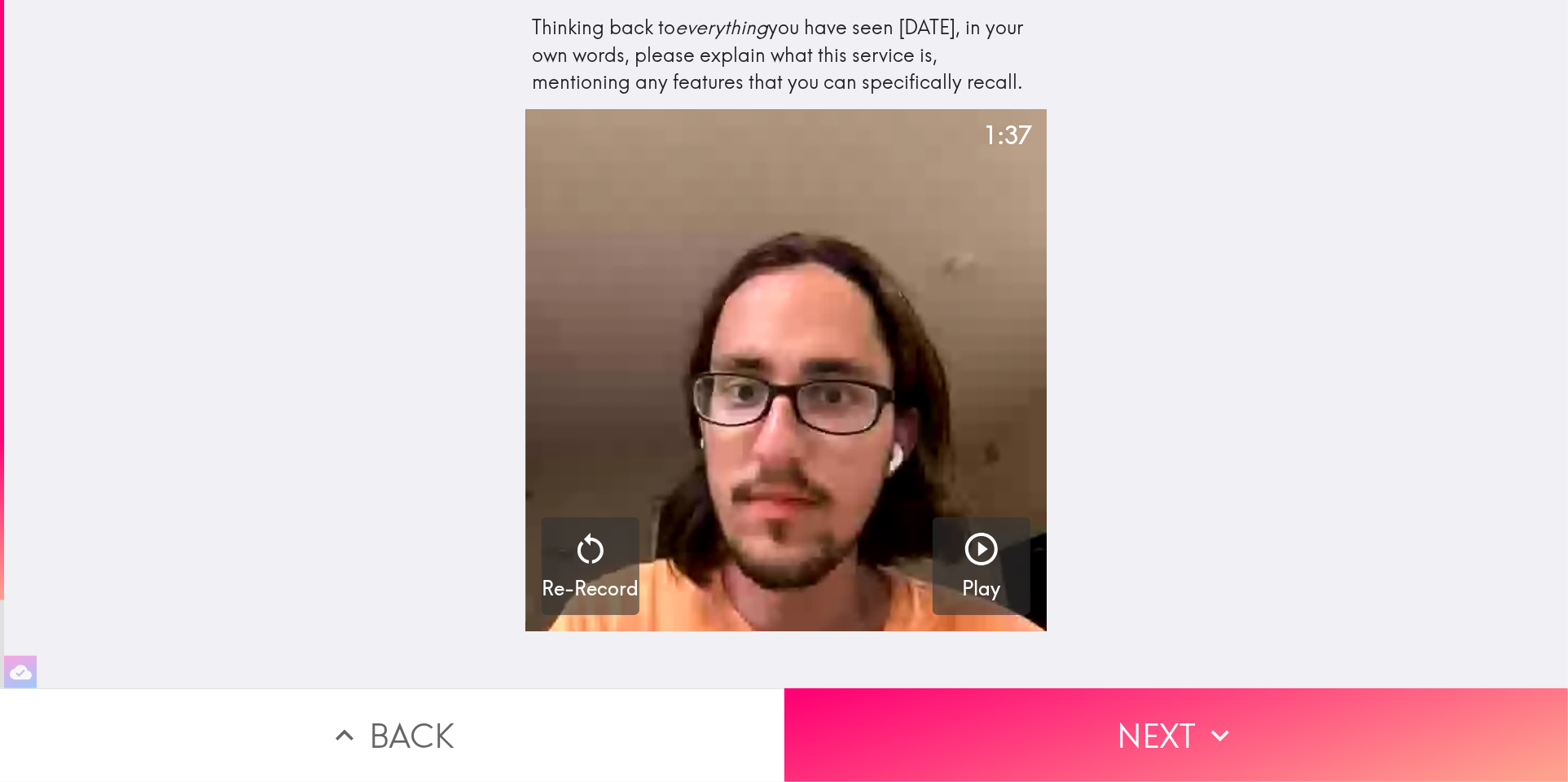
click at [645, 704] on button "Back" at bounding box center [392, 735] width 784 height 94
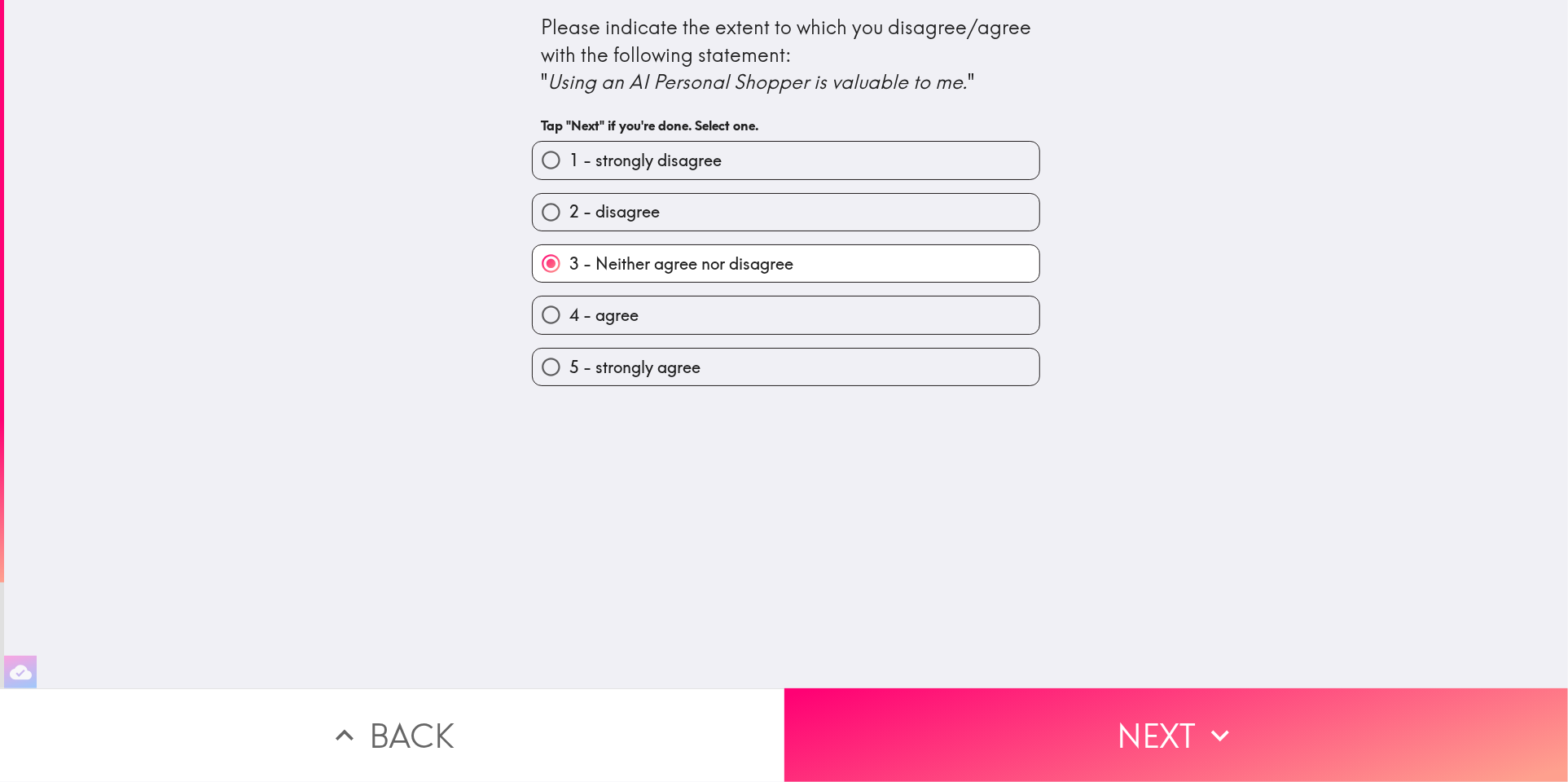
click at [645, 704] on button "Back" at bounding box center [392, 735] width 784 height 94
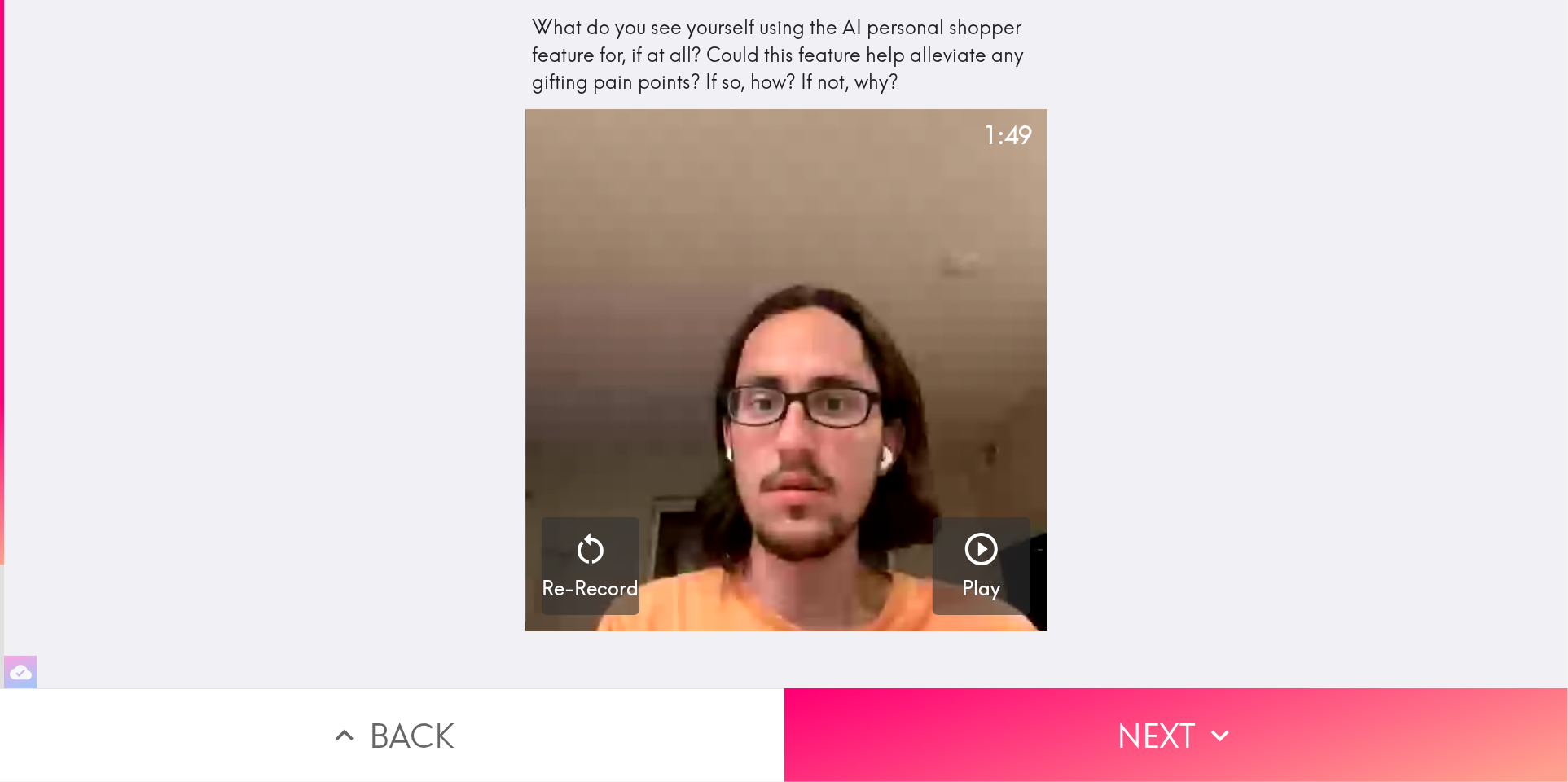
click at [645, 704] on button "Back" at bounding box center [392, 735] width 784 height 94
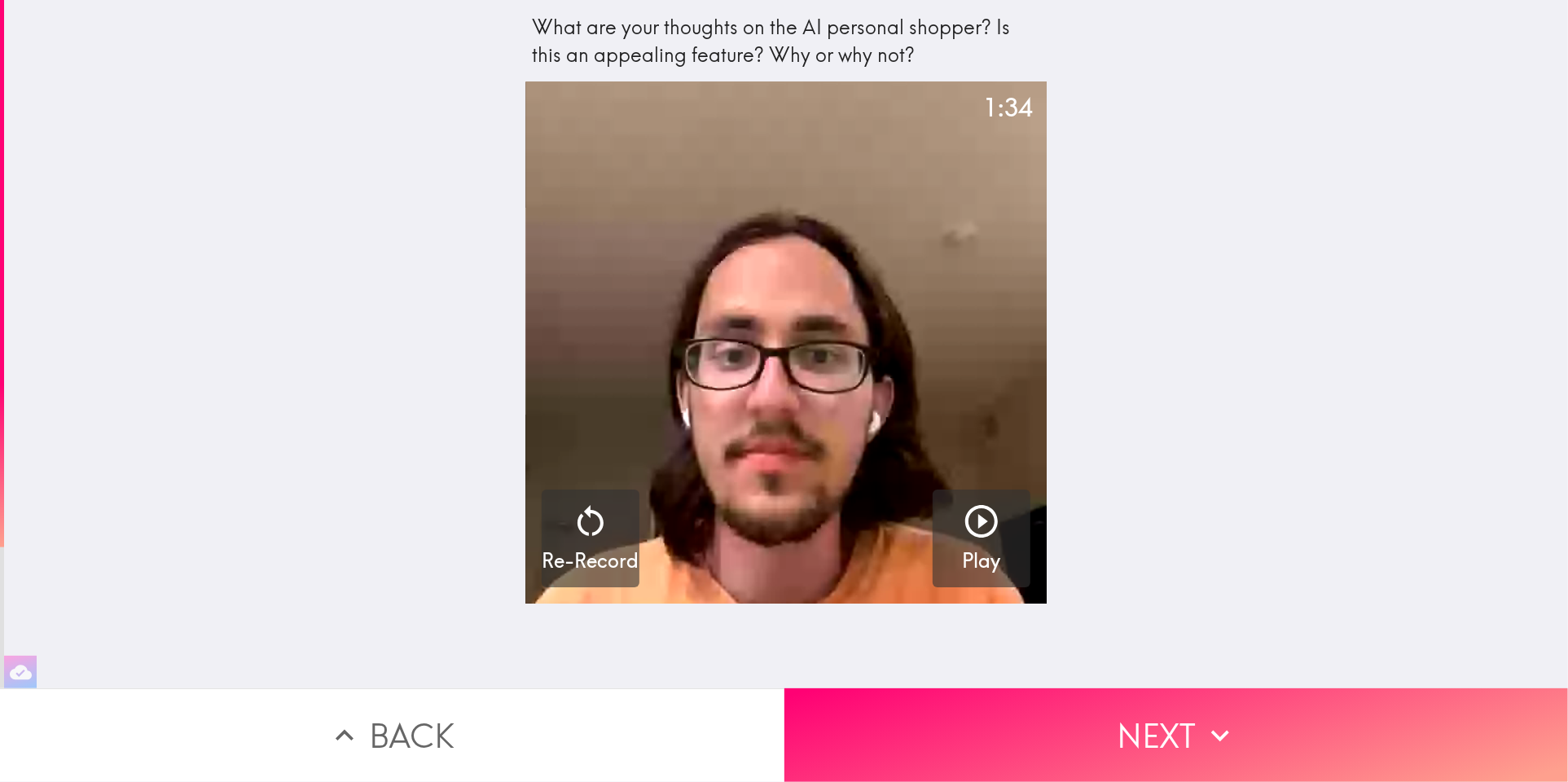
click at [645, 704] on button "Back" at bounding box center [392, 735] width 784 height 94
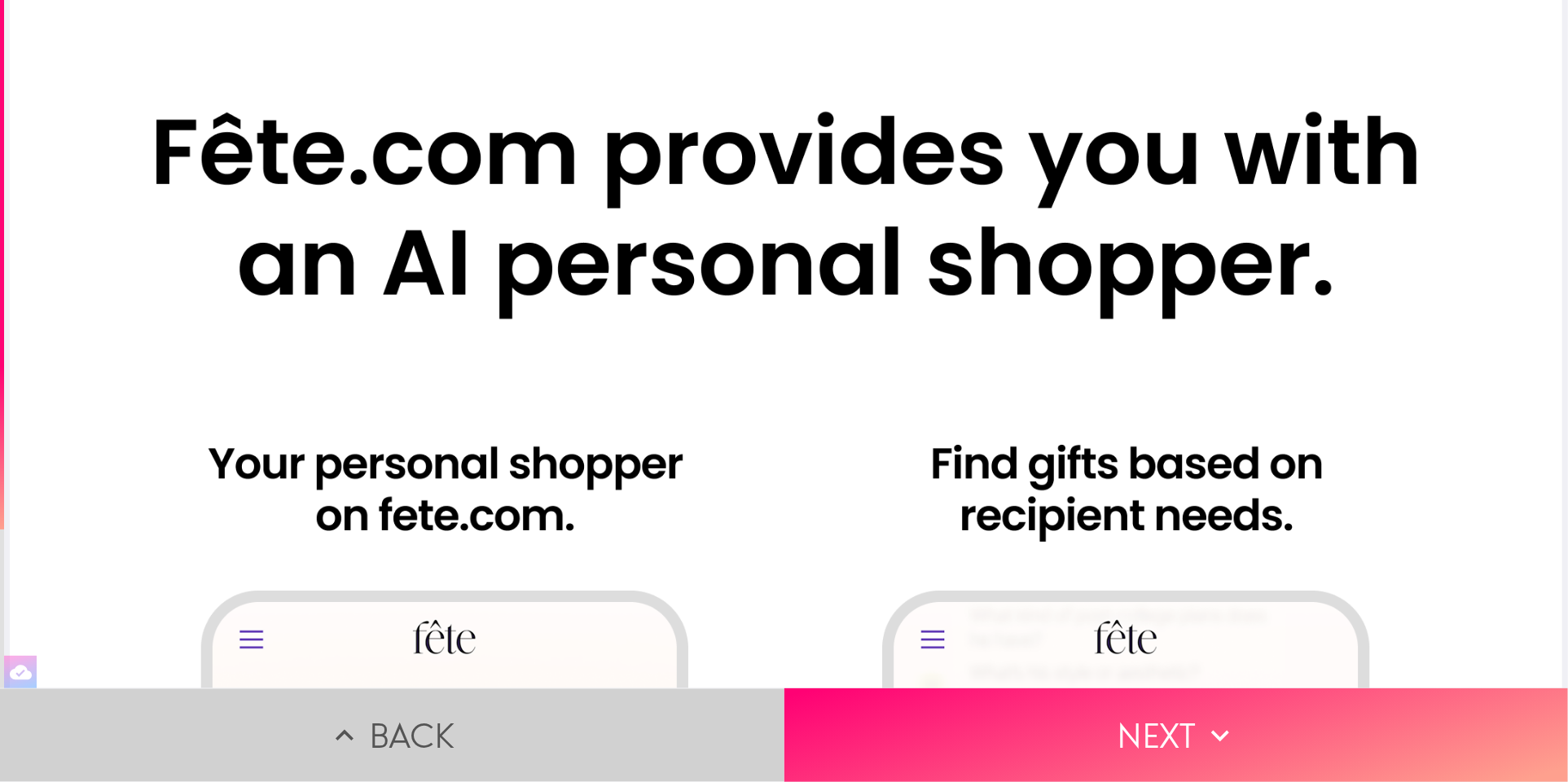
click at [645, 704] on button "Back" at bounding box center [392, 735] width 784 height 94
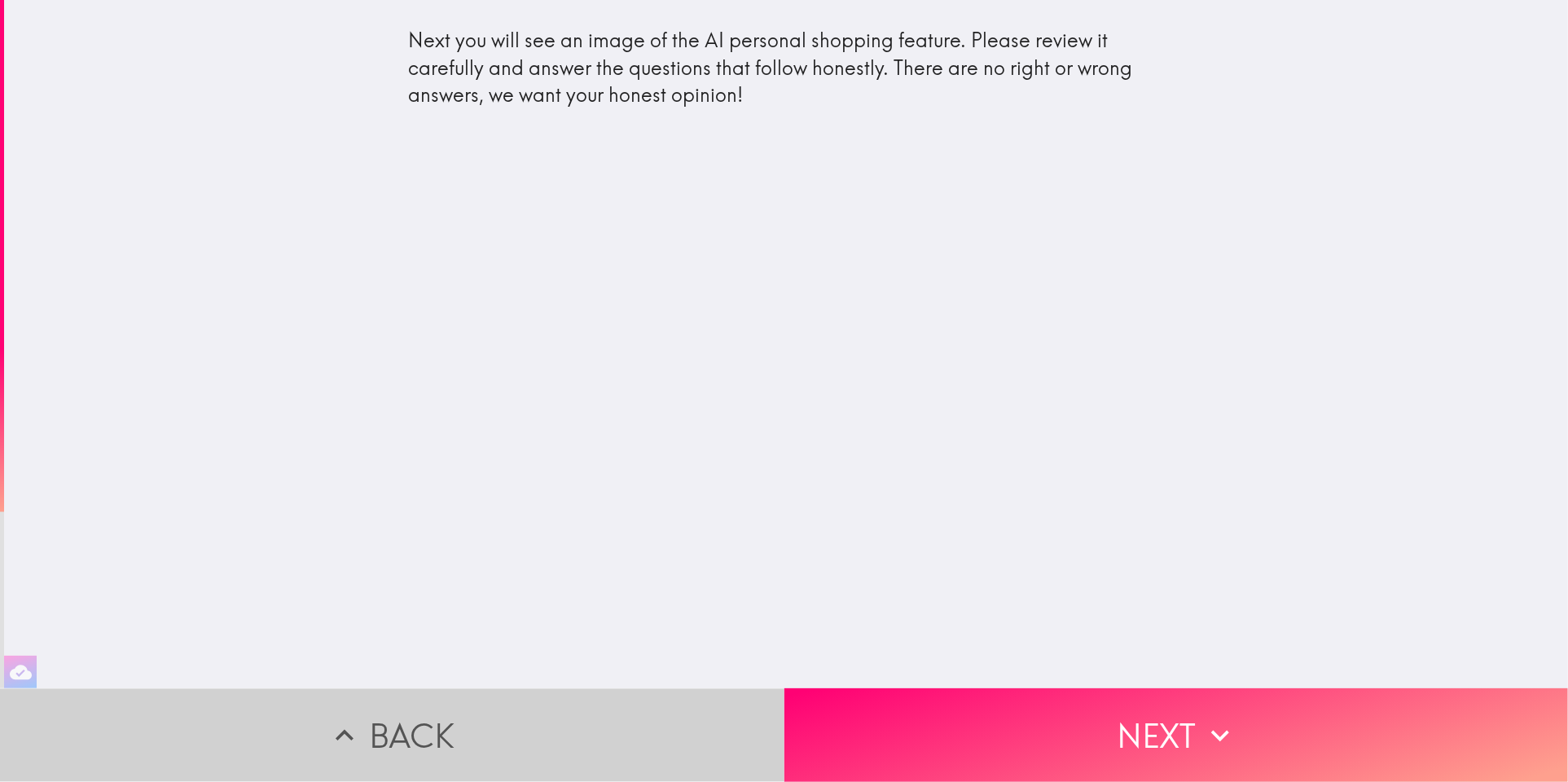
click at [645, 704] on button "Back" at bounding box center [392, 735] width 784 height 94
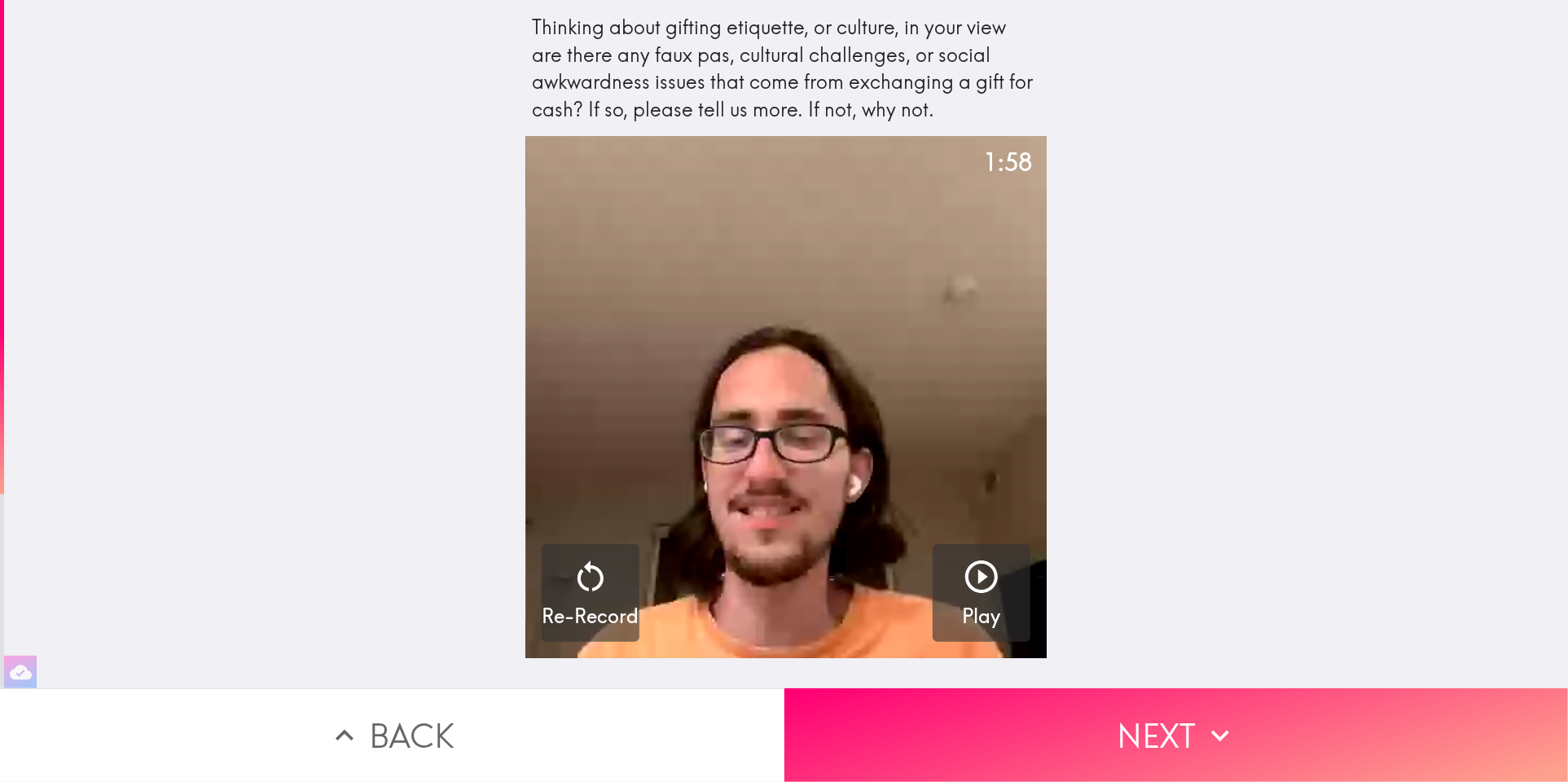
click at [645, 704] on button "Back" at bounding box center [392, 735] width 784 height 94
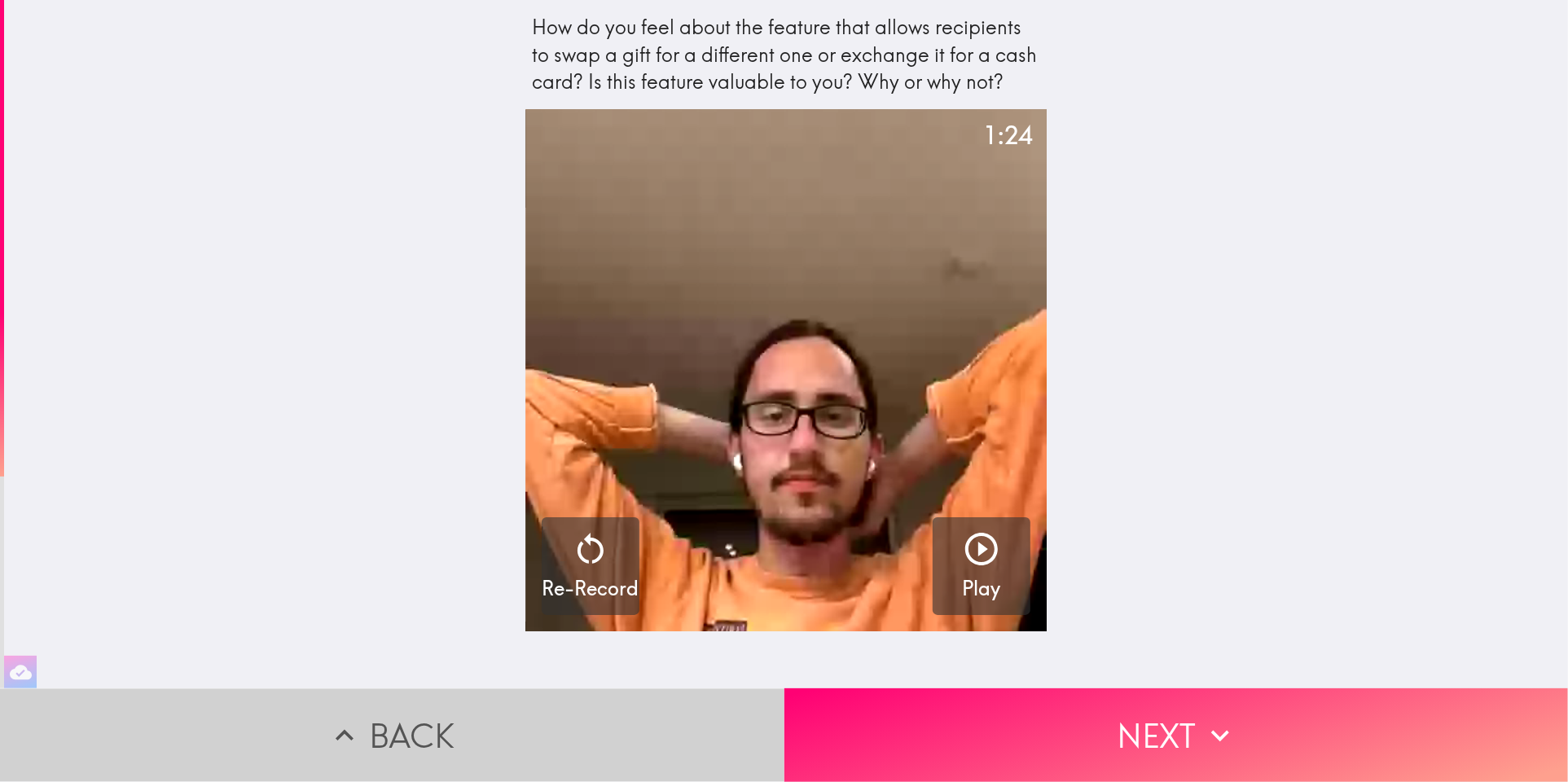
click at [645, 704] on button "Back" at bounding box center [392, 735] width 784 height 94
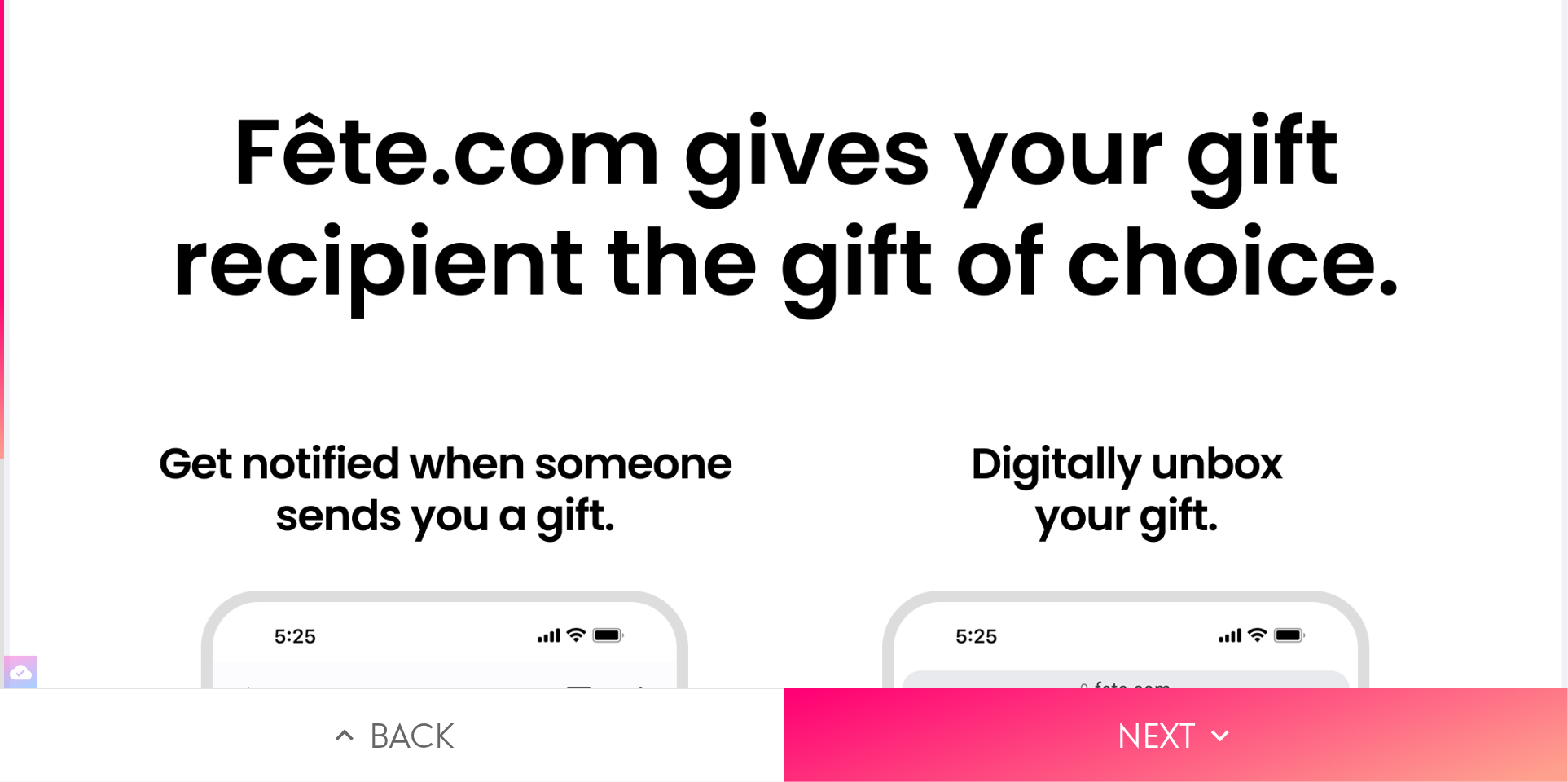
click at [645, 704] on button "Back" at bounding box center [392, 735] width 784 height 94
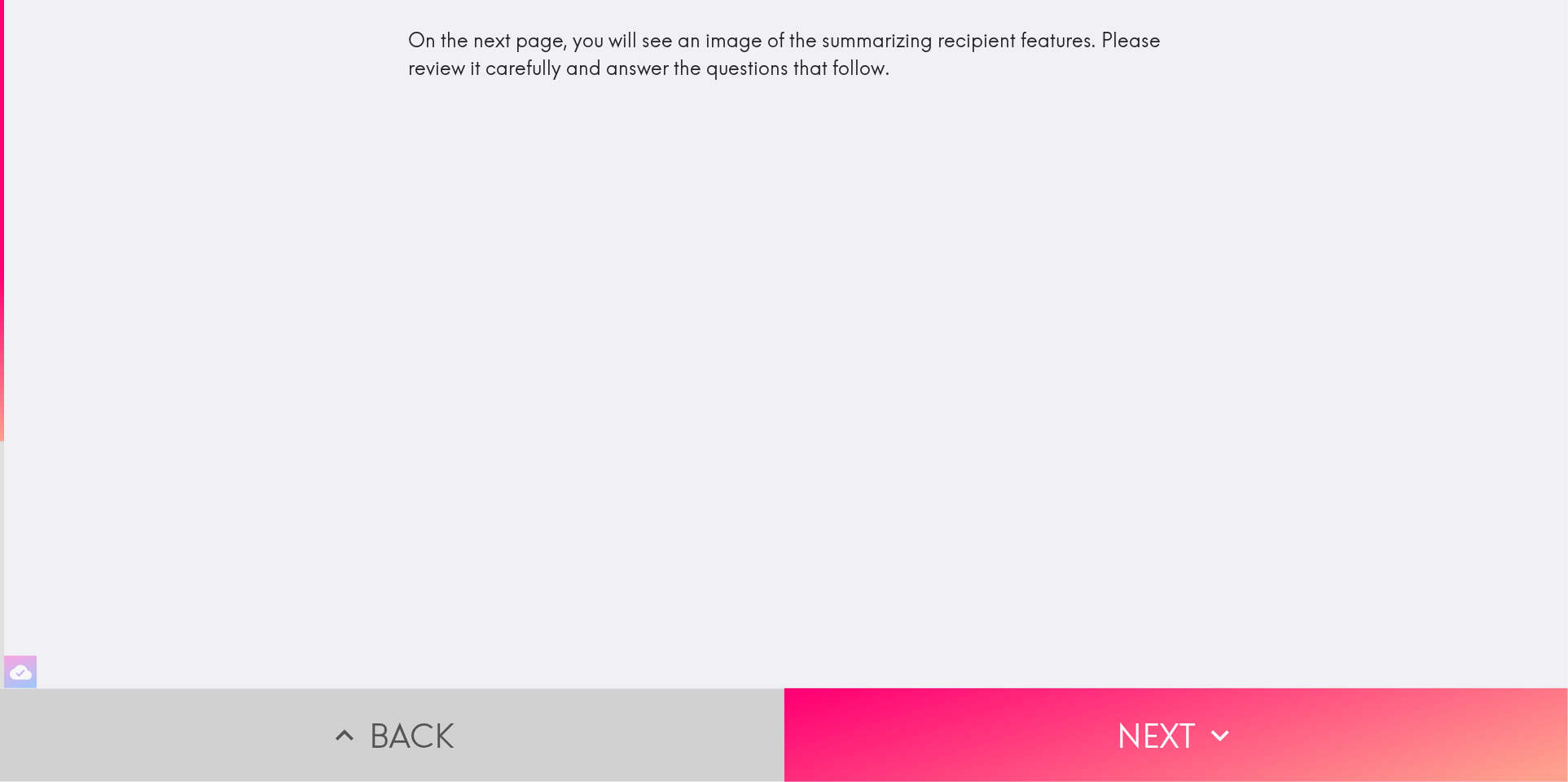
click at [645, 704] on button "Back" at bounding box center [392, 735] width 784 height 94
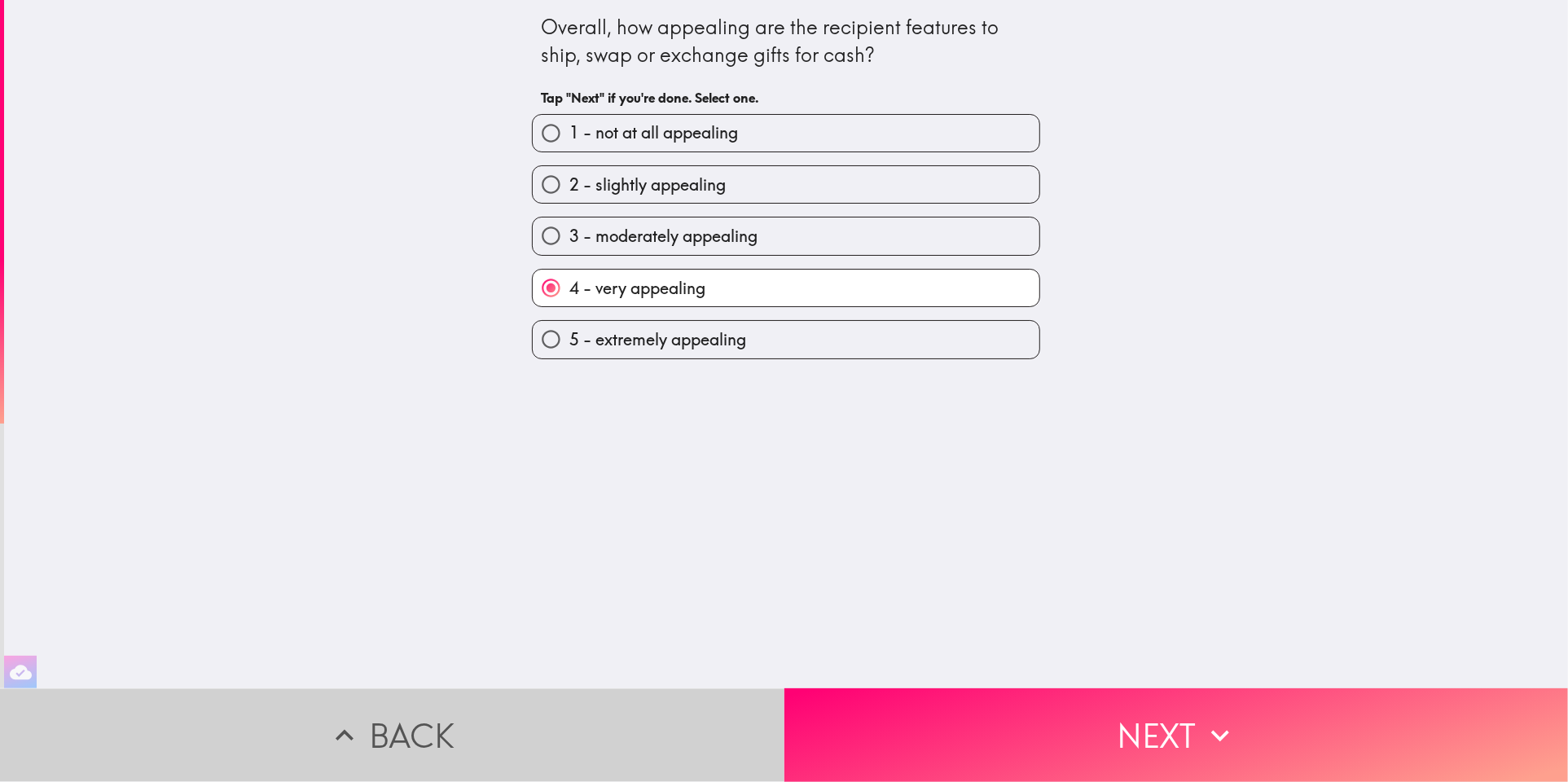
click at [645, 704] on button "Back" at bounding box center [392, 735] width 784 height 94
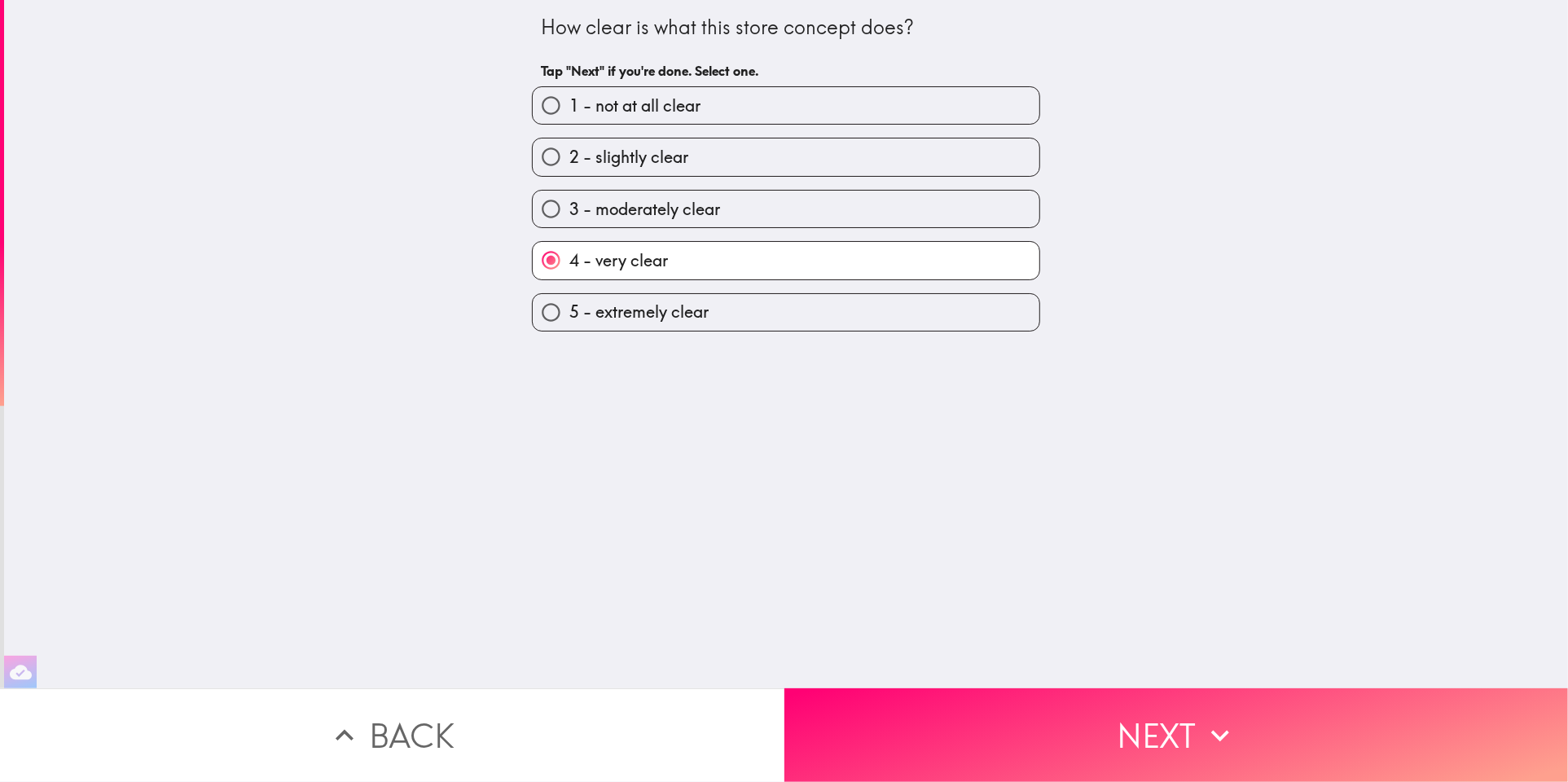
click at [562, 735] on button "Back" at bounding box center [392, 735] width 784 height 94
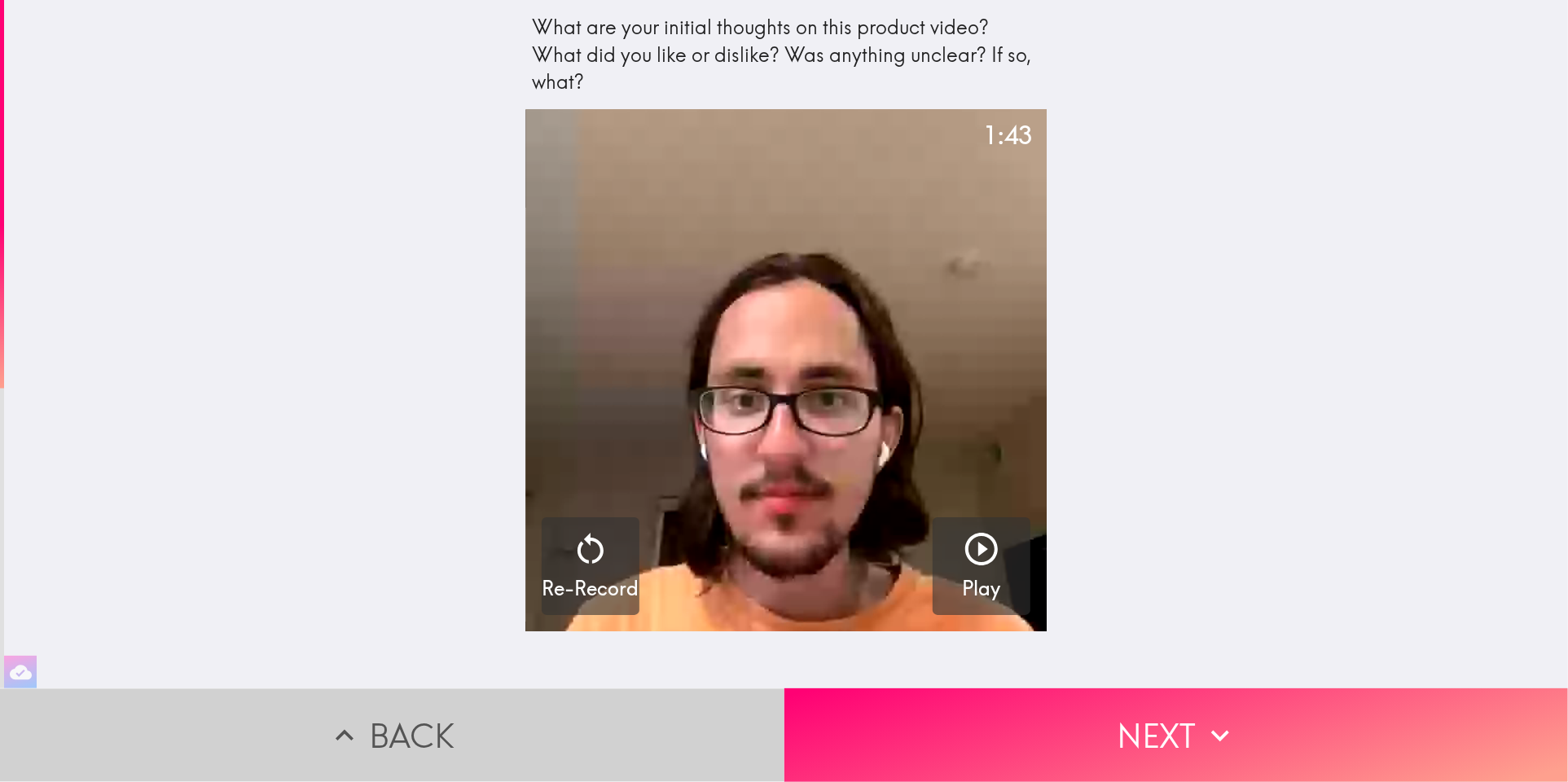
click at [562, 735] on button "Back" at bounding box center [392, 735] width 784 height 94
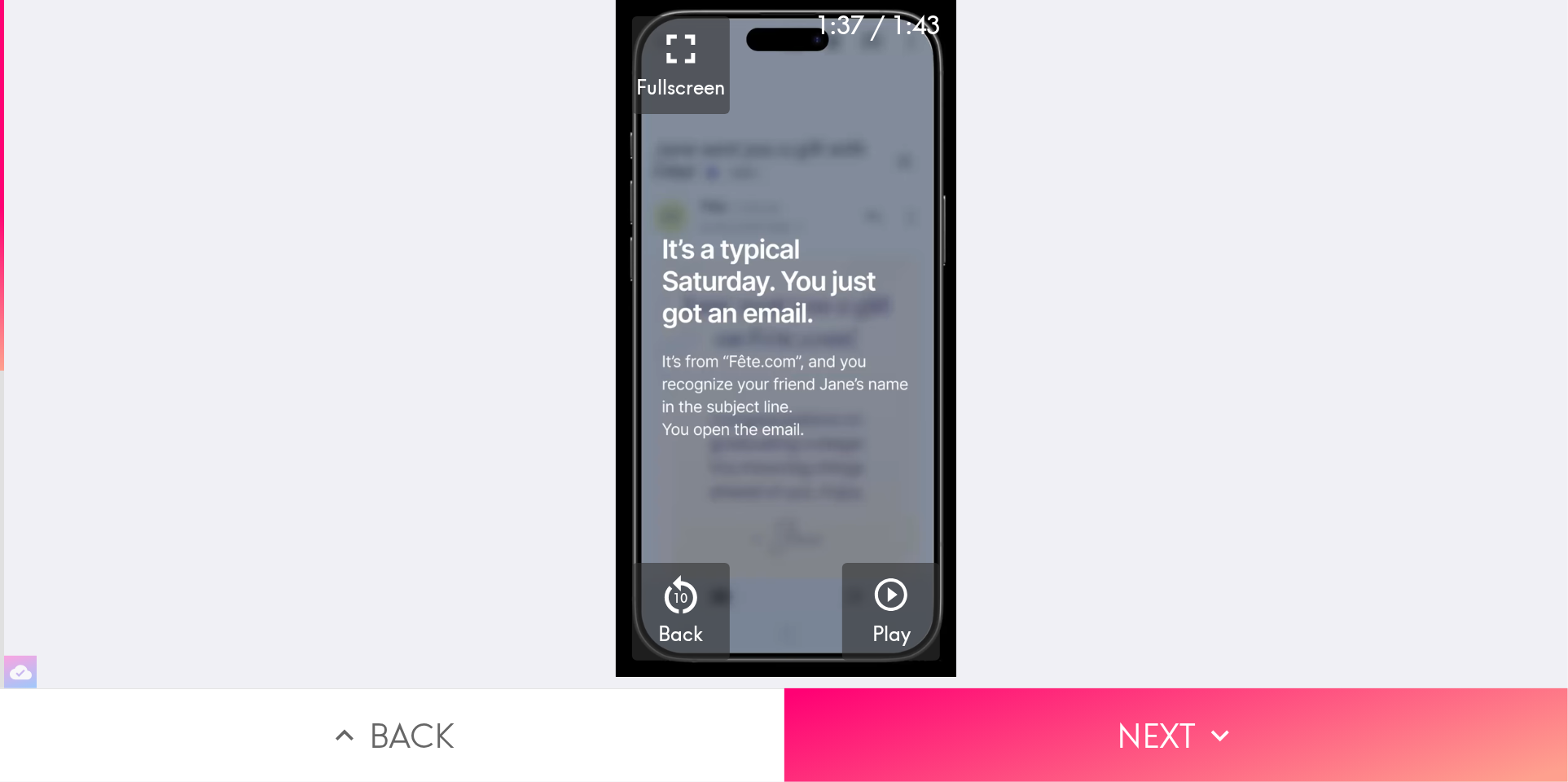
click at [562, 735] on button "Back" at bounding box center [392, 735] width 784 height 94
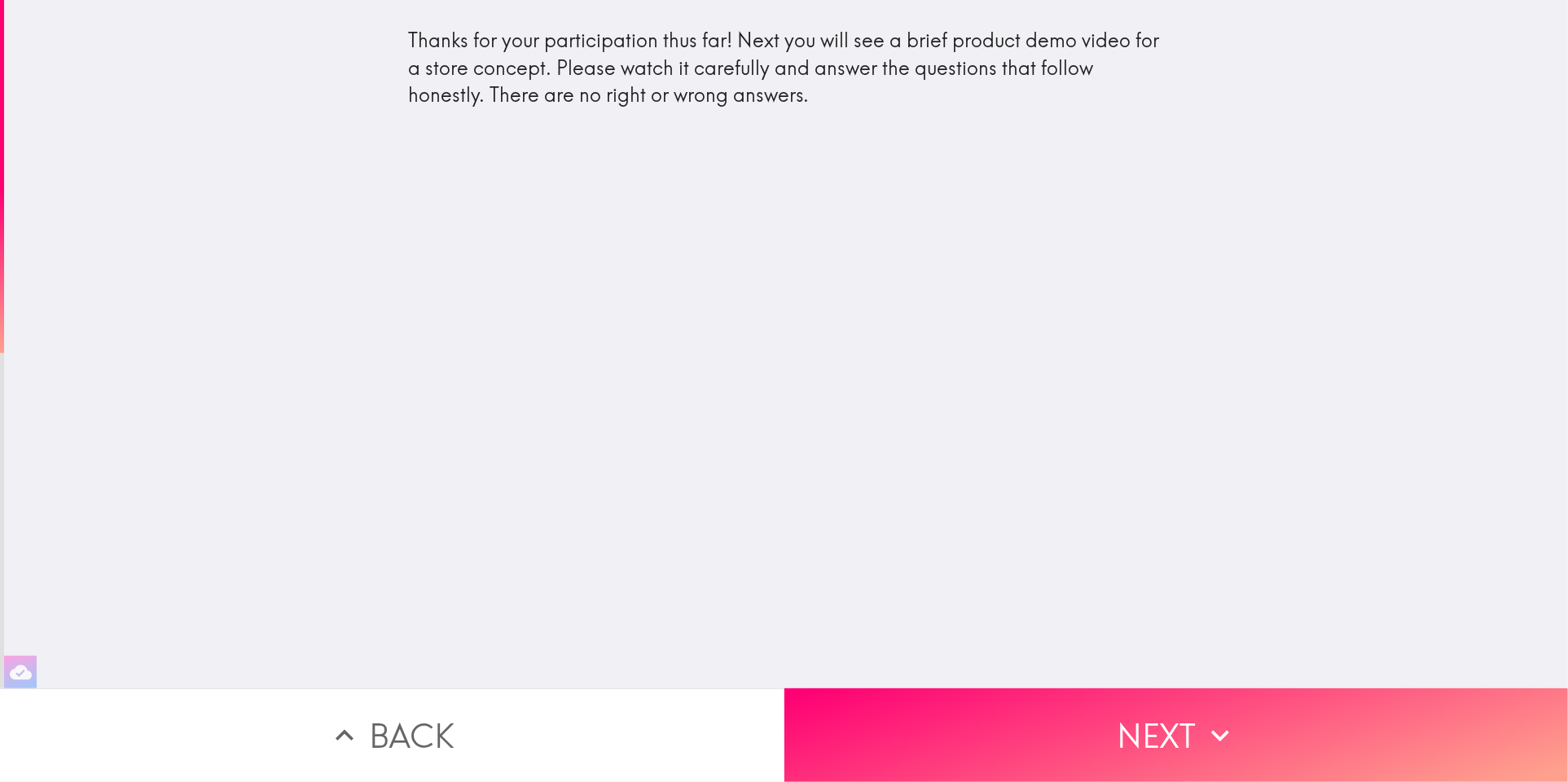
click at [562, 735] on button "Back" at bounding box center [392, 735] width 784 height 94
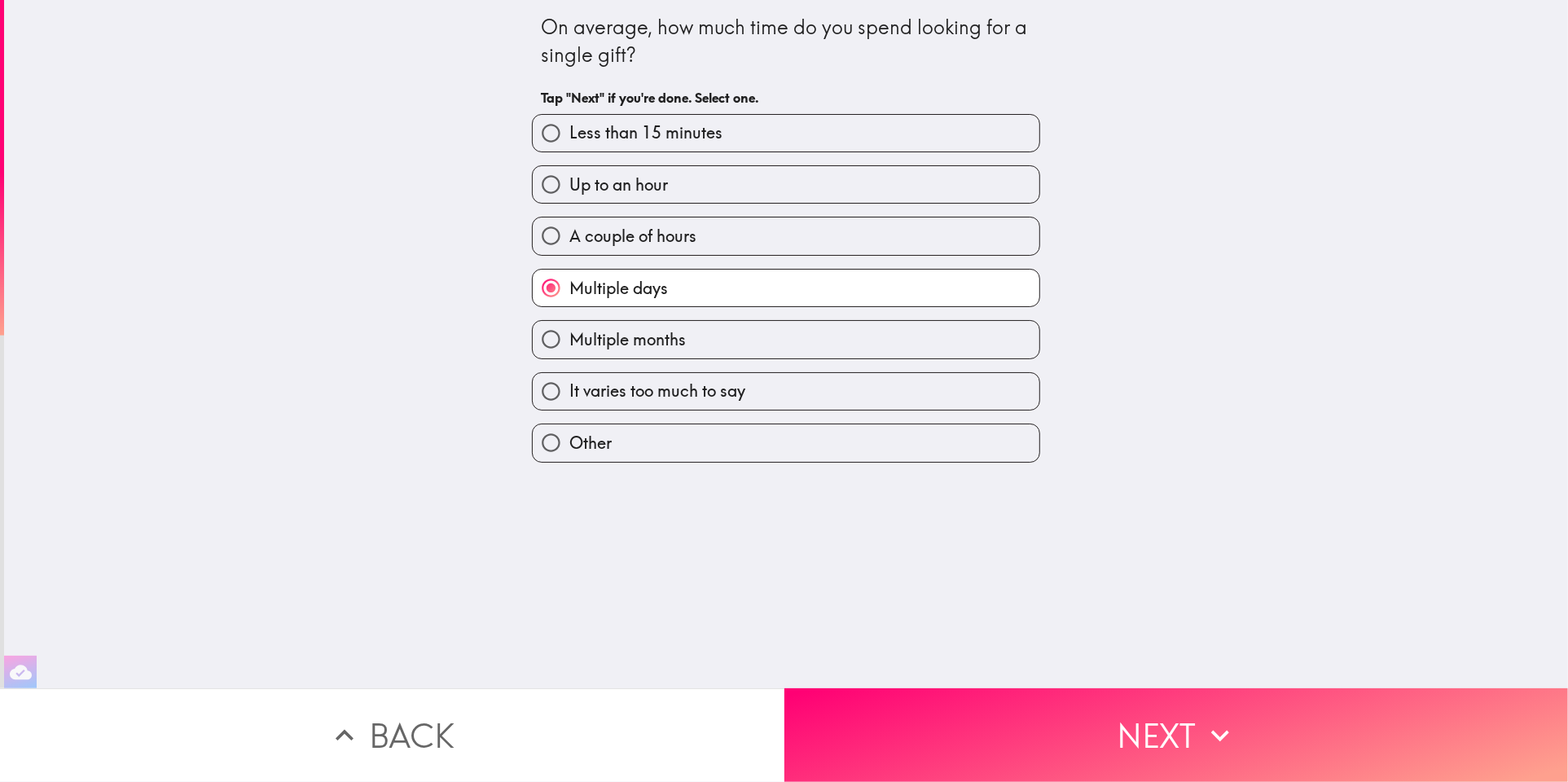
click at [562, 735] on button "Back" at bounding box center [392, 735] width 784 height 94
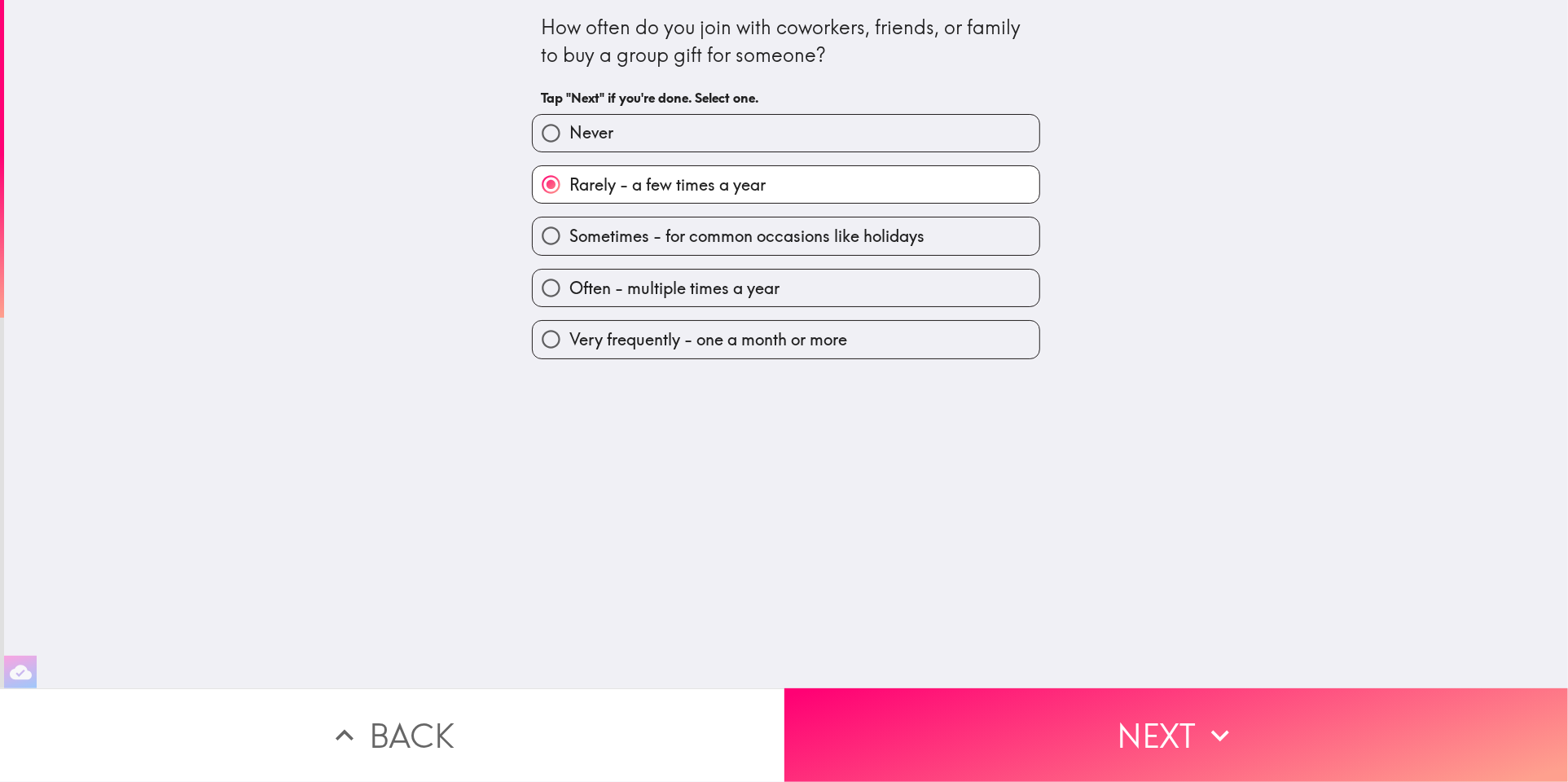
click at [562, 735] on button "Back" at bounding box center [392, 735] width 784 height 94
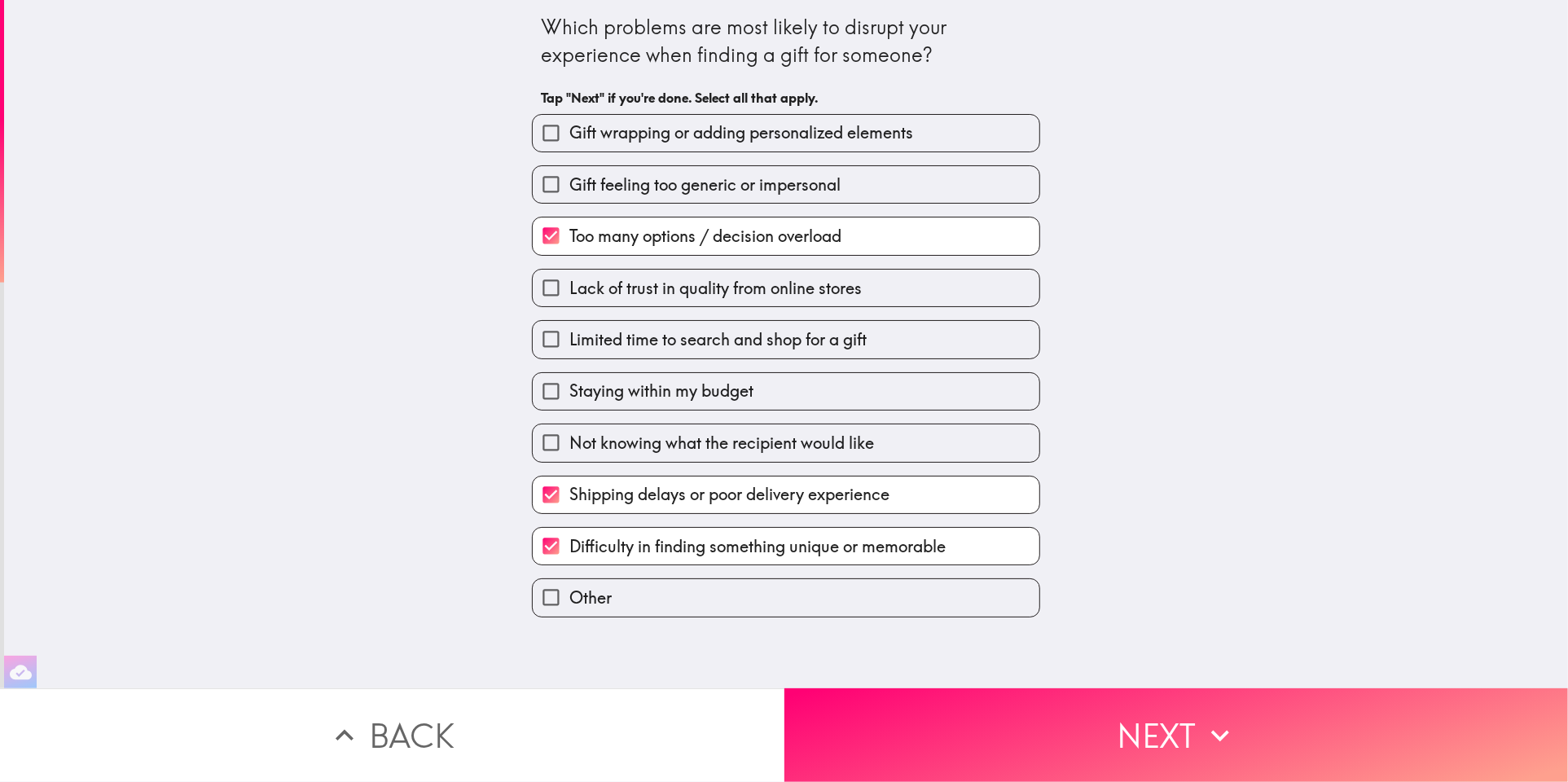
click at [562, 735] on button "Back" at bounding box center [392, 735] width 784 height 94
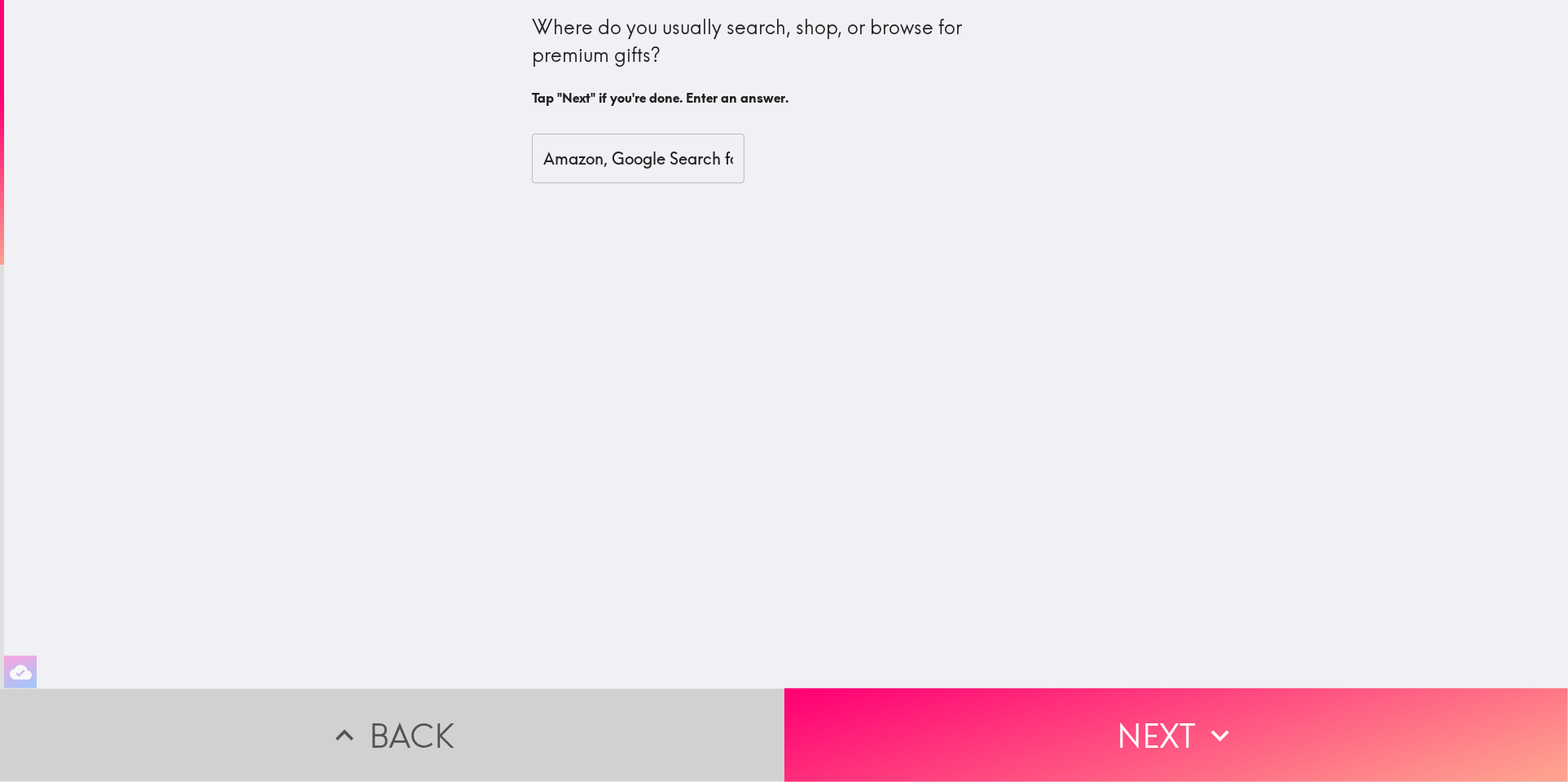
click at [562, 735] on button "Back" at bounding box center [392, 735] width 784 height 94
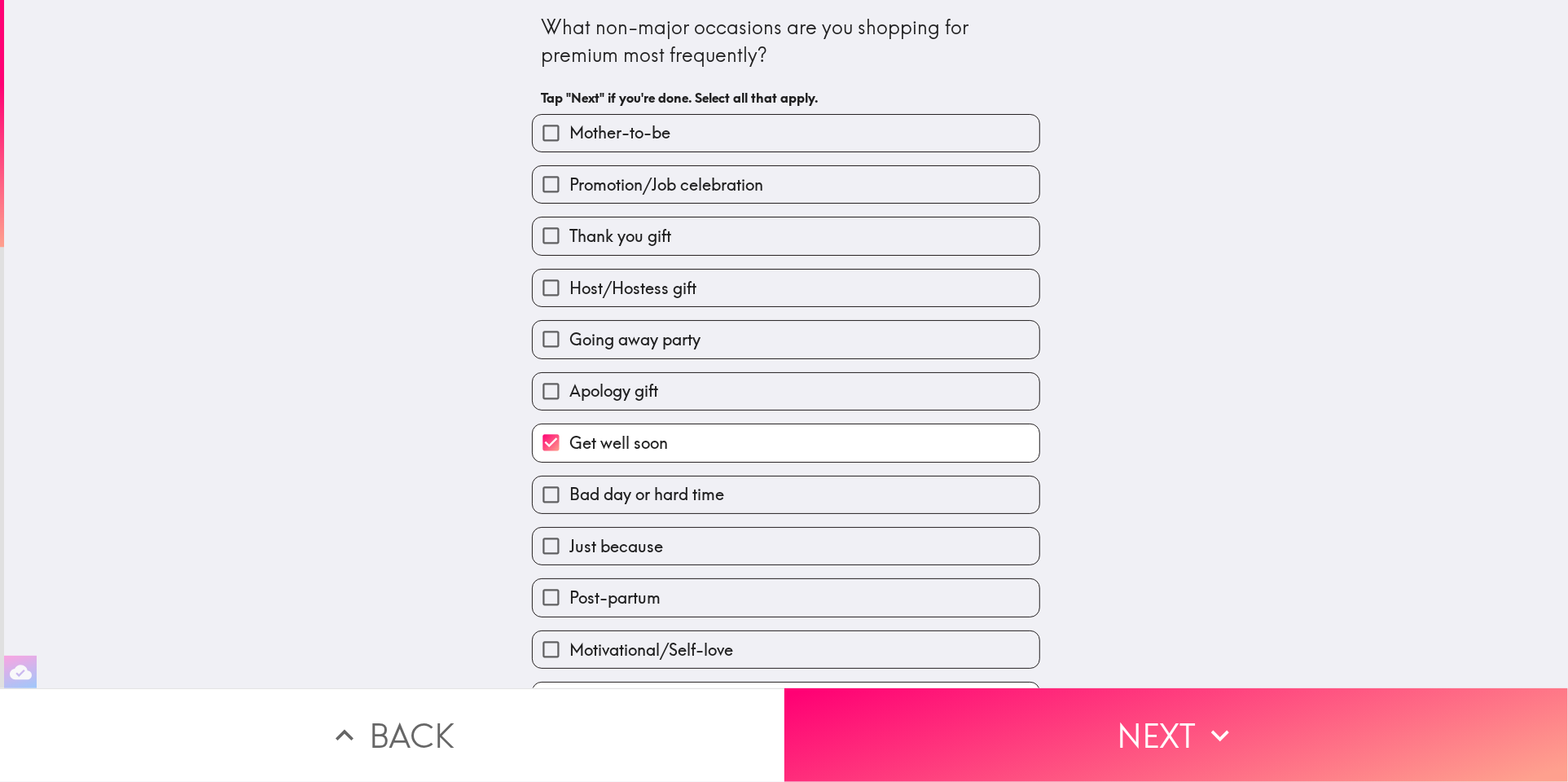
click at [562, 735] on button "Back" at bounding box center [392, 735] width 784 height 94
